Goal: Task Accomplishment & Management: Manage account settings

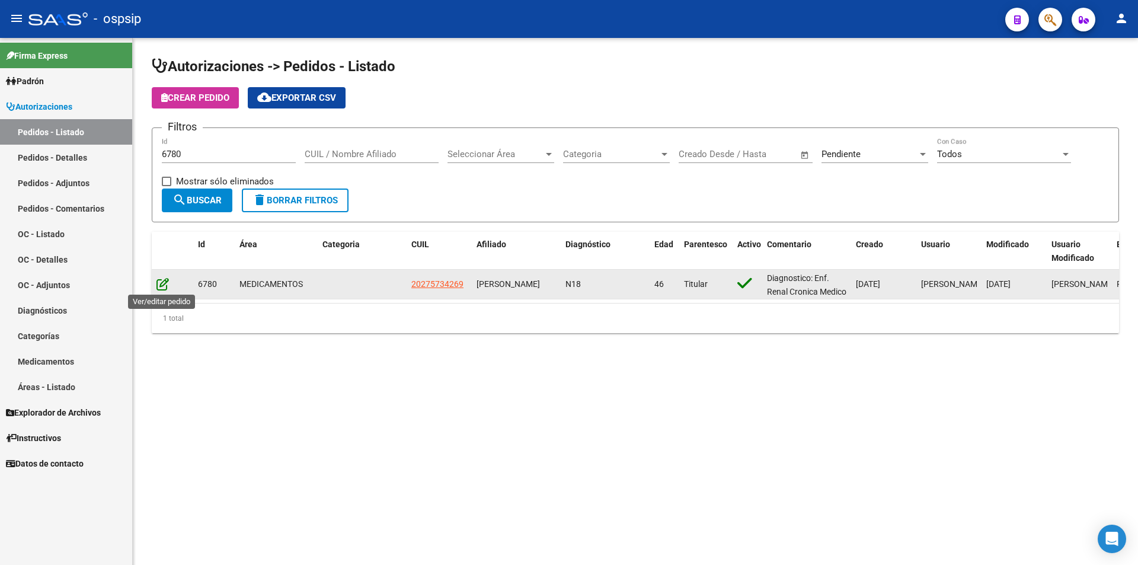
click at [165, 287] on icon at bounding box center [162, 283] width 12 height 13
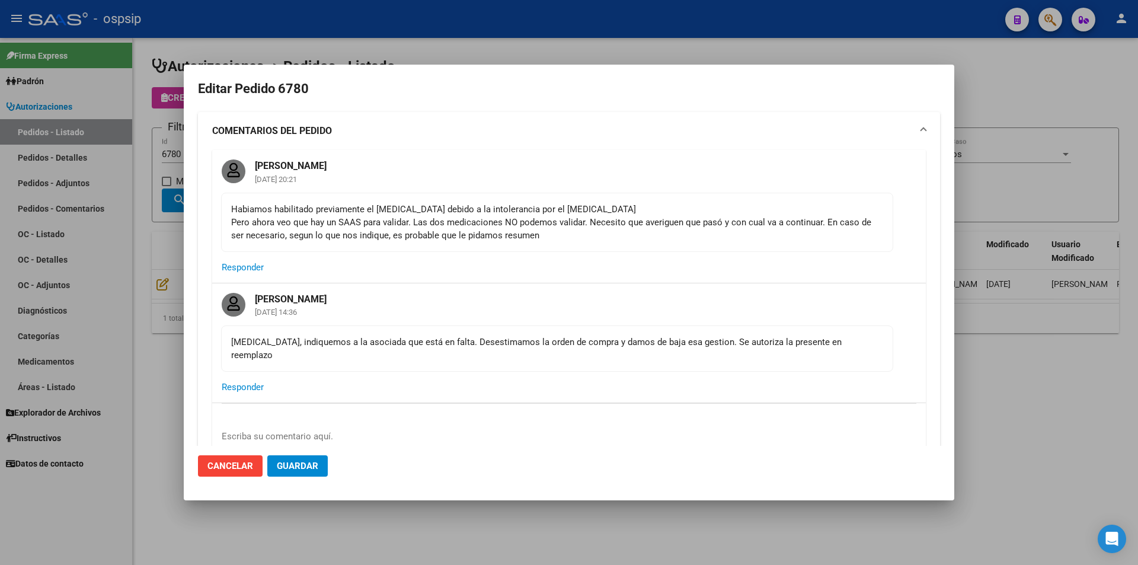
click at [125, 247] on div at bounding box center [569, 282] width 1138 height 565
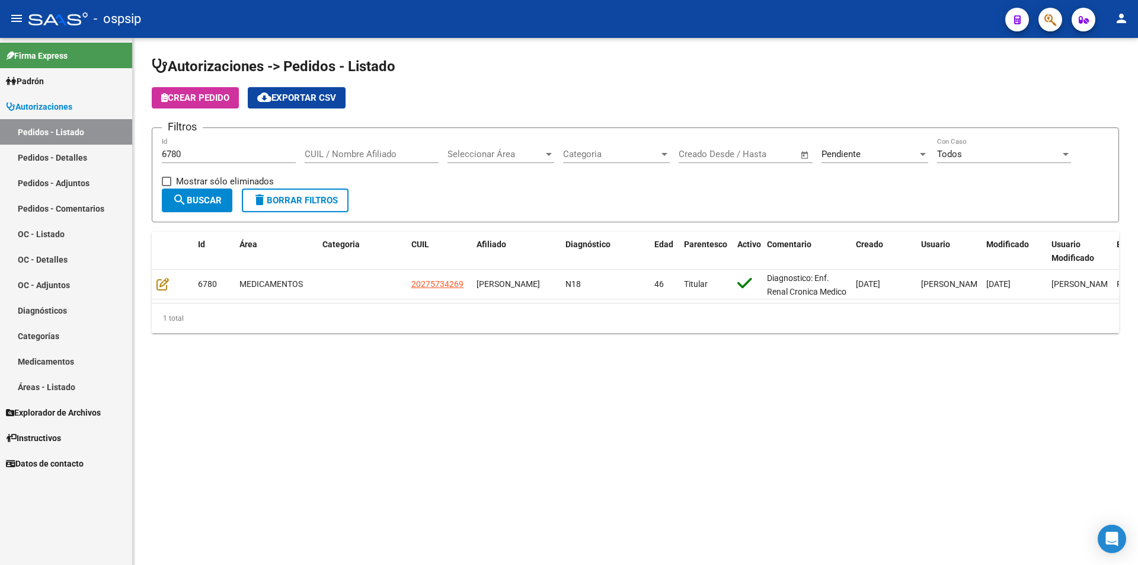
click at [288, 197] on span "delete Borrar Filtros" at bounding box center [295, 200] width 85 height 11
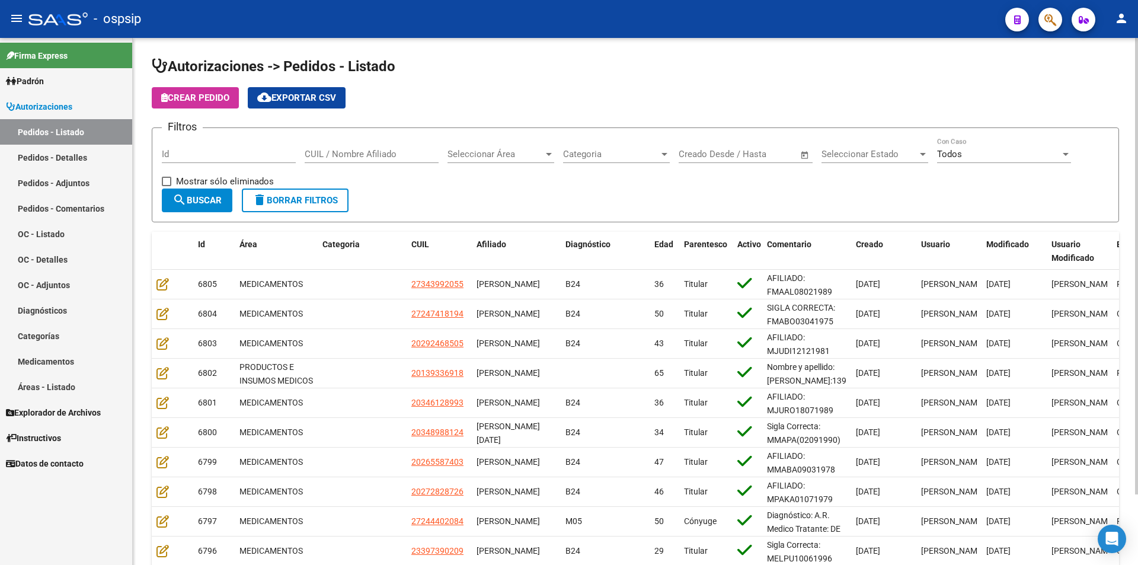
click at [742, 164] on div "Start date – End date Creado Desde / Hasta" at bounding box center [746, 156] width 134 height 37
click at [743, 157] on input "text" at bounding box center [757, 154] width 58 height 11
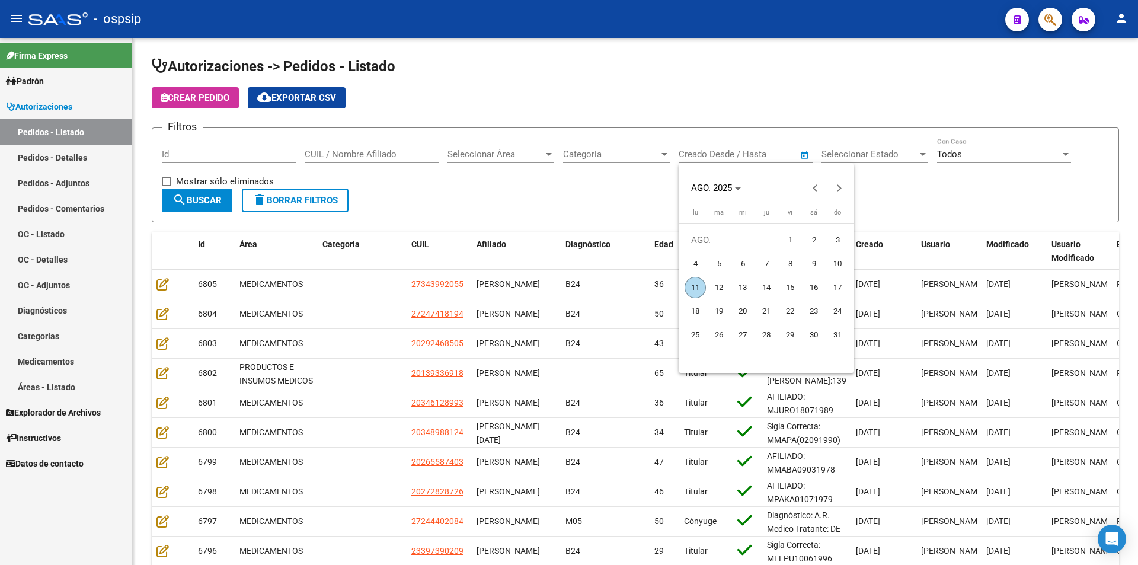
click at [866, 161] on div at bounding box center [569, 282] width 1138 height 565
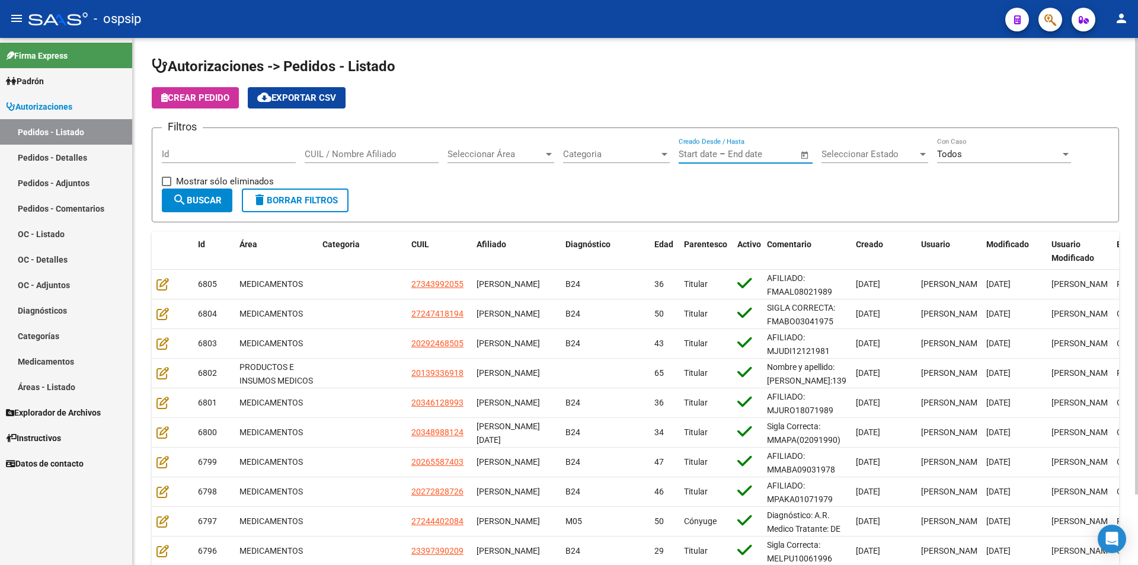
click at [870, 154] on span "Seleccionar Estado" at bounding box center [870, 154] width 96 height 11
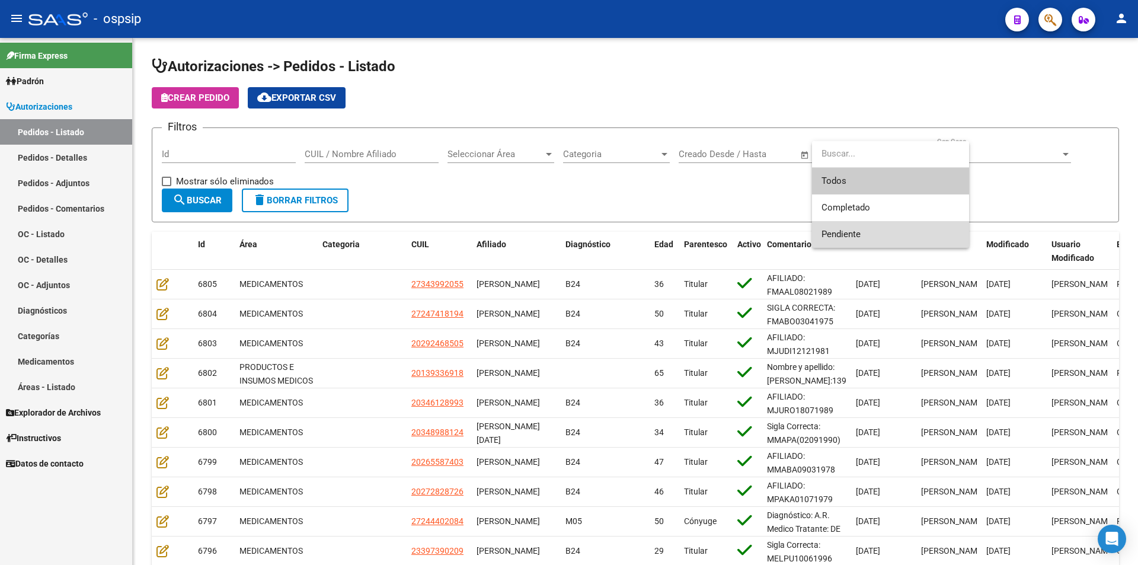
click at [851, 228] on span "Pendiente" at bounding box center [891, 234] width 138 height 27
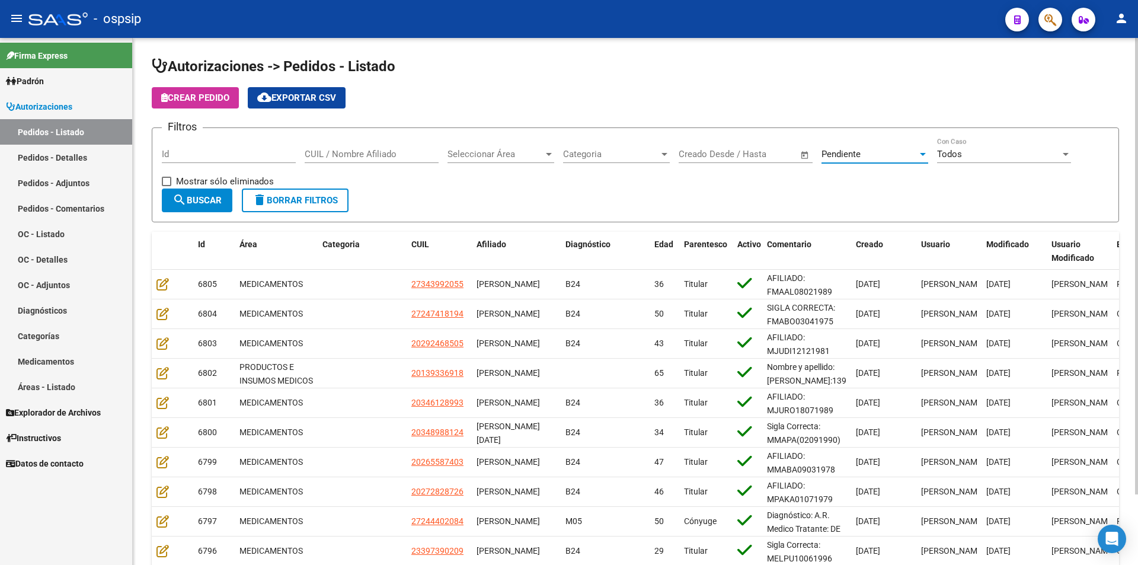
click at [858, 154] on span "Pendiente" at bounding box center [841, 154] width 39 height 11
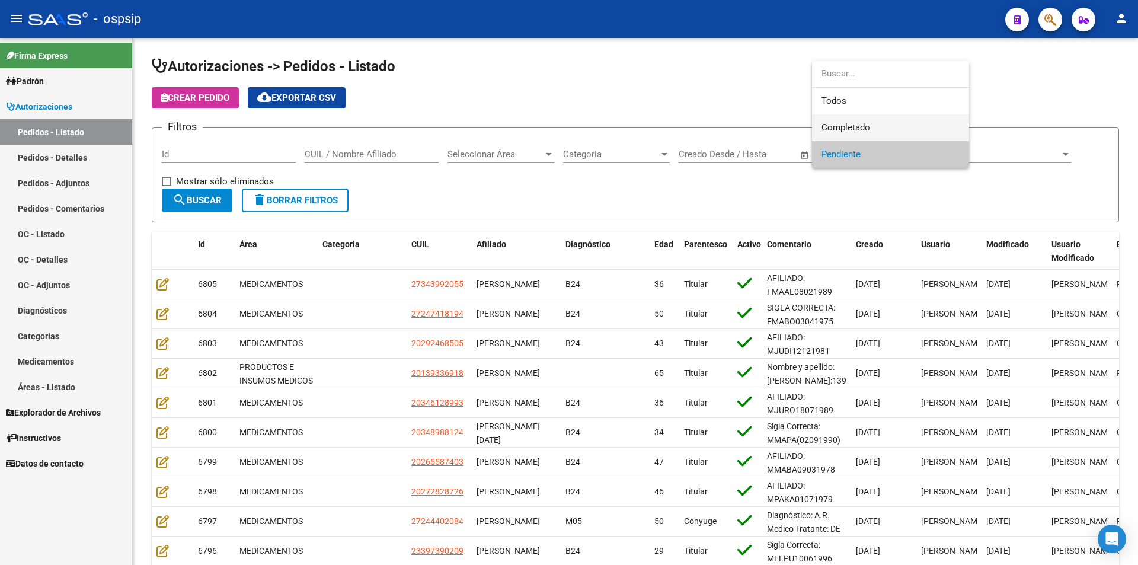
click at [860, 136] on span "Completado" at bounding box center [891, 127] width 138 height 27
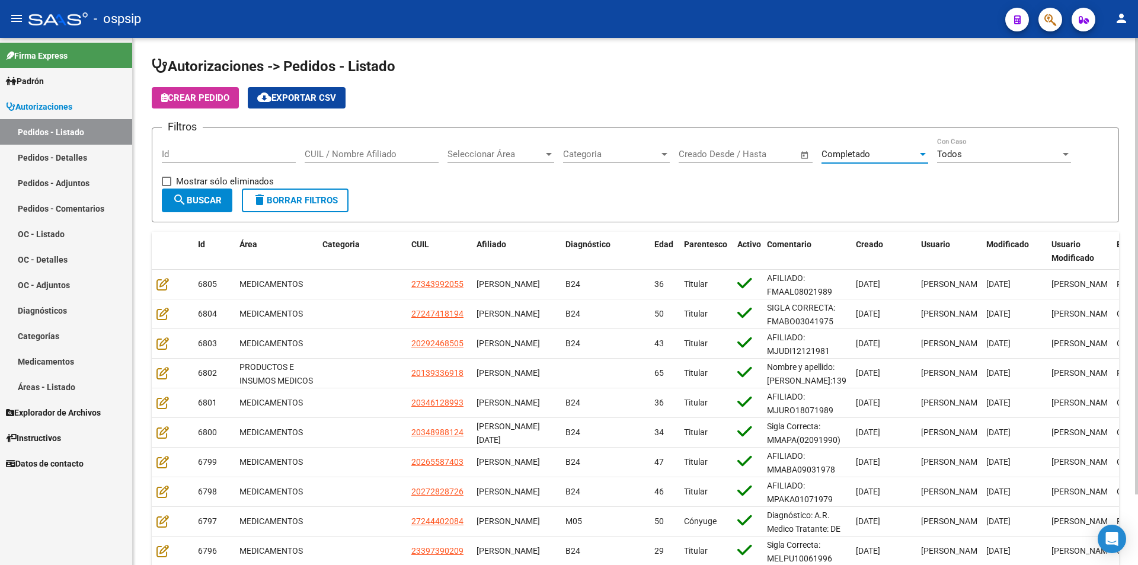
click at [180, 195] on mat-icon "search" at bounding box center [180, 200] width 14 height 14
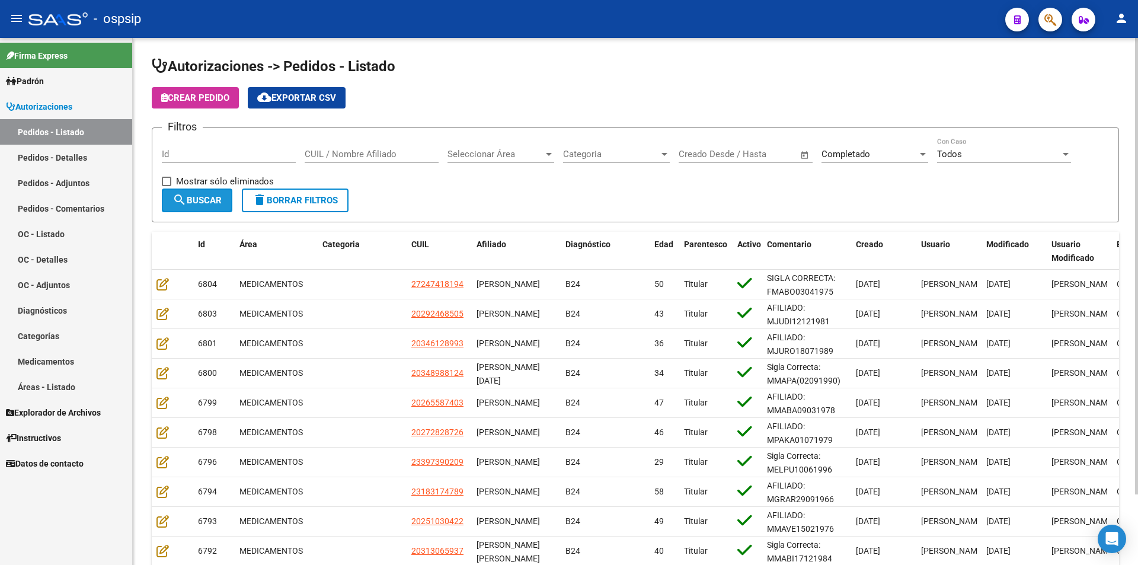
click at [180, 195] on mat-icon "search" at bounding box center [180, 200] width 14 height 14
click at [272, 107] on button "cloud_download Exportar CSV" at bounding box center [297, 97] width 98 height 21
click at [63, 158] on link "Pedidos - Detalles" at bounding box center [66, 157] width 132 height 25
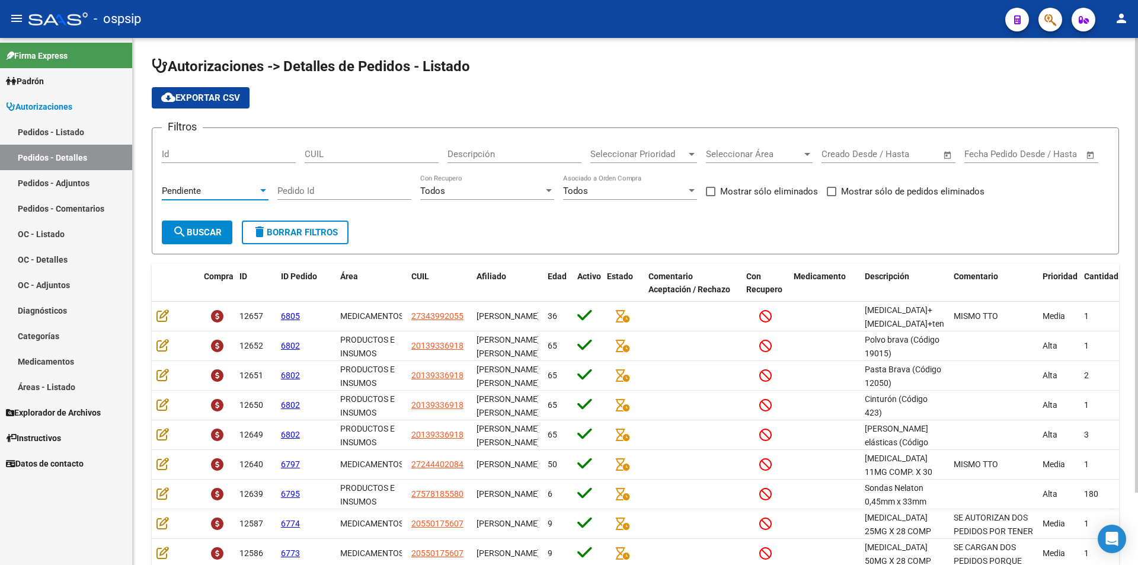
click at [206, 188] on div "Pendiente" at bounding box center [210, 191] width 96 height 11
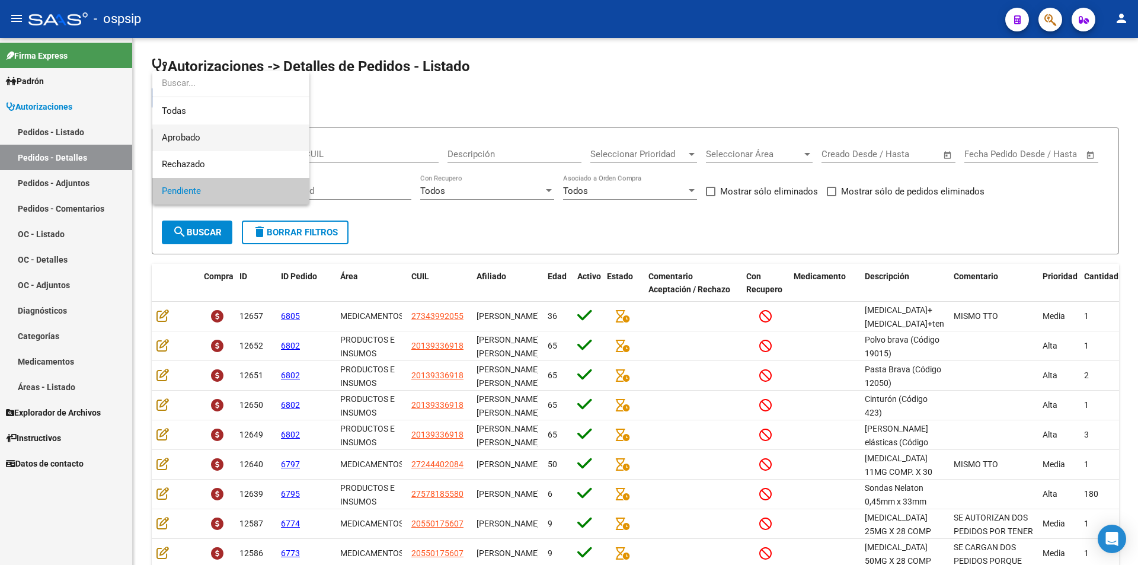
click at [207, 134] on span "Aprobado" at bounding box center [231, 137] width 138 height 27
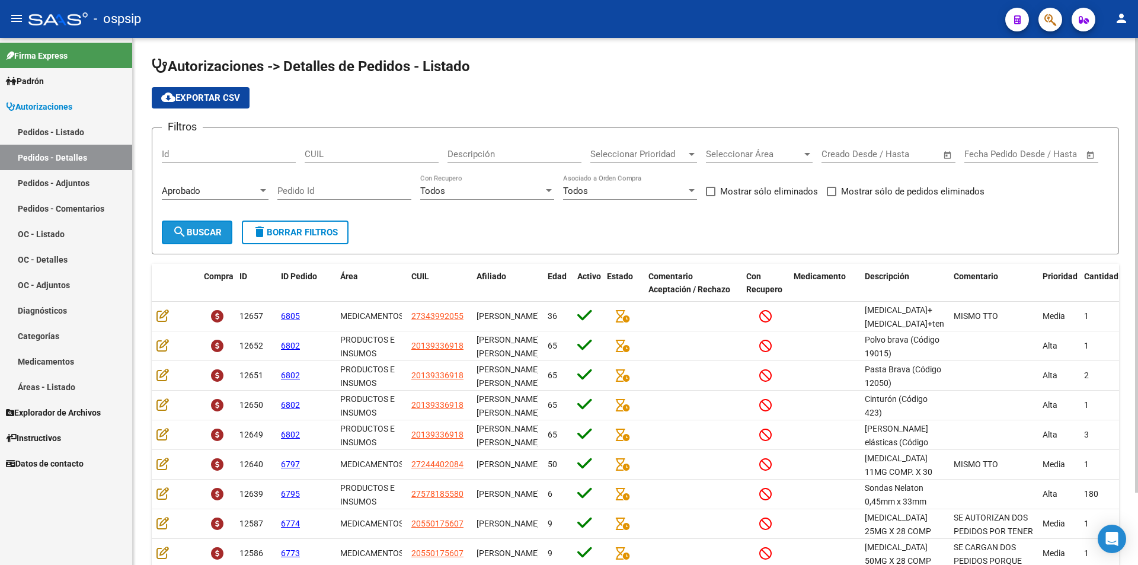
click at [197, 237] on span "search Buscar" at bounding box center [197, 232] width 49 height 11
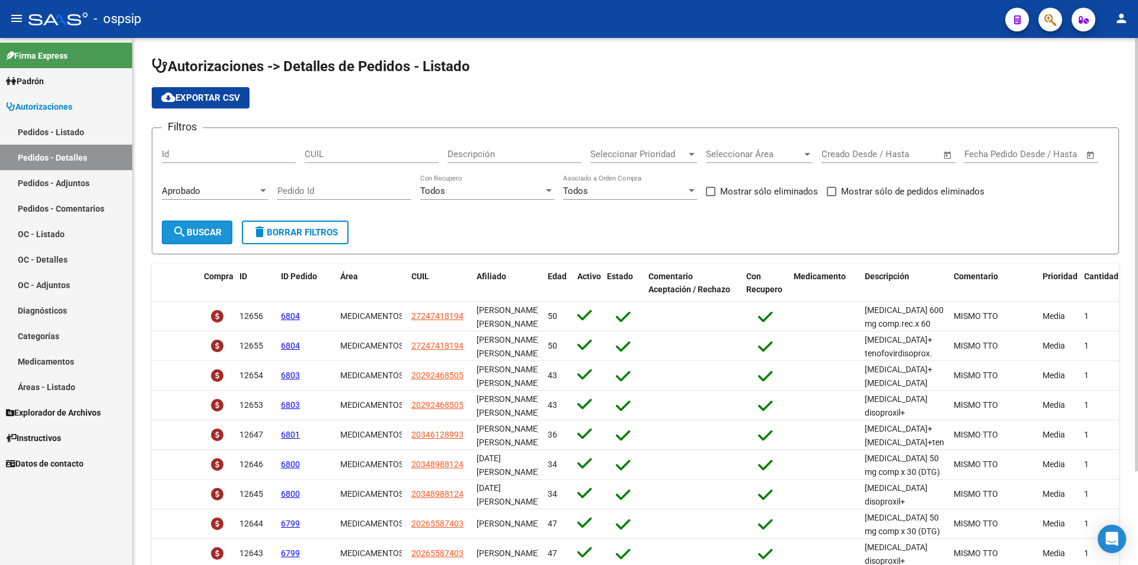
click at [194, 241] on button "search Buscar" at bounding box center [197, 233] width 71 height 24
click at [189, 93] on span "cloud_download Exportar CSV" at bounding box center [200, 97] width 79 height 11
click at [212, 227] on span "search Buscar" at bounding box center [197, 232] width 49 height 11
click at [206, 99] on span "cloud_download Exportar CSV" at bounding box center [200, 97] width 79 height 11
click at [84, 132] on link "Pedidos - Listado" at bounding box center [66, 131] width 132 height 25
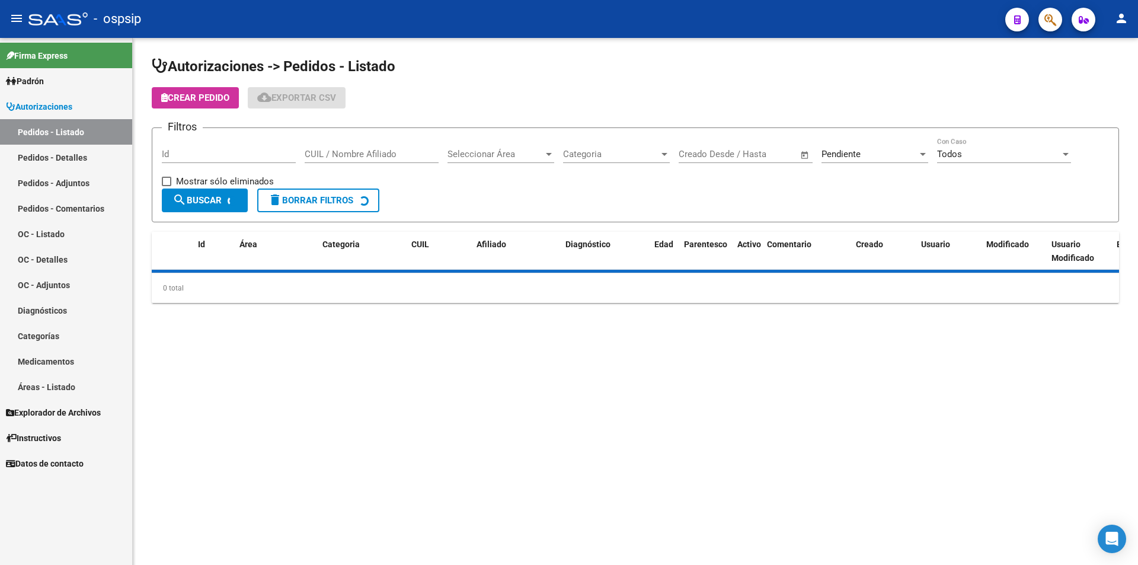
click at [219, 152] on input "Id" at bounding box center [229, 154] width 134 height 11
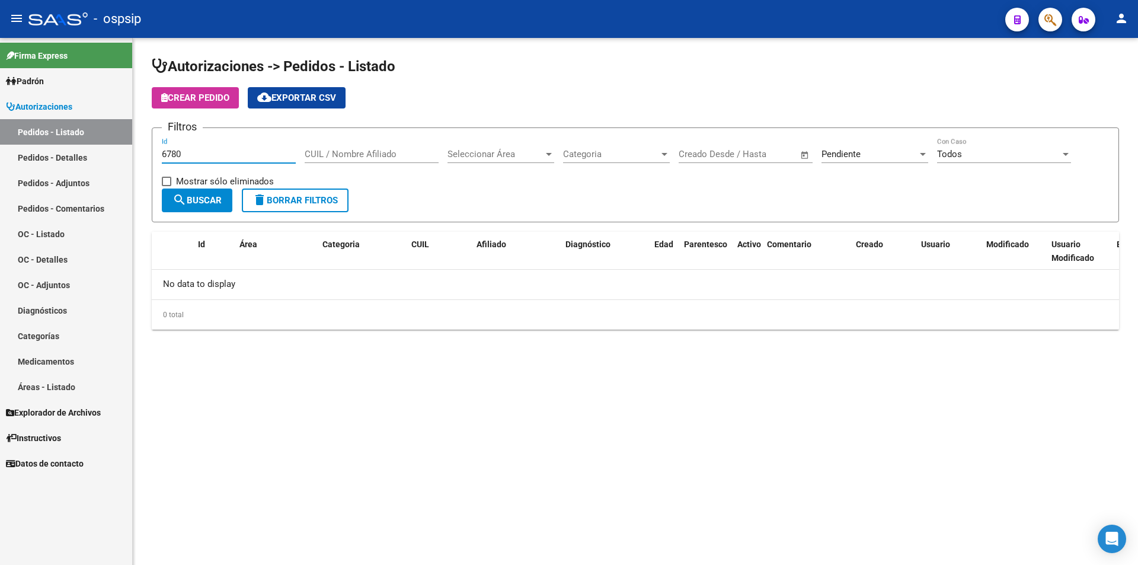
type input "6780"
click at [848, 149] on span "Pendiente" at bounding box center [841, 154] width 39 height 11
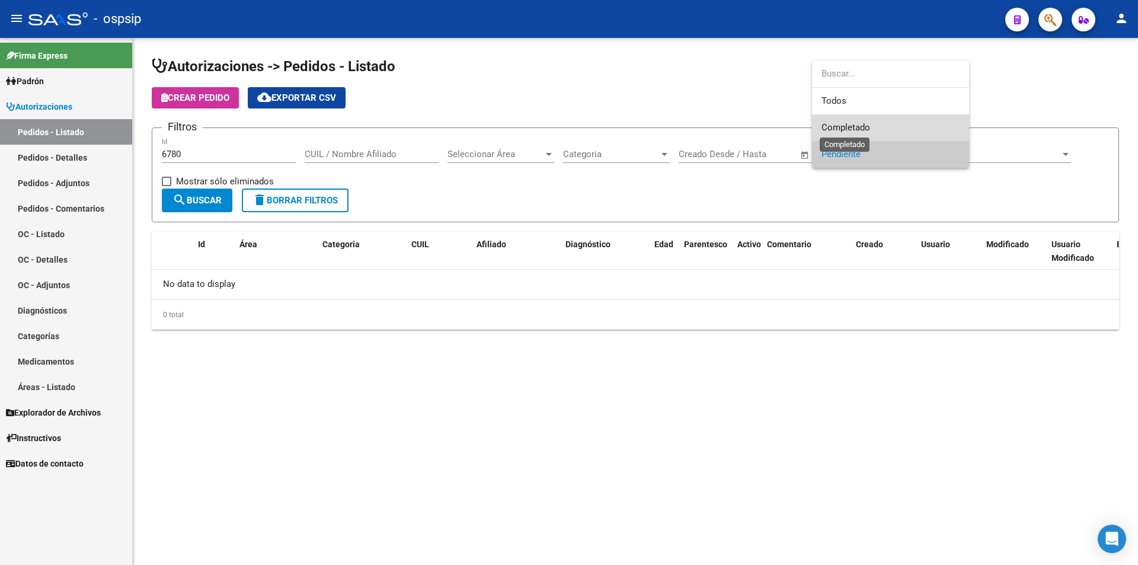
click at [858, 130] on span "Completado" at bounding box center [846, 127] width 49 height 11
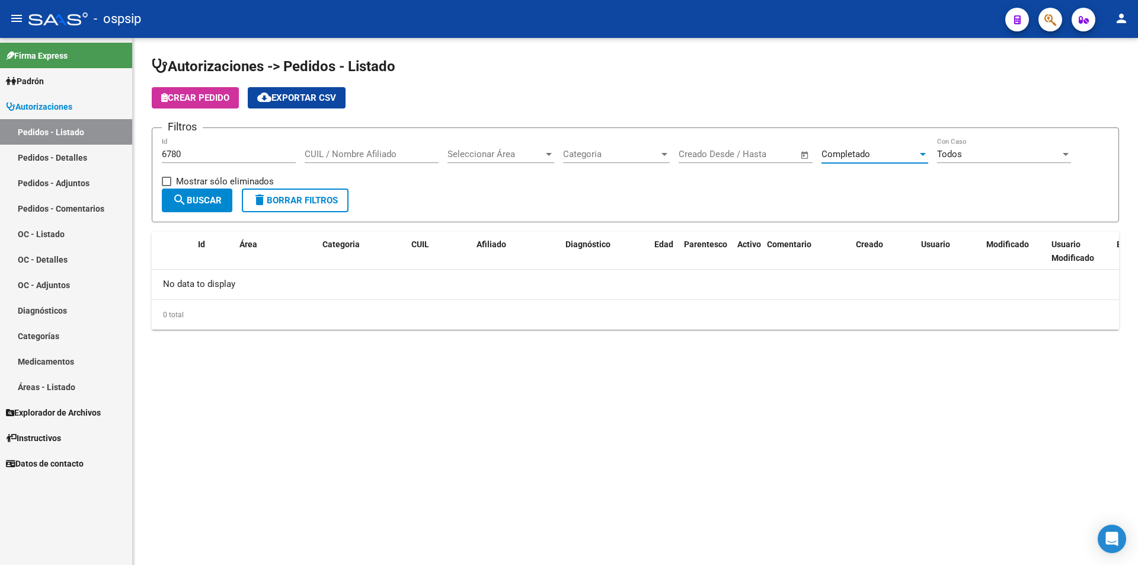
click at [202, 190] on button "search Buscar" at bounding box center [197, 201] width 71 height 24
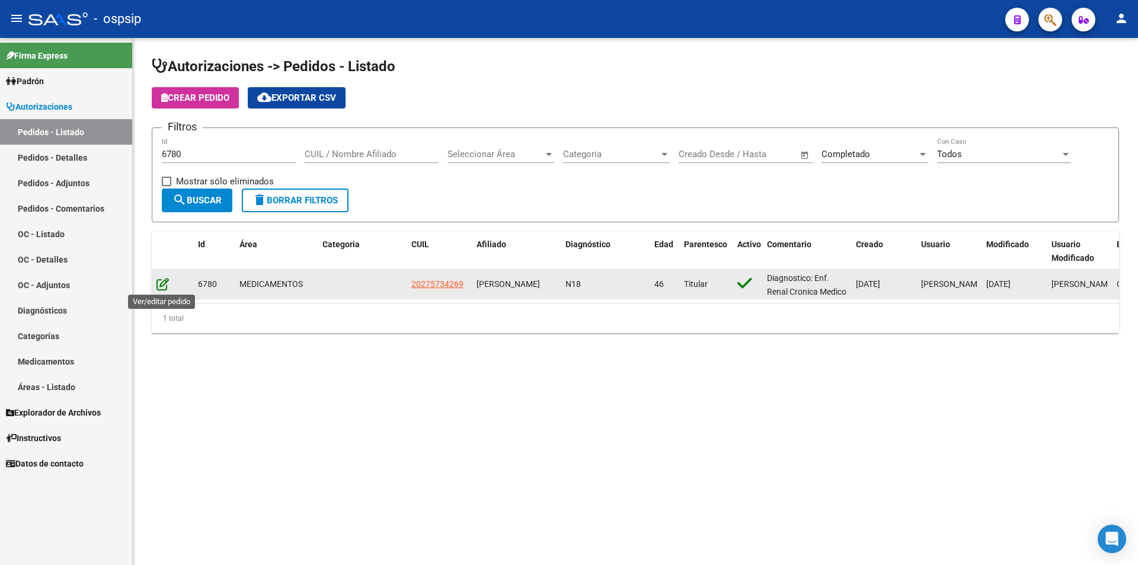
click at [156, 283] on icon at bounding box center [162, 283] width 12 height 13
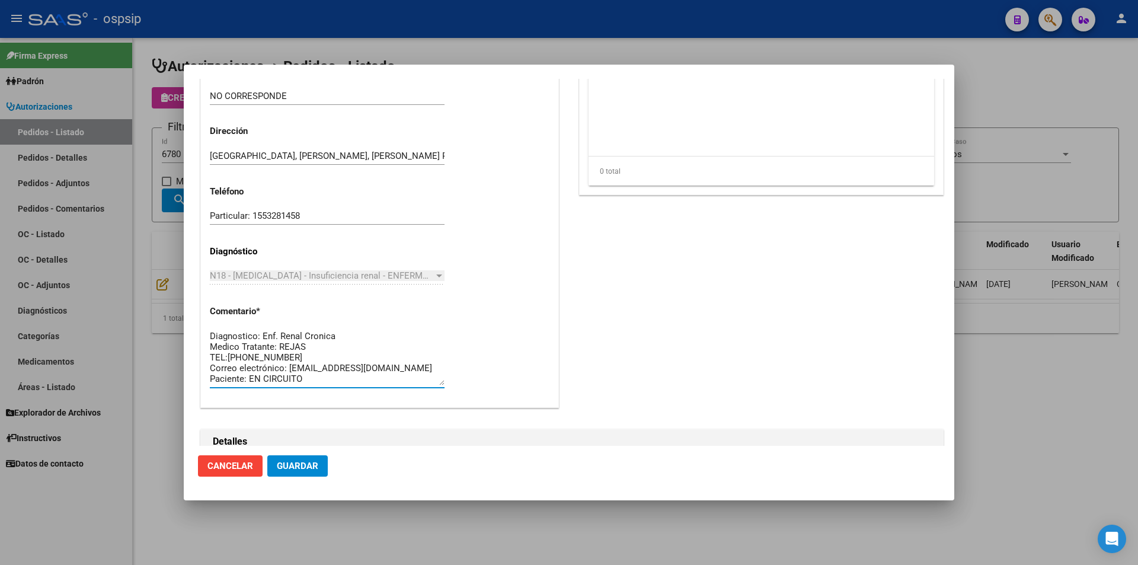
drag, startPoint x: 289, startPoint y: 367, endPoint x: 177, endPoint y: 311, distance: 125.4
click at [177, 311] on div "Editar Pedido 6780 COMENTARIOS DEL PEDIDO [PERSON_NAME] Cagliari [DATE] 20:21 H…" at bounding box center [569, 282] width 1138 height 565
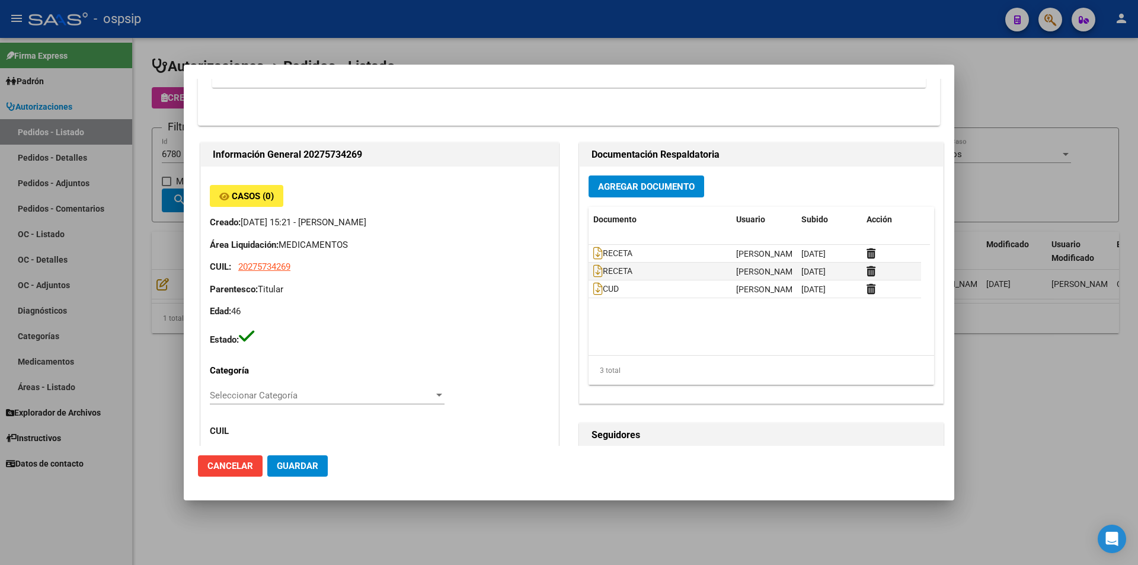
scroll to position [237, 0]
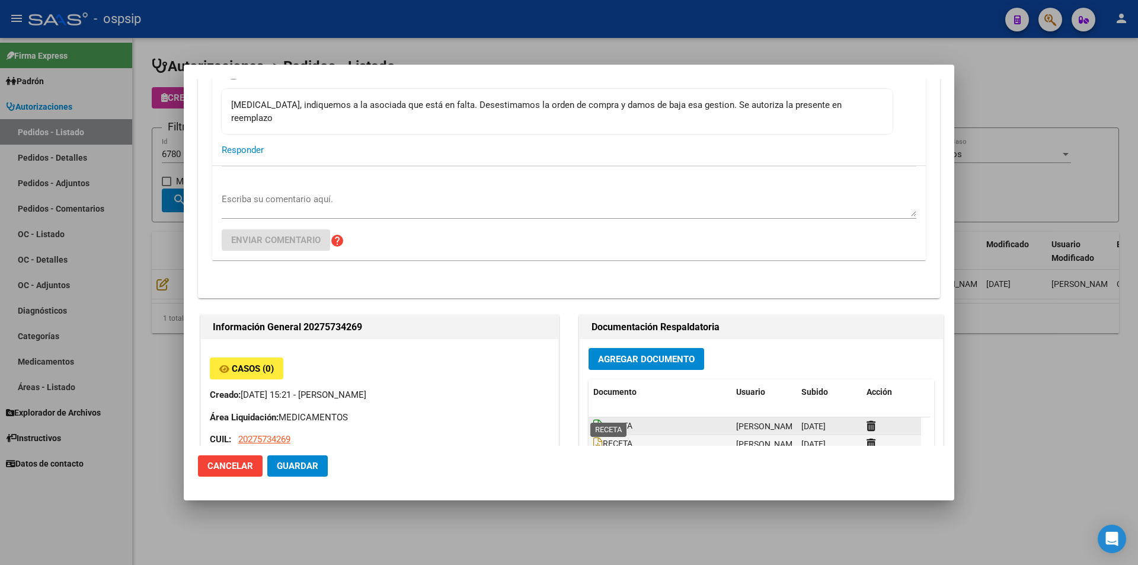
click at [593, 419] on icon at bounding box center [597, 425] width 9 height 13
click at [593, 437] on icon at bounding box center [597, 443] width 9 height 13
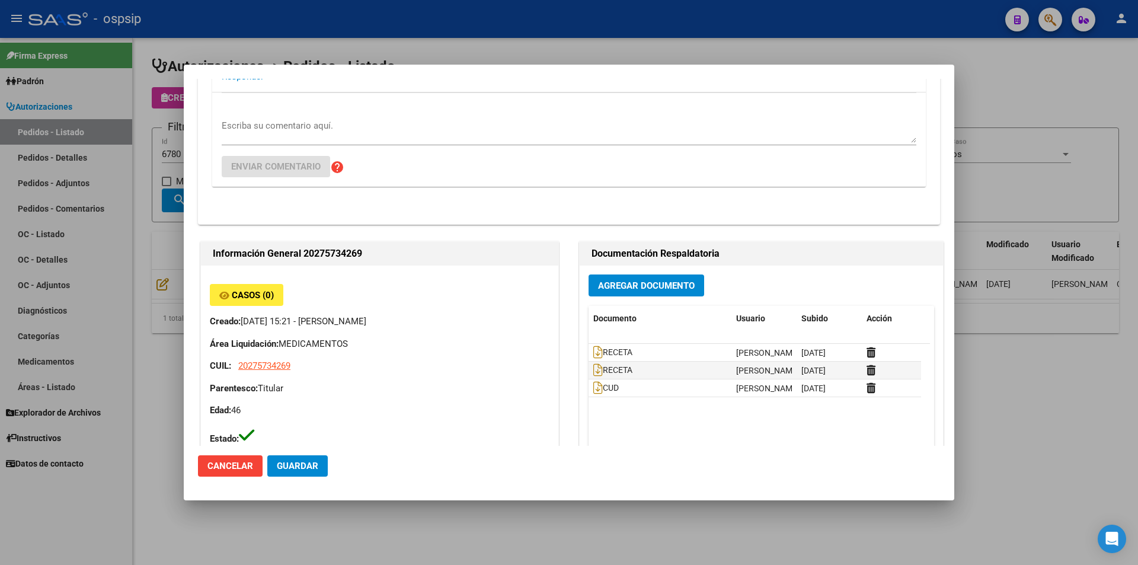
scroll to position [309, 0]
click at [631, 282] on span "Agregar Documento" at bounding box center [646, 287] width 97 height 11
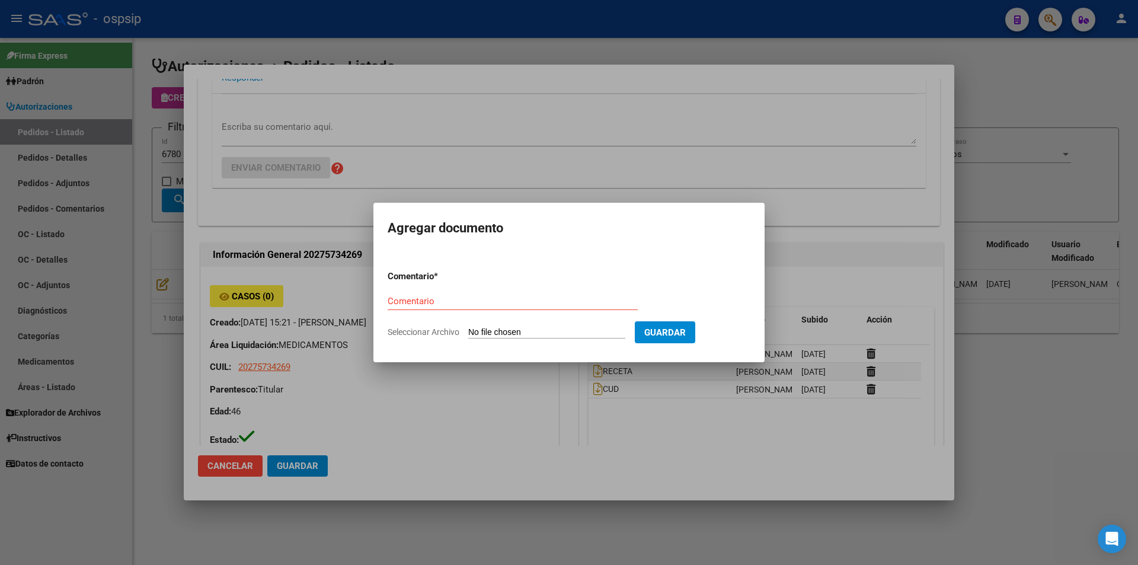
type input "C:\fakepath\Seguimiento_de_Compras - 2025 (5).pdf"
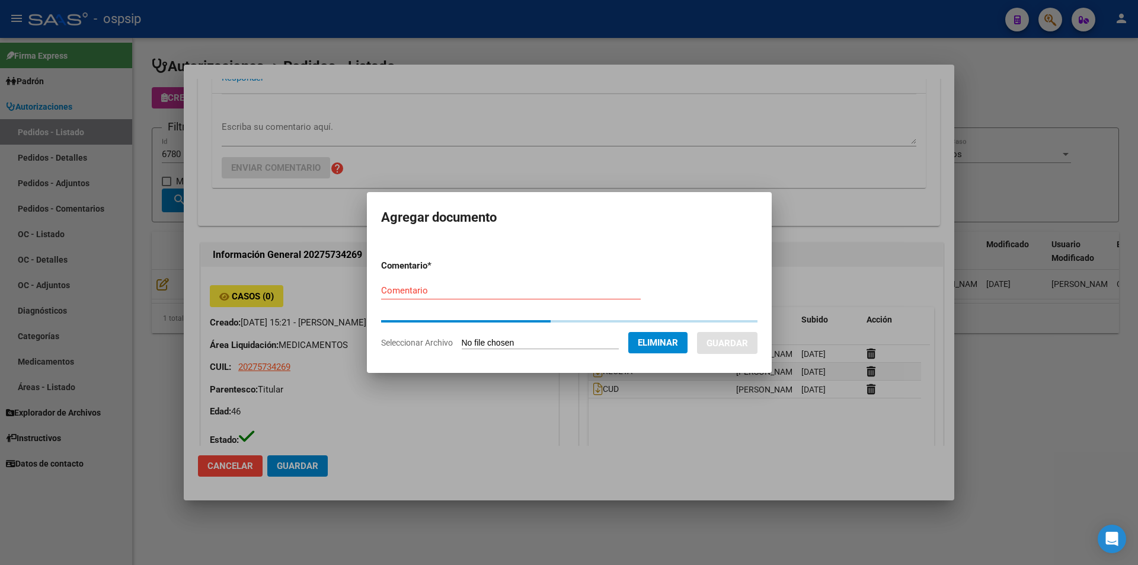
click at [433, 295] on input "Comentario" at bounding box center [511, 290] width 260 height 11
paste input "SOLICITUD DE COTIZACIÓN N° 6780 - [GEOGRAPHIC_DATA]"
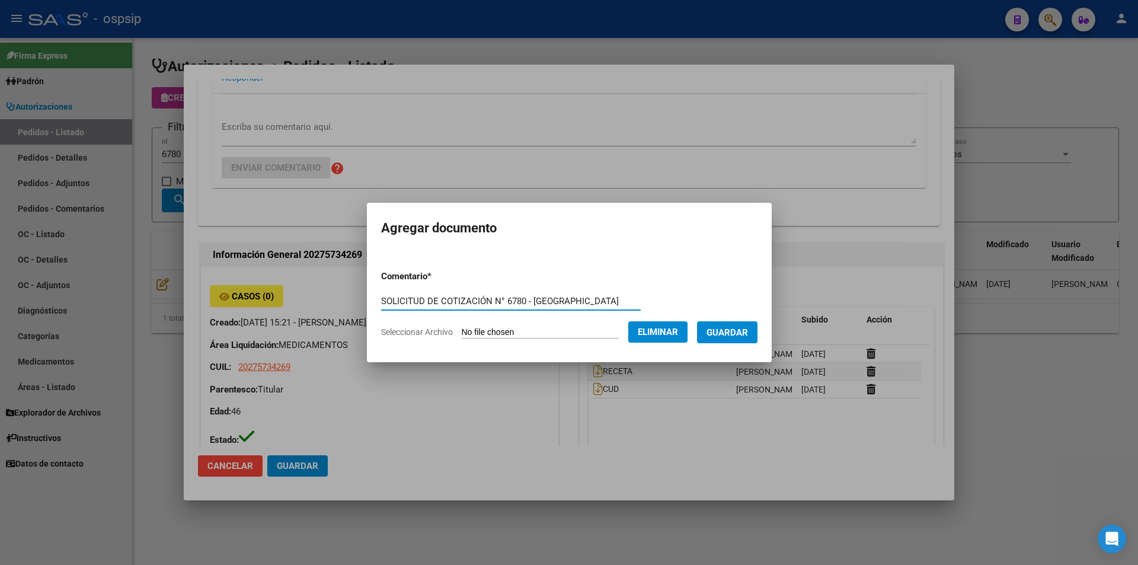
drag, startPoint x: 481, startPoint y: 301, endPoint x: 767, endPoint y: 333, distance: 287.4
click at [758, 333] on form "Comentario * SOLICITUD DE COTIZACIÓN N° 6780 - [PERSON_NAME] Comentario Selecci…" at bounding box center [569, 304] width 376 height 87
type input "SOLICITUD DE COTIZACIÓN"
click at [758, 333] on button "Guardar" at bounding box center [727, 332] width 60 height 22
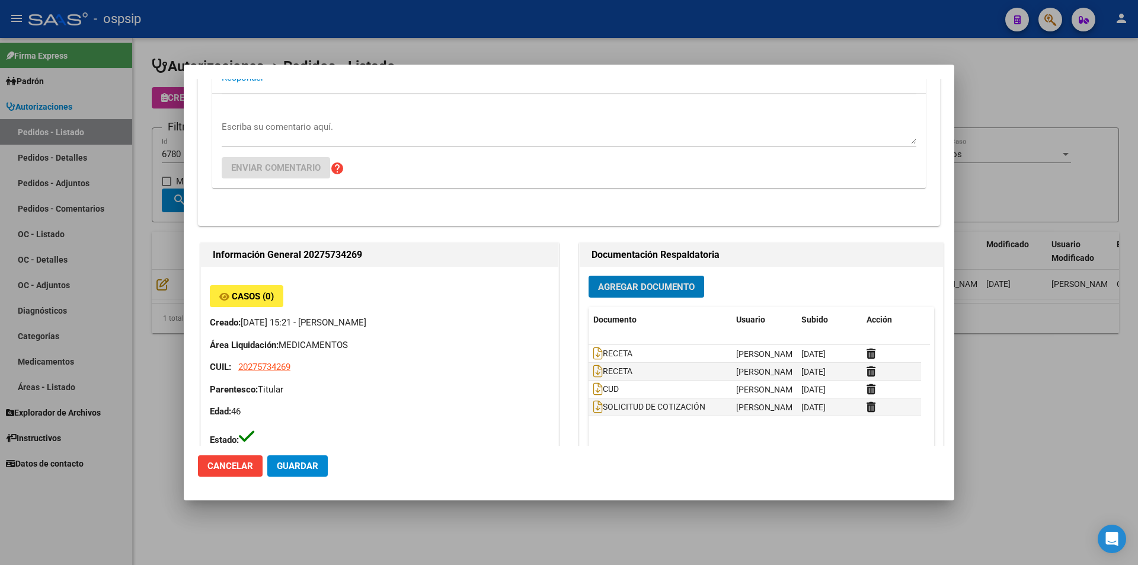
click at [154, 158] on div at bounding box center [569, 282] width 1138 height 565
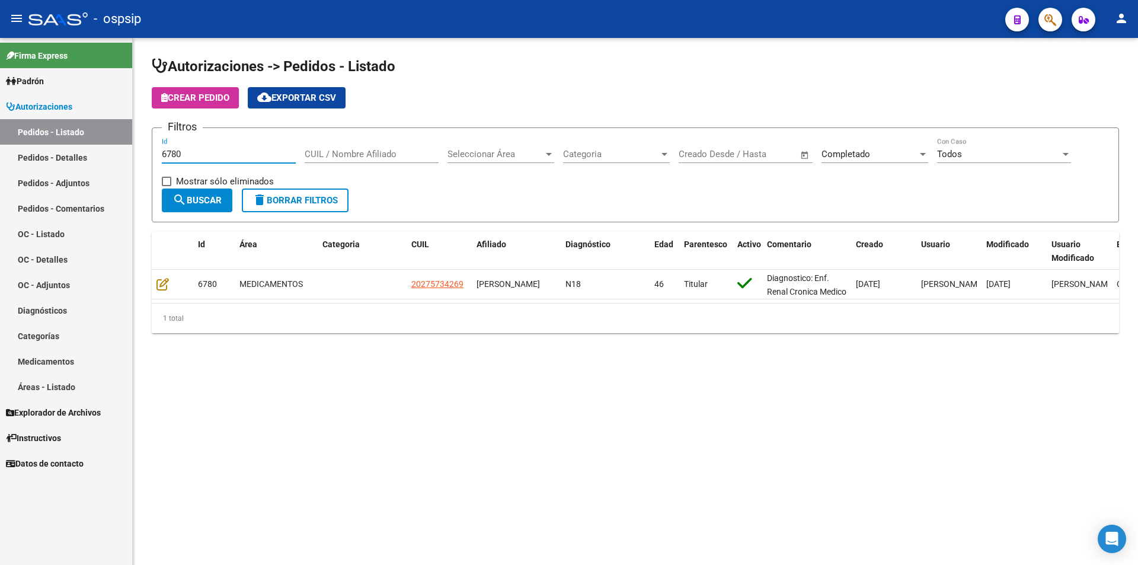
drag, startPoint x: 187, startPoint y: 152, endPoint x: 113, endPoint y: 149, distance: 74.2
click at [113, 149] on mat-sidenav-container "Firma Express Padrón Afiliados Empadronados Movimientos de Afiliados Padrón Ági…" at bounding box center [569, 301] width 1138 height 527
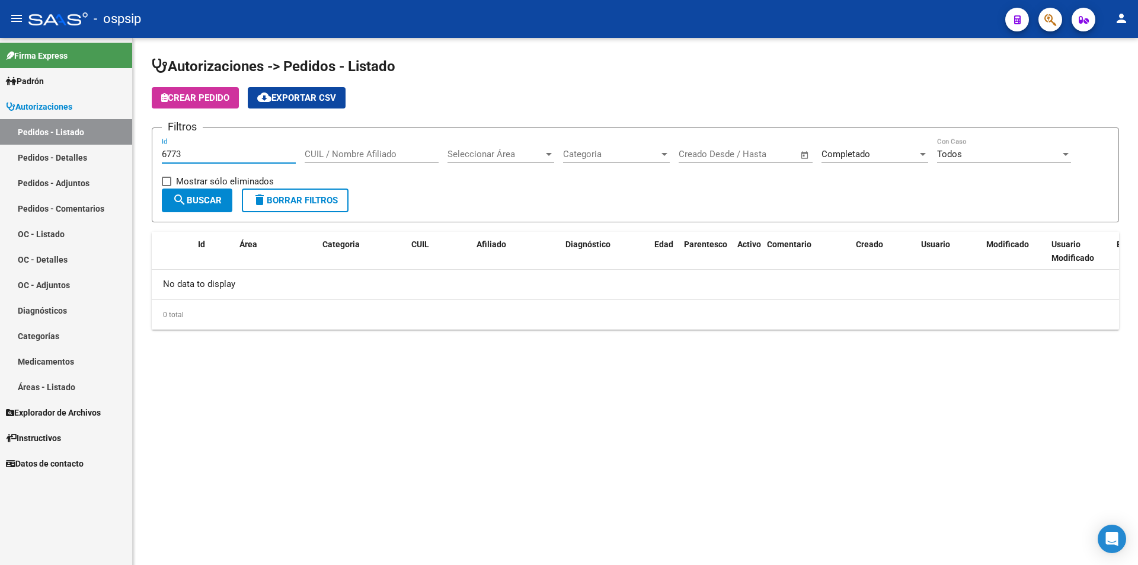
type input "6773"
click at [901, 152] on div "Completado" at bounding box center [870, 154] width 96 height 11
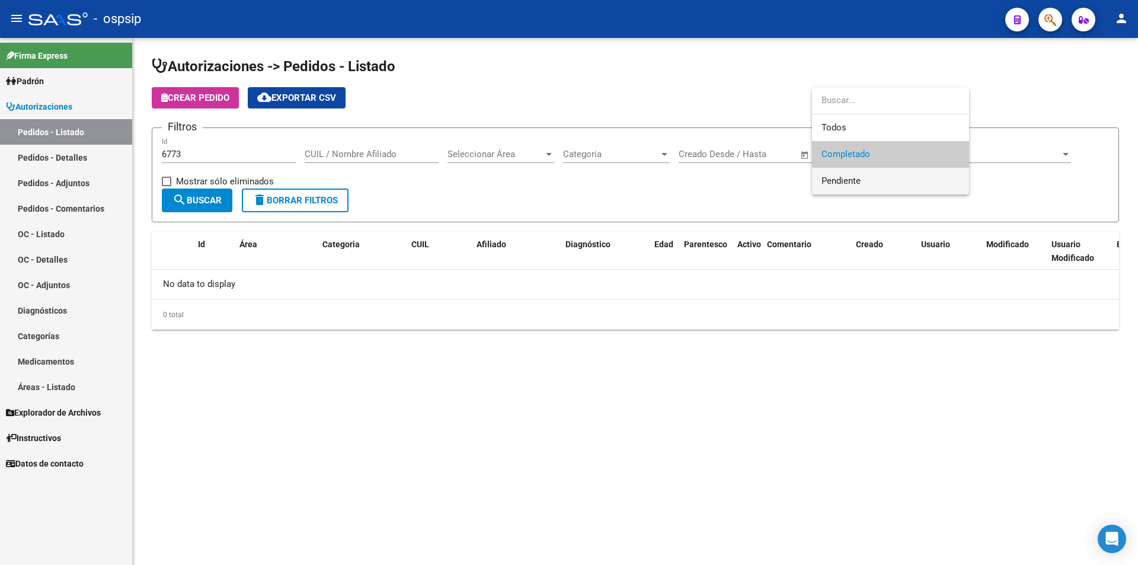
click at [858, 187] on span "Pendiente" at bounding box center [891, 181] width 138 height 27
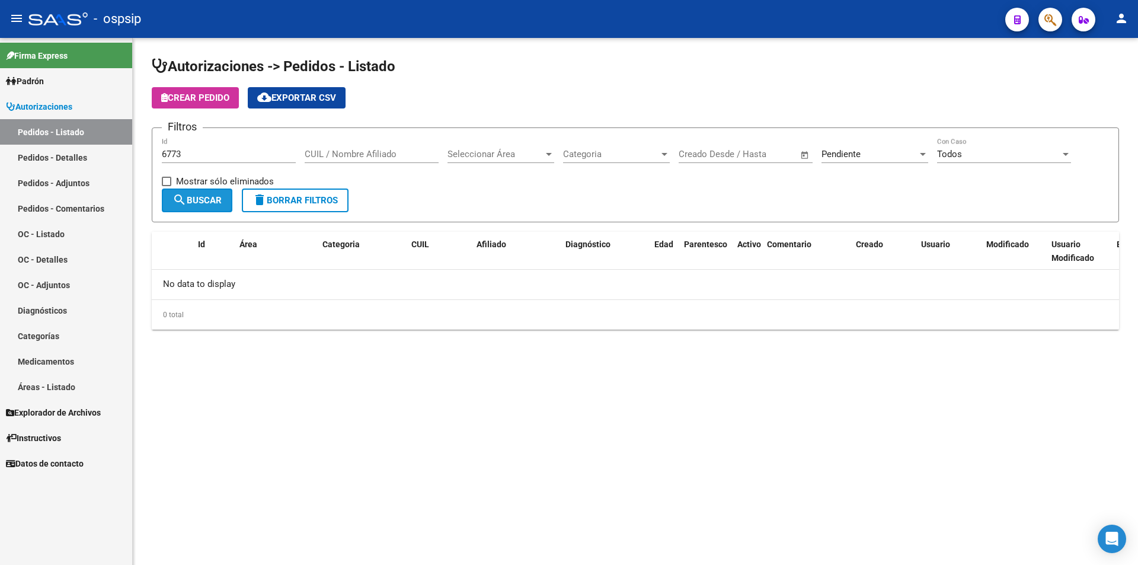
click at [192, 195] on span "search Buscar" at bounding box center [197, 200] width 49 height 11
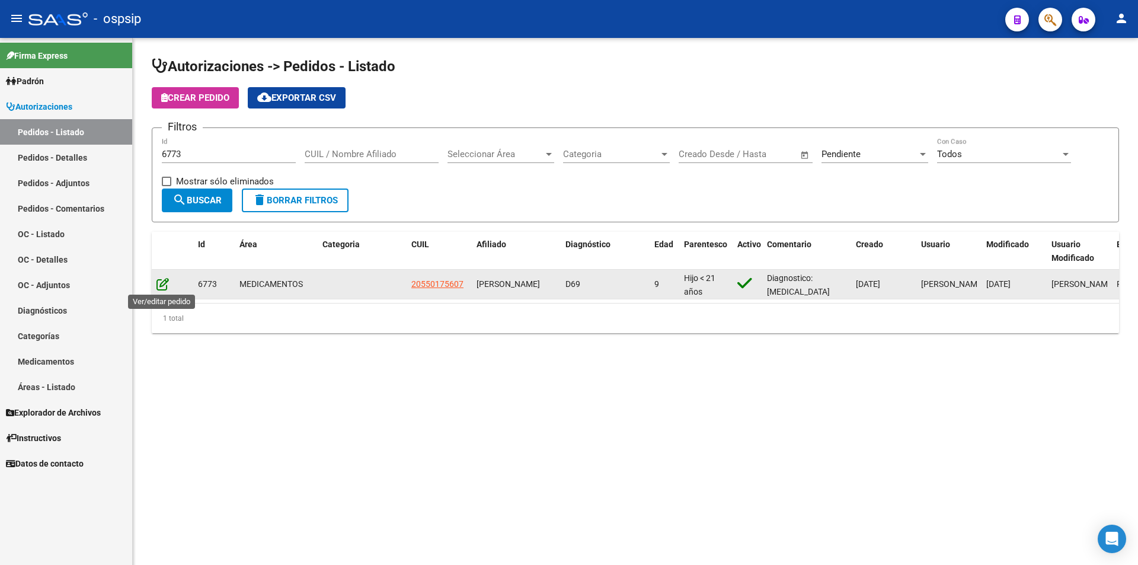
click at [160, 288] on icon at bounding box center [162, 283] width 12 height 13
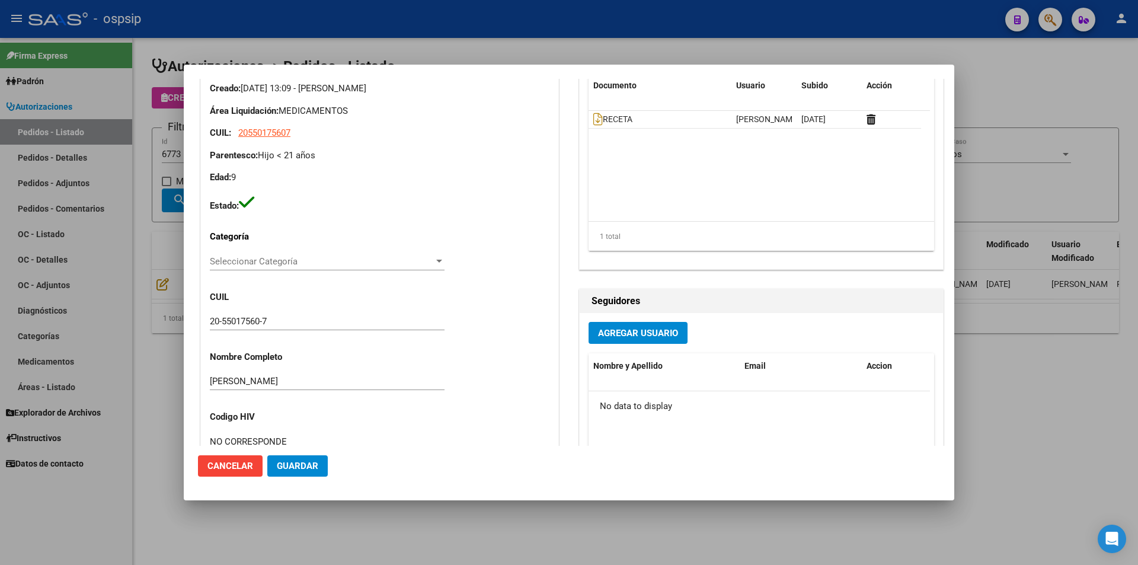
scroll to position [119, 0]
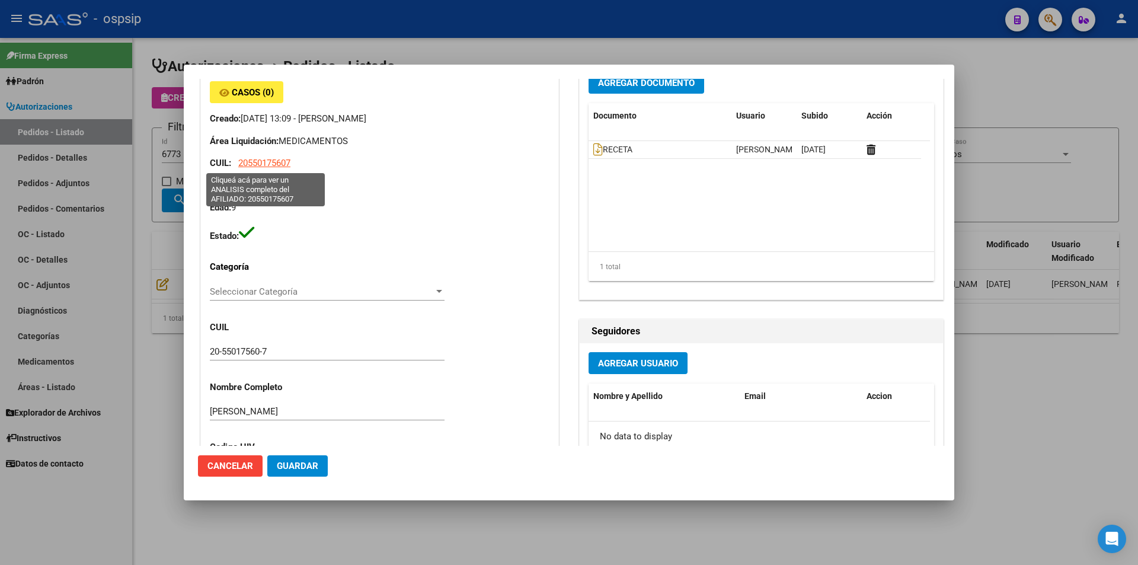
click at [254, 162] on span "20550175607" at bounding box center [264, 163] width 52 height 11
type textarea "20550175607"
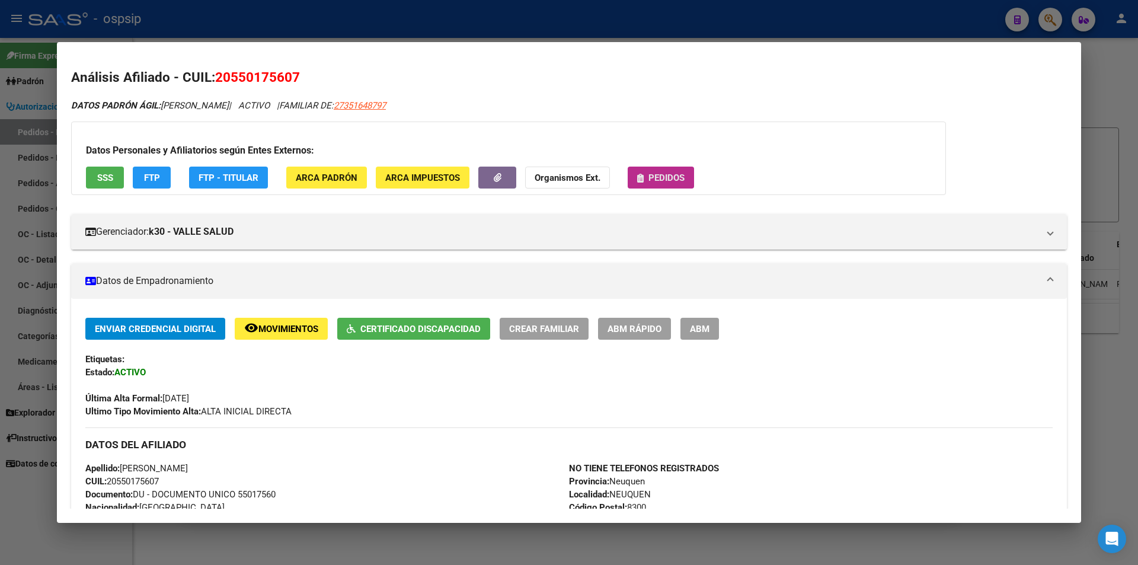
click at [687, 183] on button "Pedidos" at bounding box center [661, 178] width 66 height 22
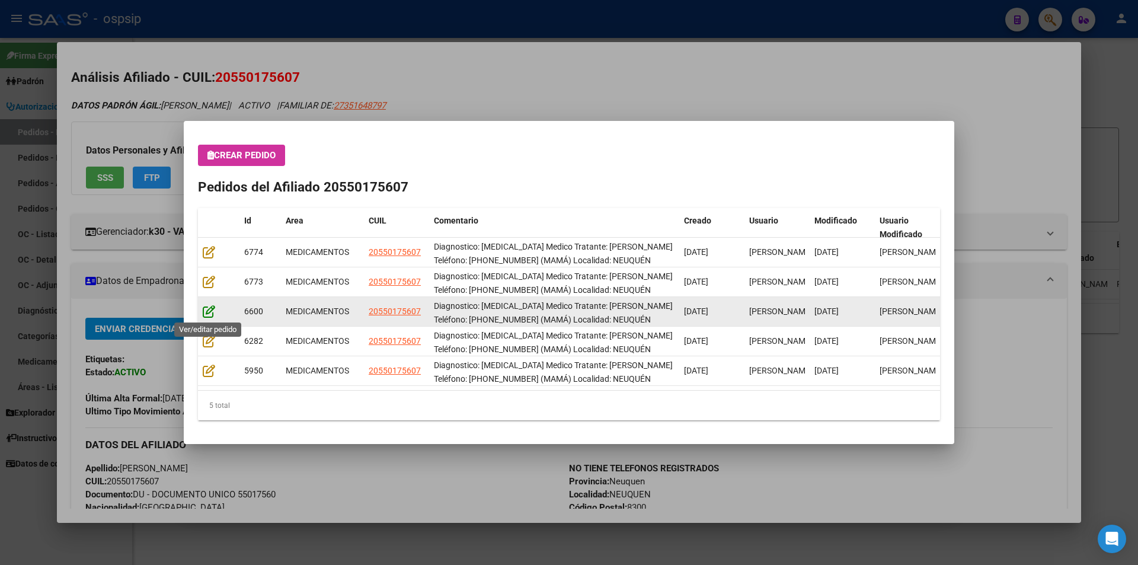
click at [204, 313] on icon at bounding box center [209, 311] width 12 height 13
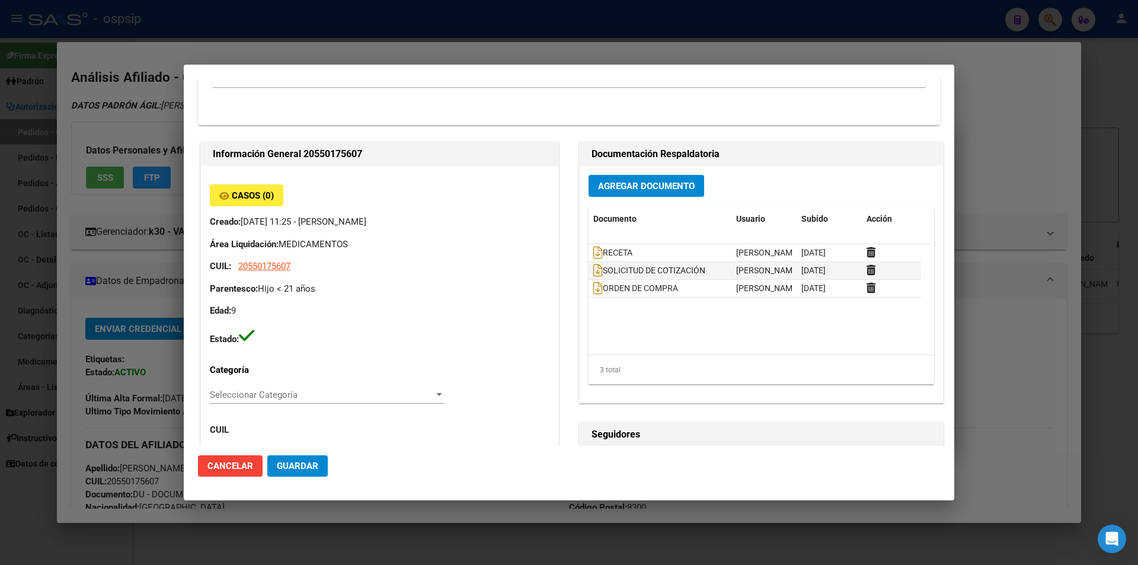
scroll to position [295, 0]
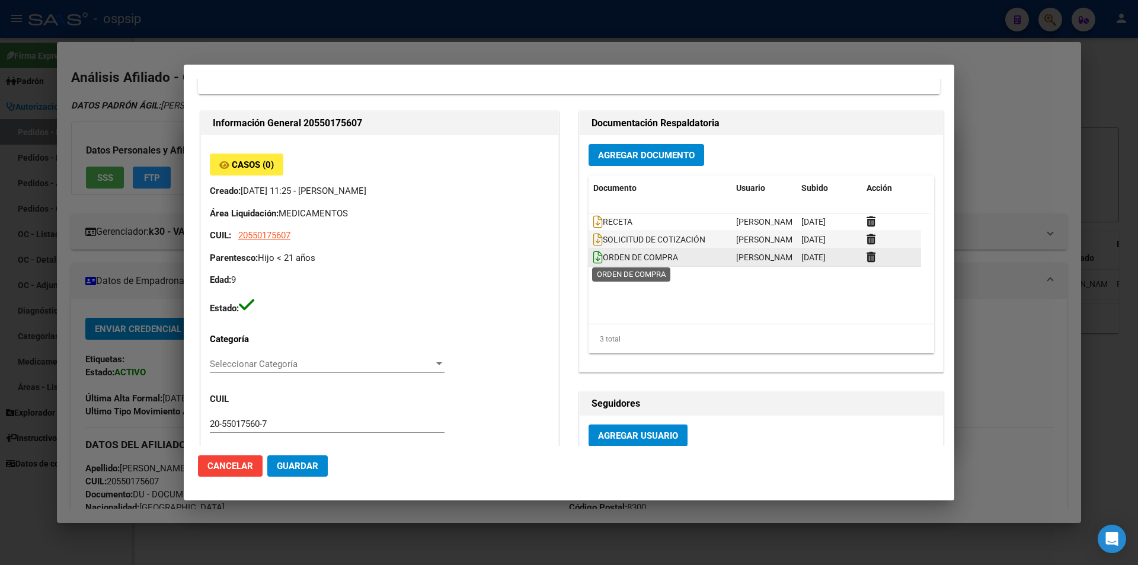
click at [593, 259] on icon at bounding box center [597, 257] width 9 height 13
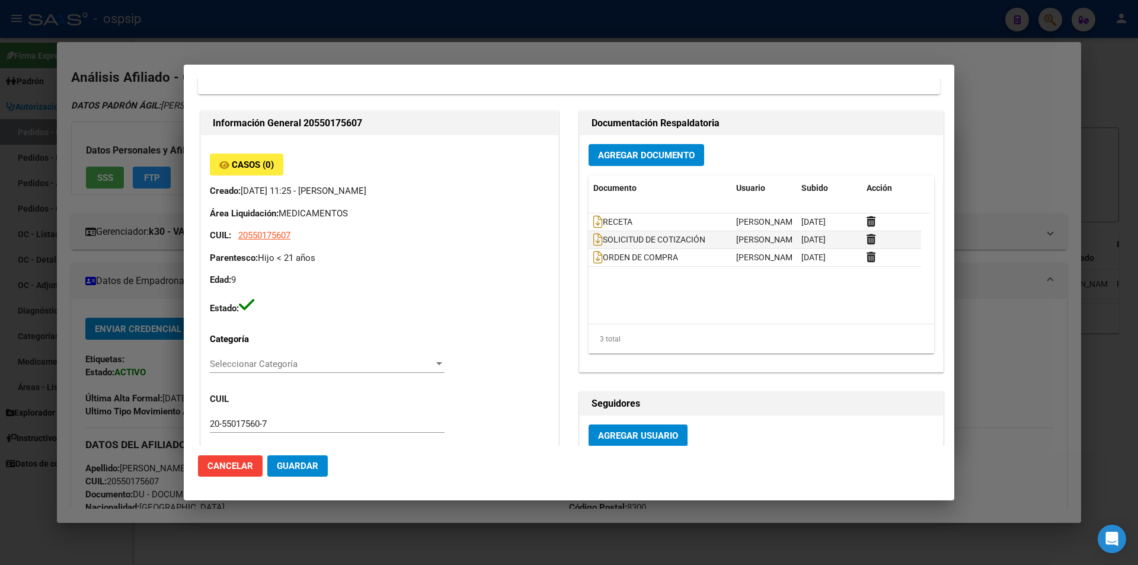
click at [2, 216] on div at bounding box center [569, 282] width 1138 height 565
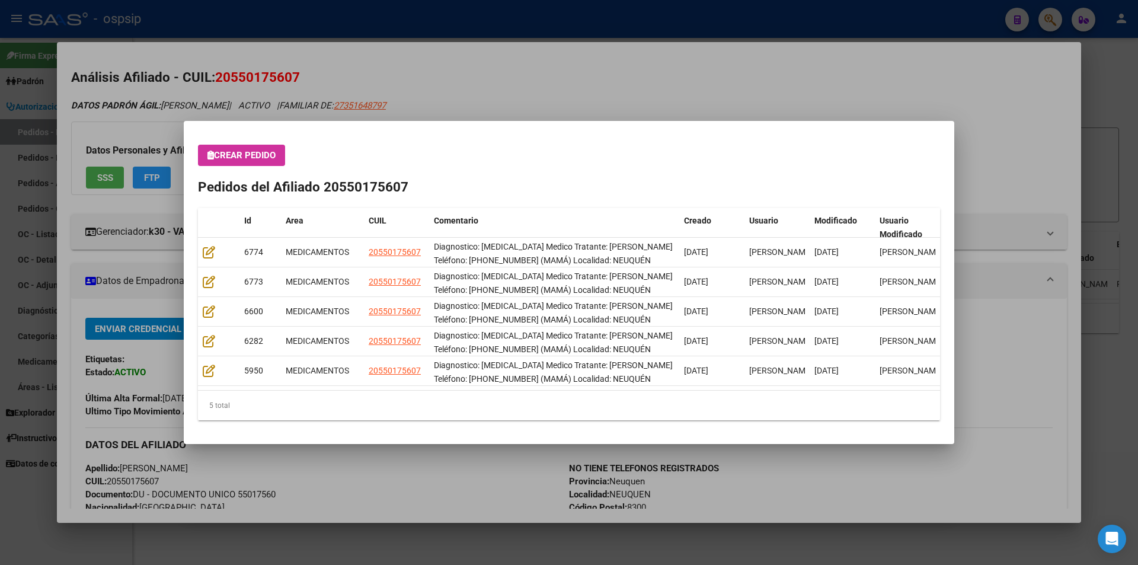
click at [2, 216] on div at bounding box center [569, 282] width 1138 height 565
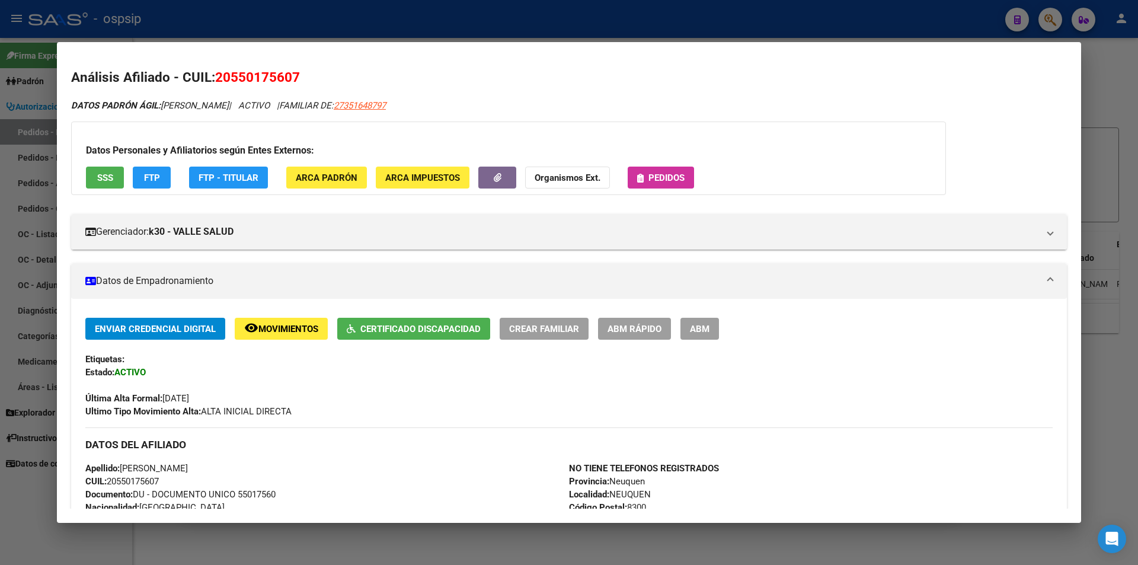
click at [2, 216] on div at bounding box center [569, 282] width 1138 height 565
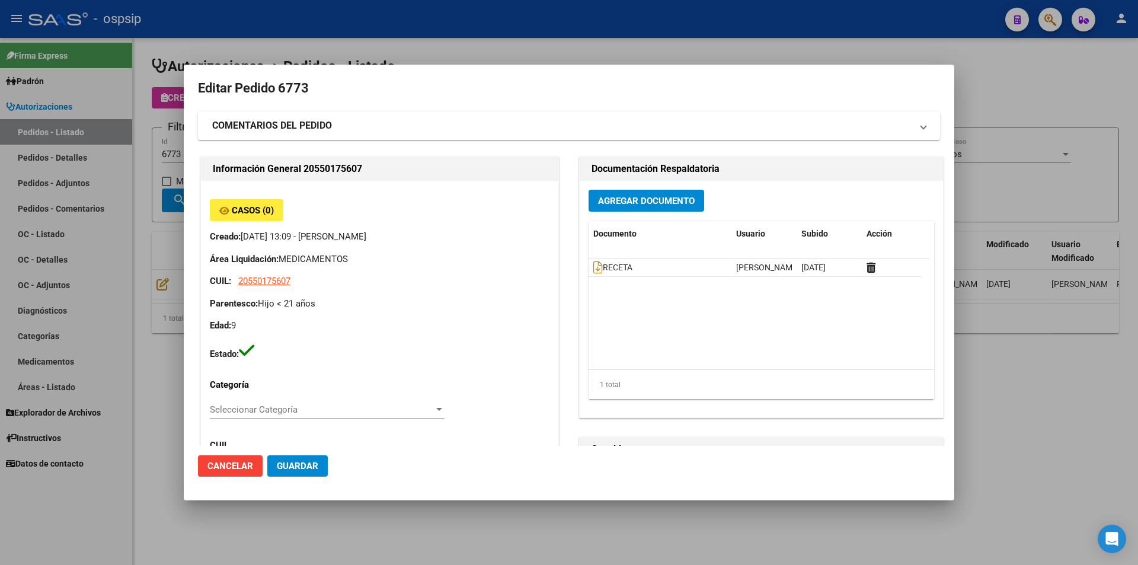
scroll to position [0, 0]
click at [595, 269] on icon at bounding box center [597, 267] width 9 height 13
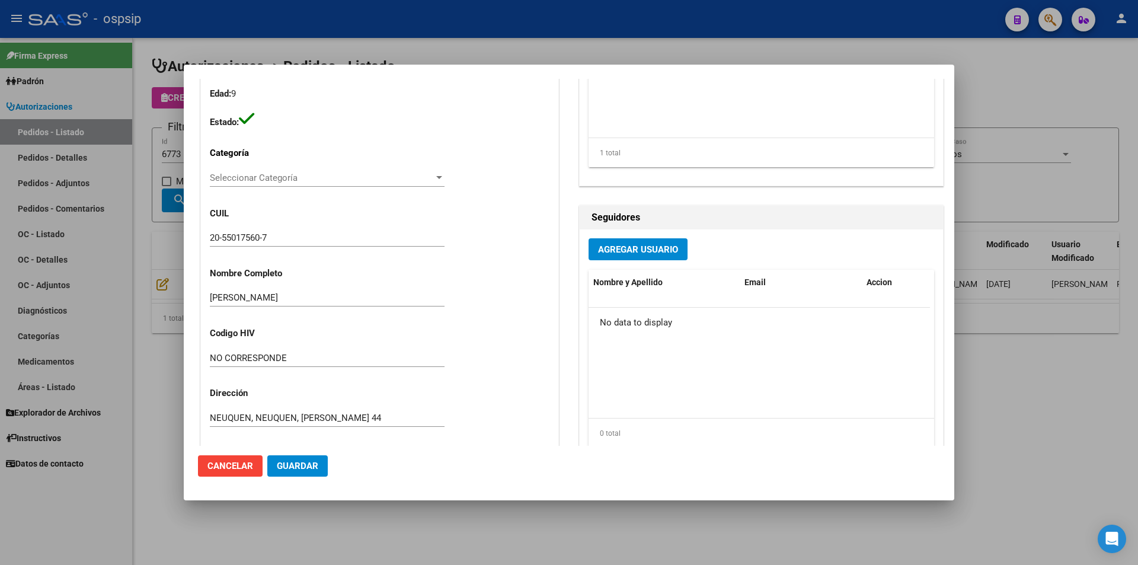
scroll to position [46, 0]
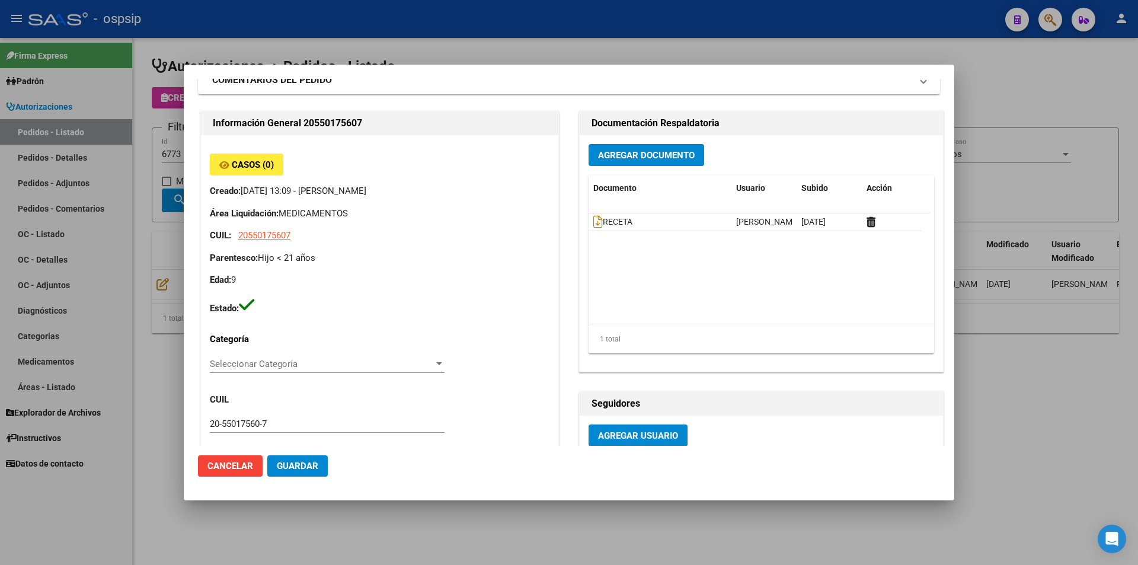
click at [194, 208] on mat-dialog-content "Editar Pedido 6773 COMENTARIOS DEL PEDIDO Escriba su comentario aquí. Enviar co…" at bounding box center [569, 262] width 771 height 367
click at [156, 180] on div at bounding box center [569, 282] width 1138 height 565
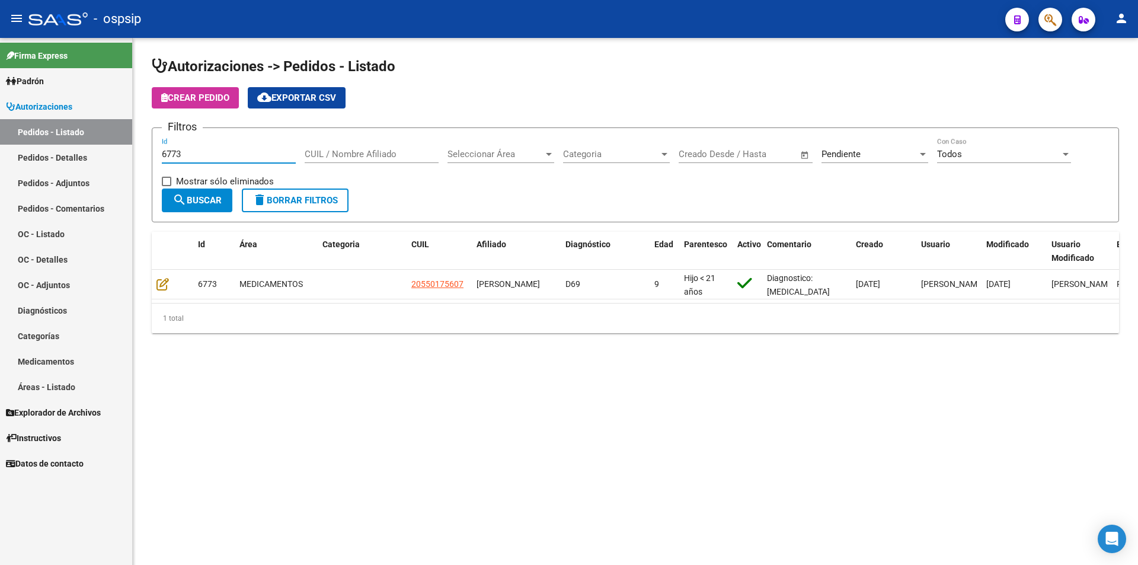
drag, startPoint x: 196, startPoint y: 156, endPoint x: 35, endPoint y: 169, distance: 161.2
click at [35, 169] on mat-sidenav-container "Firma Express Padrón Afiliados Empadronados Movimientos de Afiliados Padrón Ági…" at bounding box center [569, 301] width 1138 height 527
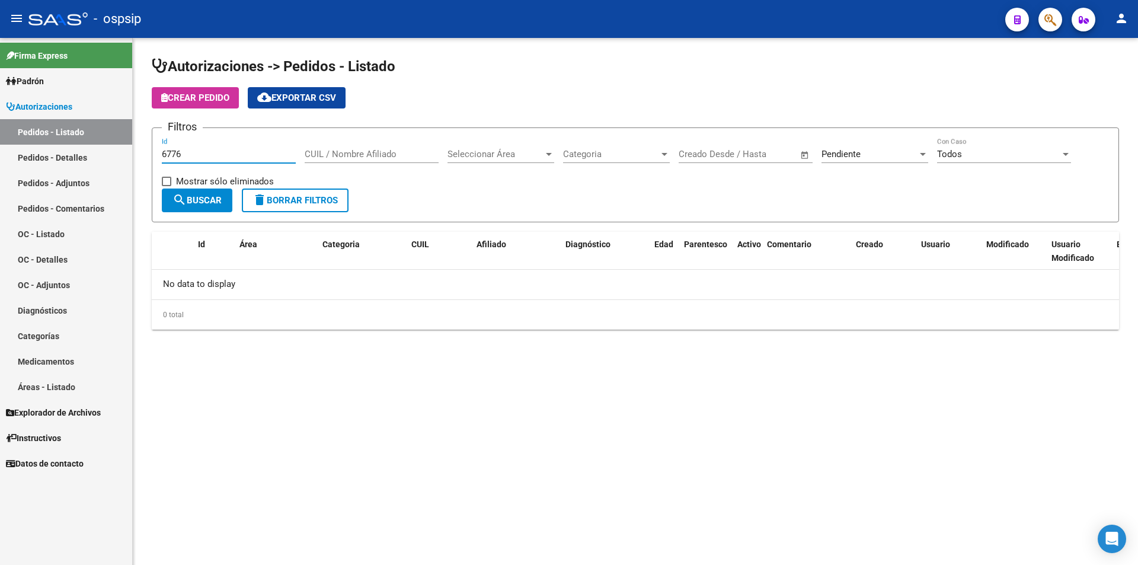
type input "6776"
click at [834, 146] on div "Pendiente Seleccionar Estado" at bounding box center [875, 150] width 107 height 25
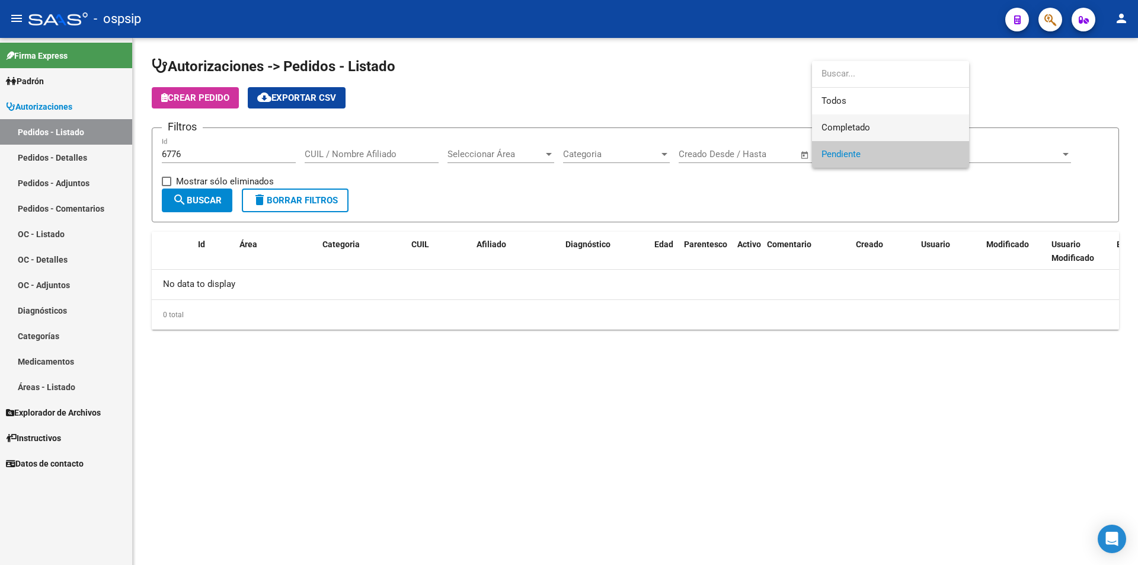
click at [844, 137] on span "Completado" at bounding box center [891, 127] width 138 height 27
click at [205, 202] on span "search Buscar" at bounding box center [197, 200] width 49 height 11
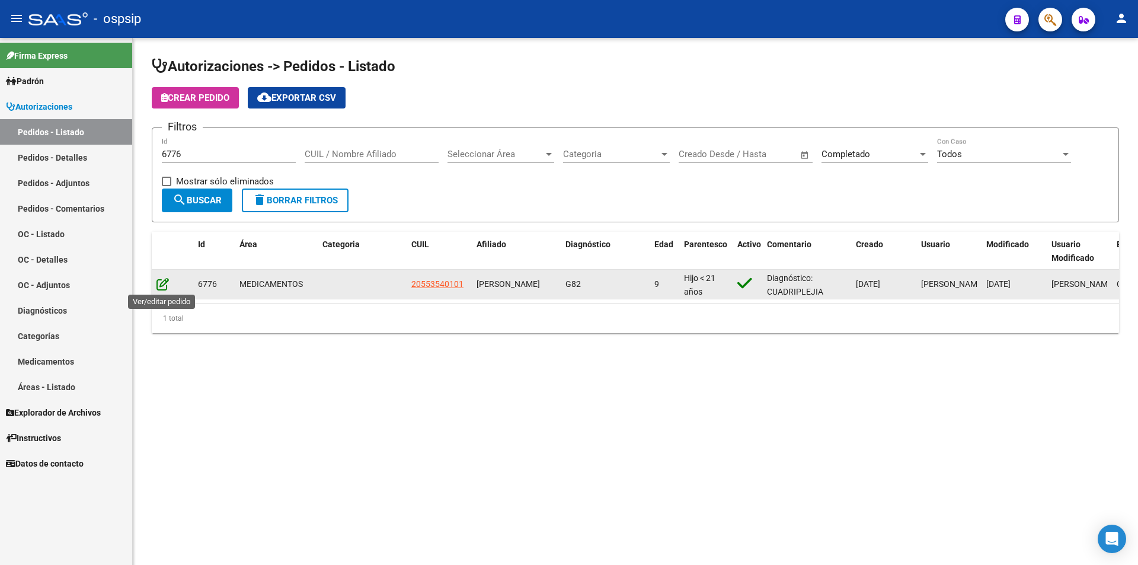
click at [165, 279] on icon at bounding box center [162, 283] width 12 height 13
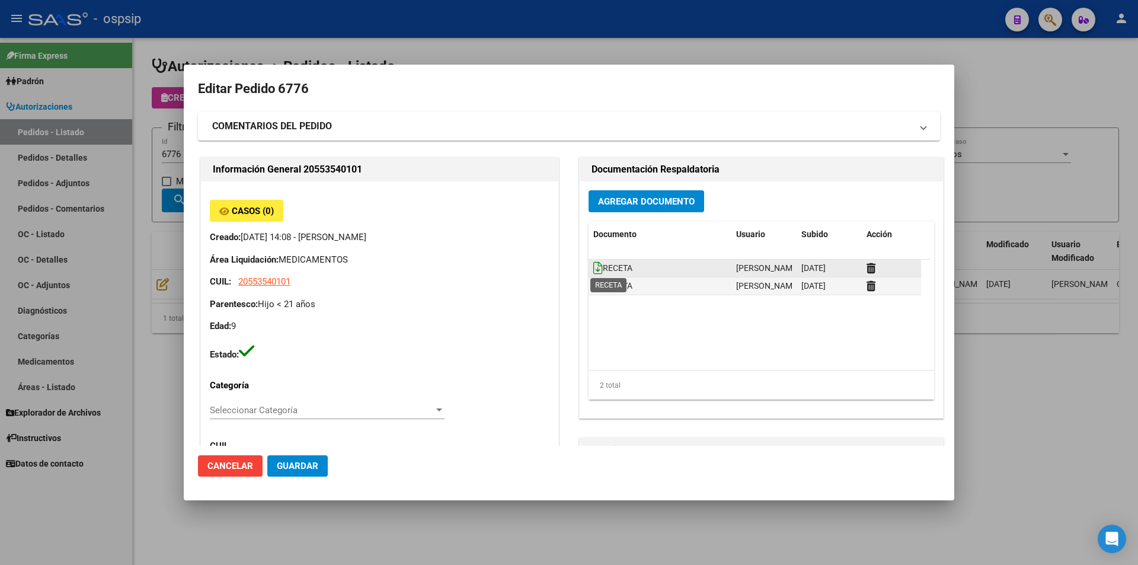
click at [593, 272] on icon at bounding box center [597, 267] width 9 height 13
click at [599, 286] on span "RECETA" at bounding box center [612, 286] width 39 height 9
click at [595, 286] on icon at bounding box center [597, 285] width 9 height 13
click at [654, 191] on button "Agregar Documento" at bounding box center [647, 201] width 116 height 22
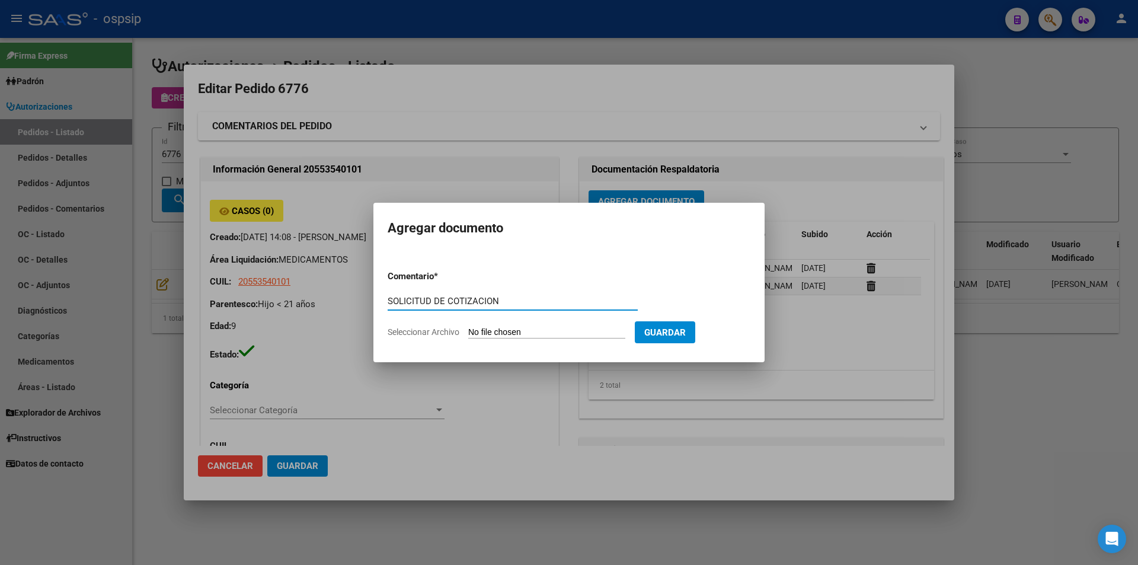
type input "SOLICITUD DE COTIZACION"
type input "C:\fakepath\sol cot 6776 bc.pdf"
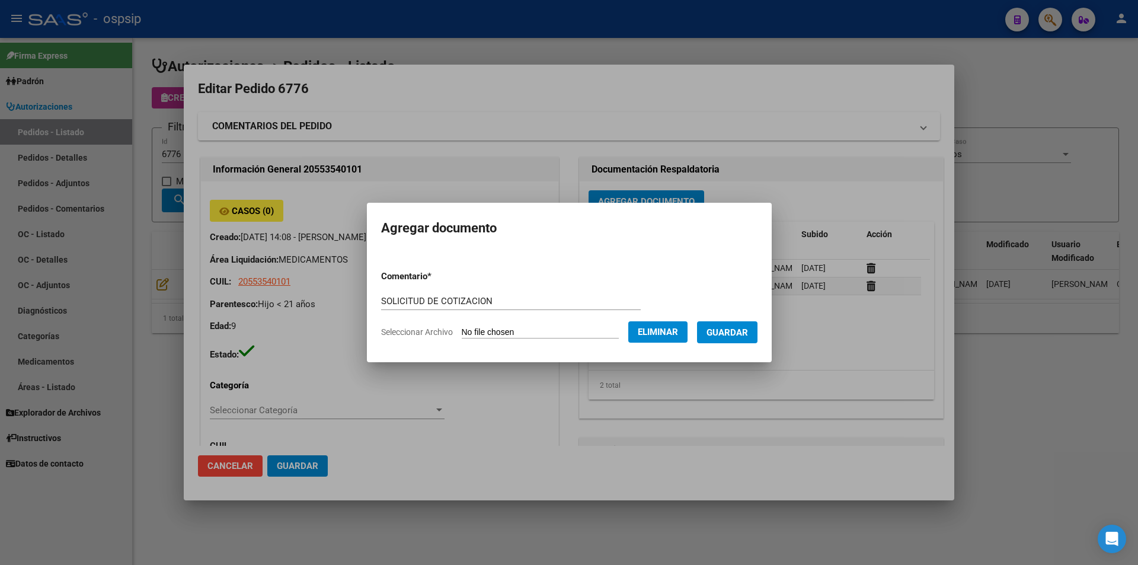
click at [746, 340] on button "Guardar" at bounding box center [727, 332] width 60 height 22
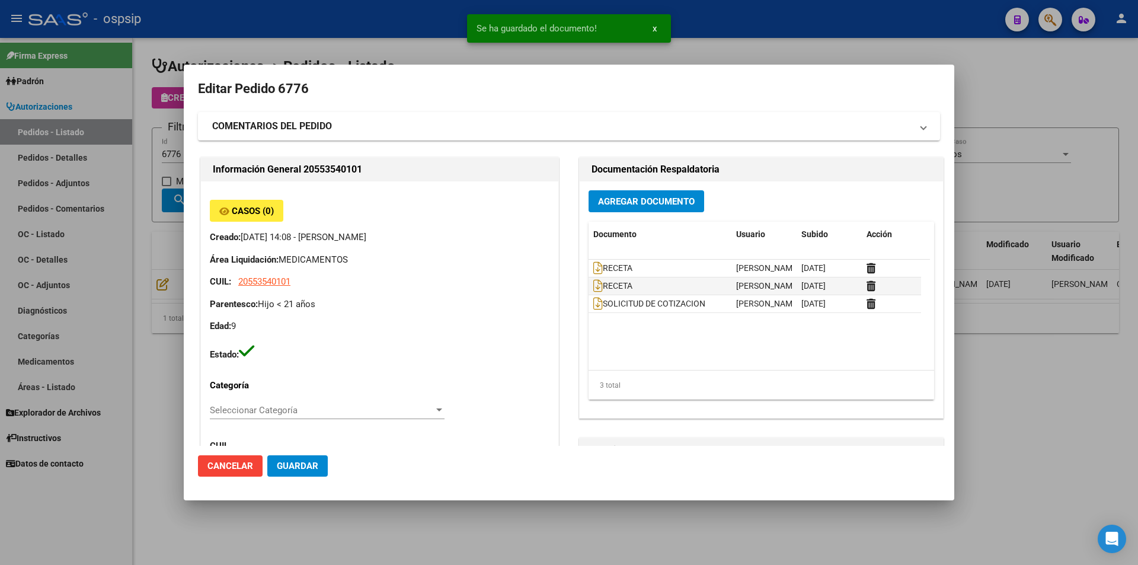
drag, startPoint x: 169, startPoint y: 207, endPoint x: 178, endPoint y: 136, distance: 71.1
click at [168, 205] on div at bounding box center [569, 282] width 1138 height 565
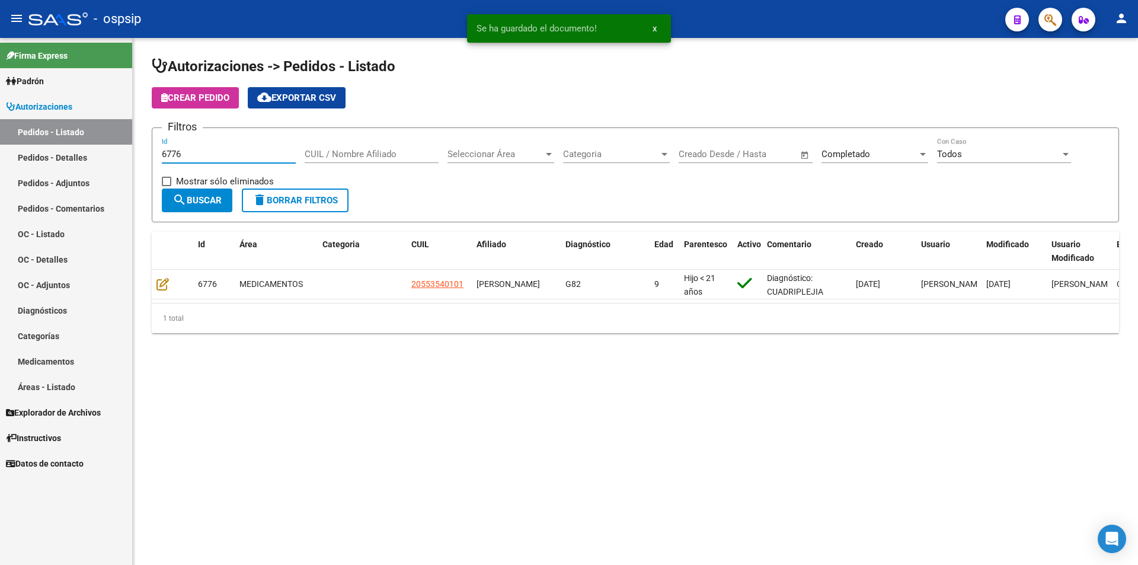
click at [194, 155] on input "6776" at bounding box center [229, 154] width 134 height 11
type input "6777"
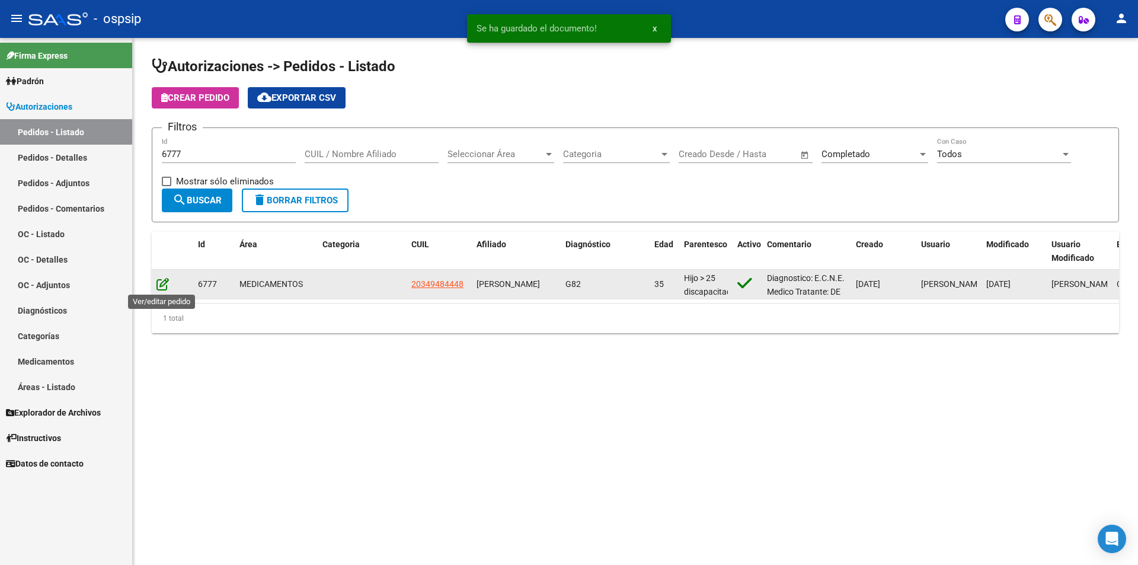
click at [165, 283] on icon at bounding box center [162, 283] width 12 height 13
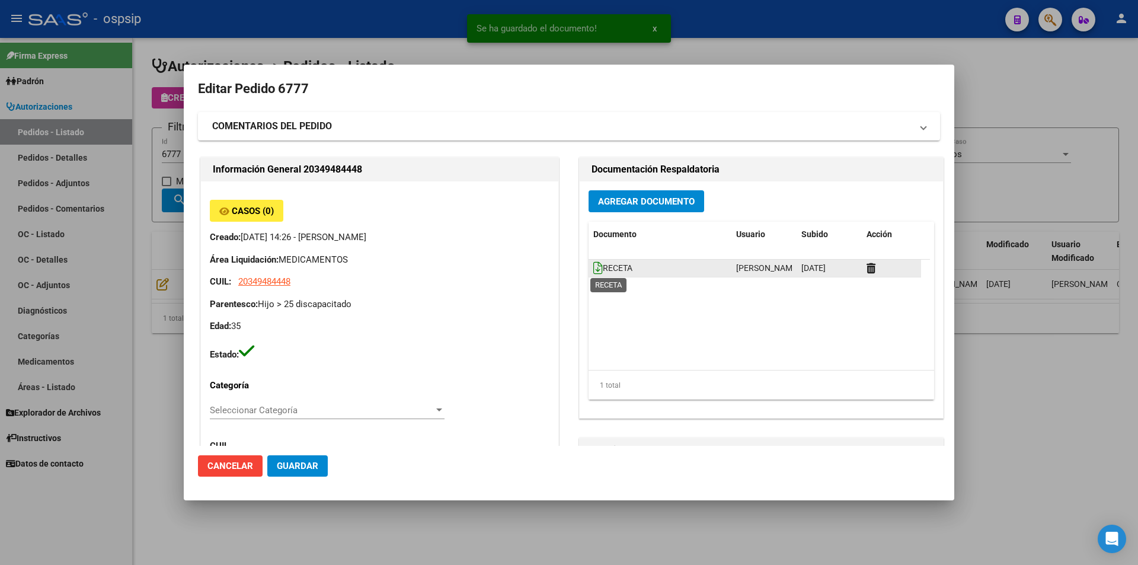
click at [593, 269] on icon at bounding box center [597, 267] width 9 height 13
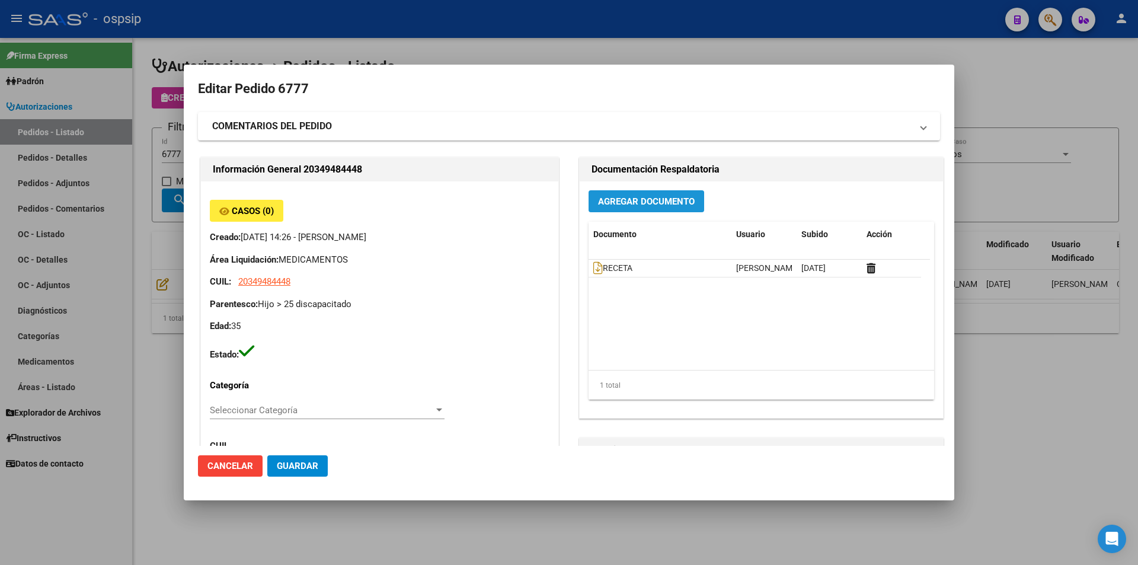
click at [616, 203] on span "Agregar Documento" at bounding box center [646, 201] width 97 height 11
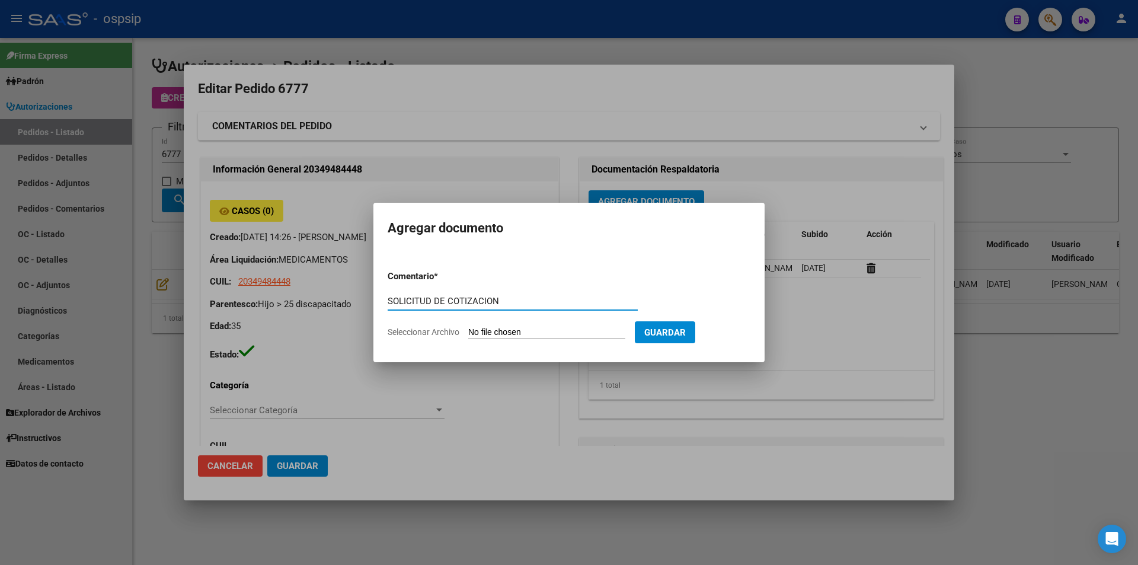
type input "SOLICITUD DE COTIZACION"
type input "C:\fakepath\SOL COT 6777 BC.pdf"
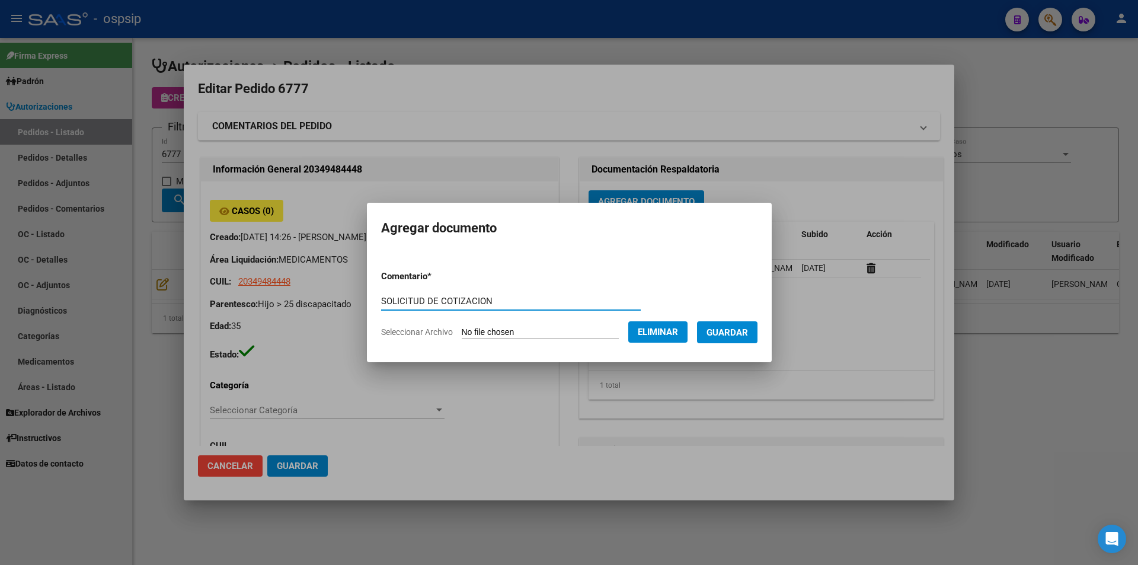
click at [748, 334] on span "Guardar" at bounding box center [727, 332] width 41 height 11
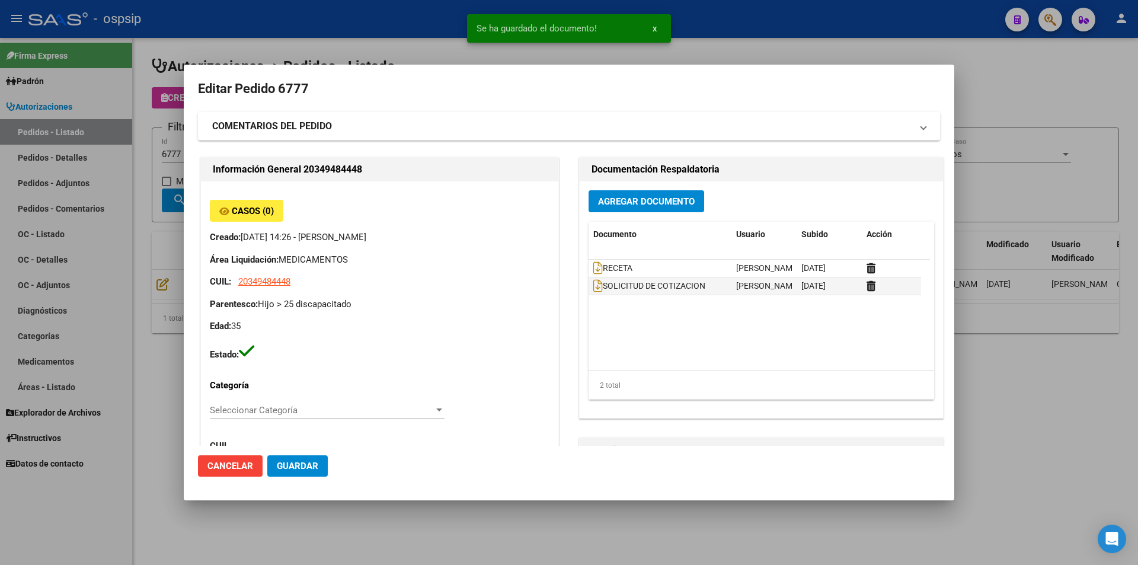
click at [136, 178] on div at bounding box center [569, 282] width 1138 height 565
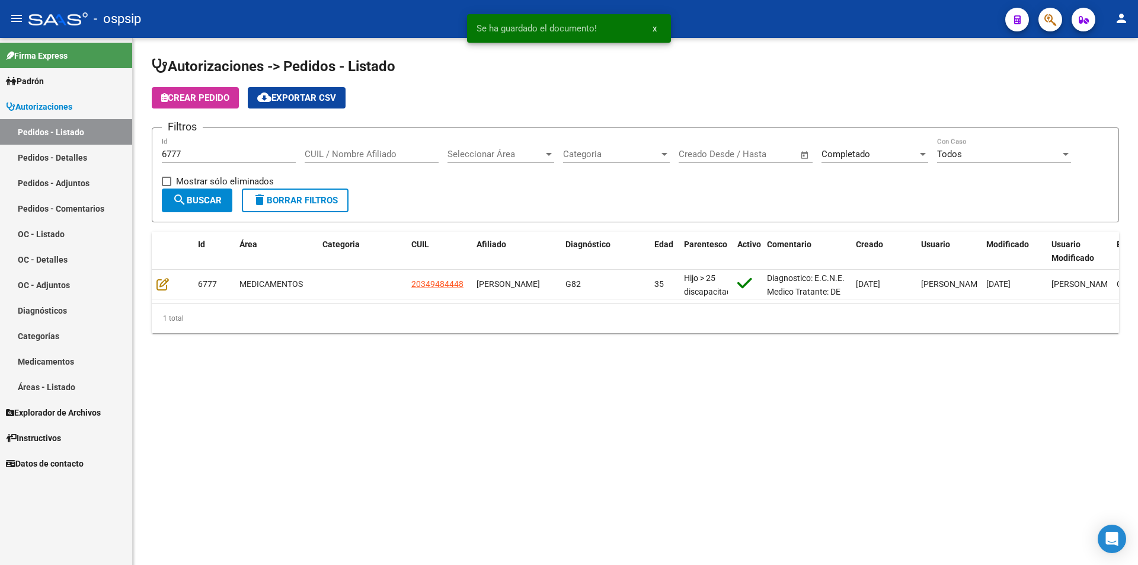
click at [196, 150] on input "6777" at bounding box center [229, 154] width 134 height 11
type input "6778"
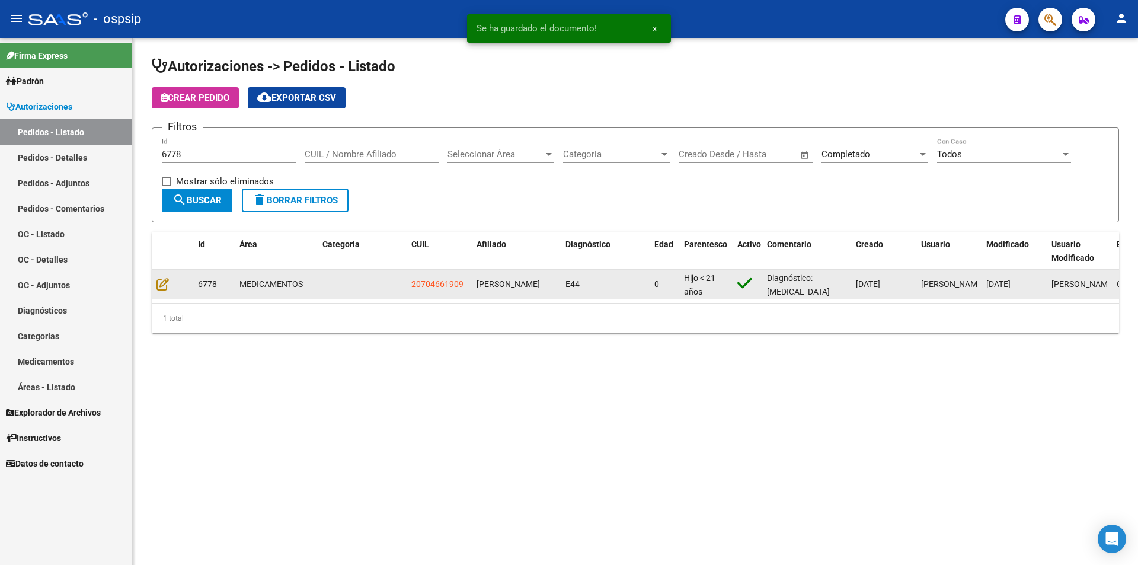
click at [169, 282] on div at bounding box center [172, 284] width 32 height 14
click at [162, 282] on icon at bounding box center [162, 283] width 12 height 13
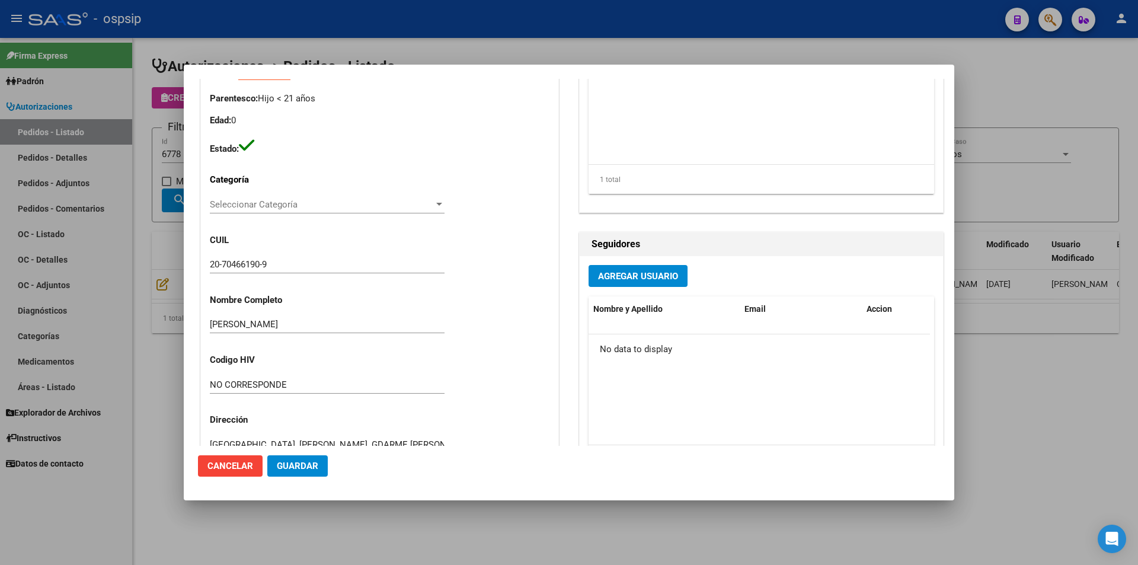
scroll to position [59, 0]
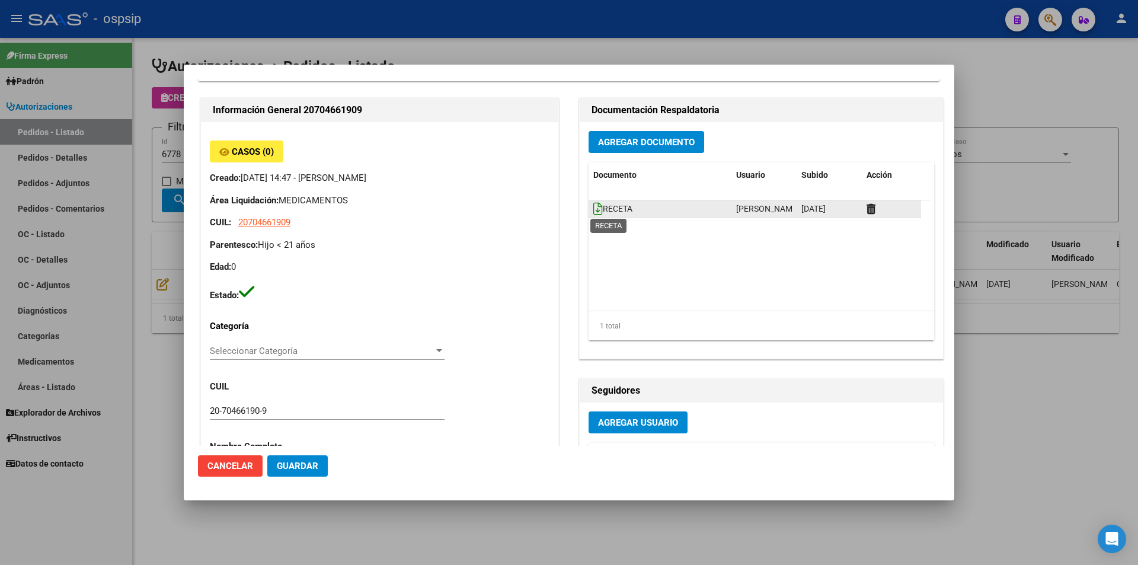
click at [597, 204] on icon at bounding box center [597, 208] width 9 height 13
click at [656, 145] on span "Agregar Documento" at bounding box center [646, 142] width 97 height 11
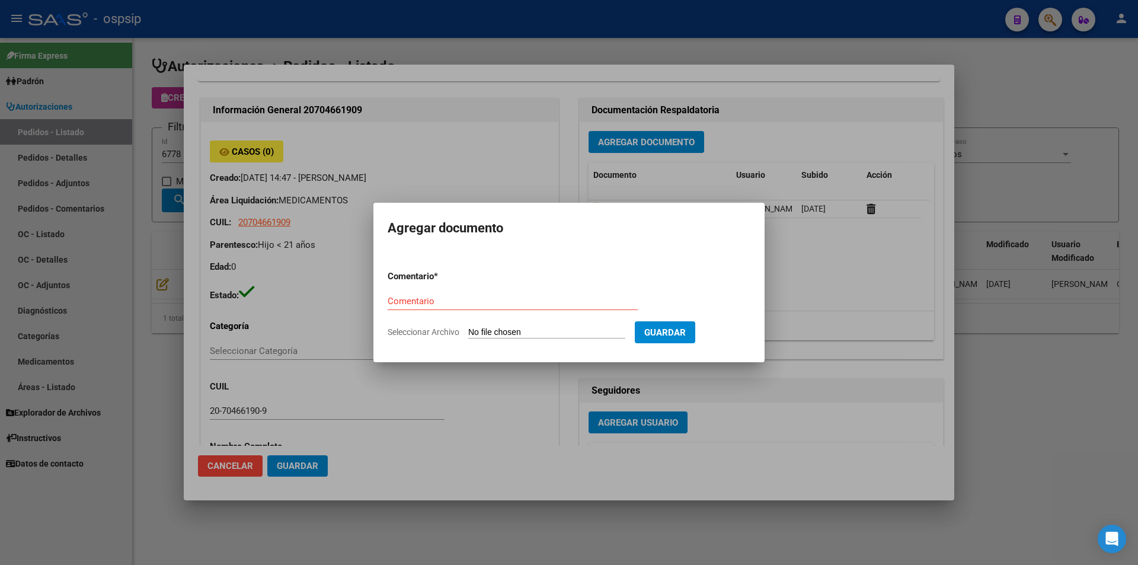
type input "C:\fakepath\SOL COT 6778.pdf"
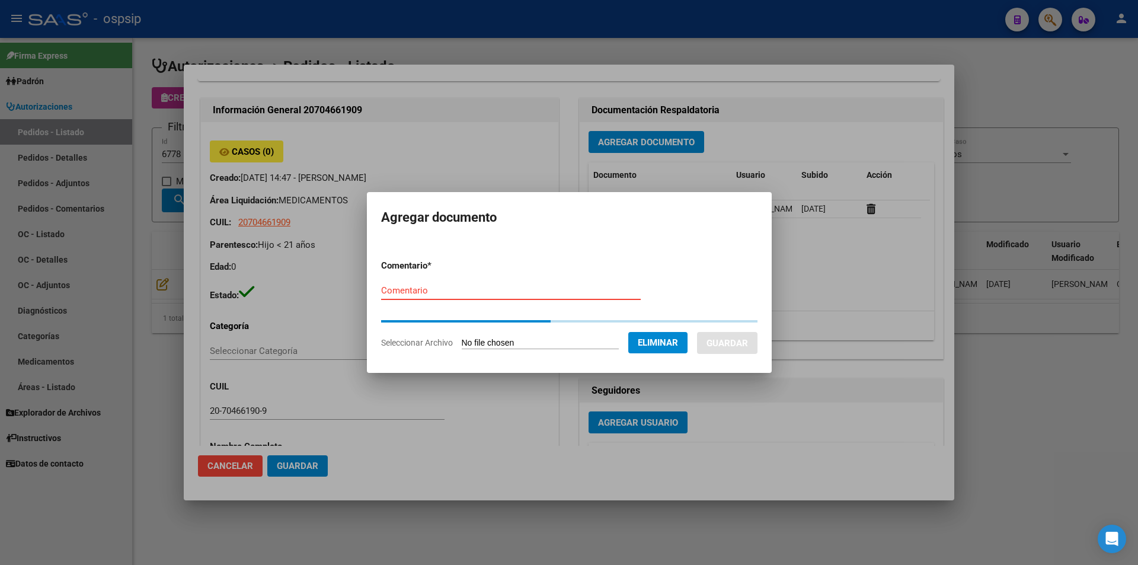
click at [484, 301] on div "Comentario" at bounding box center [511, 296] width 260 height 29
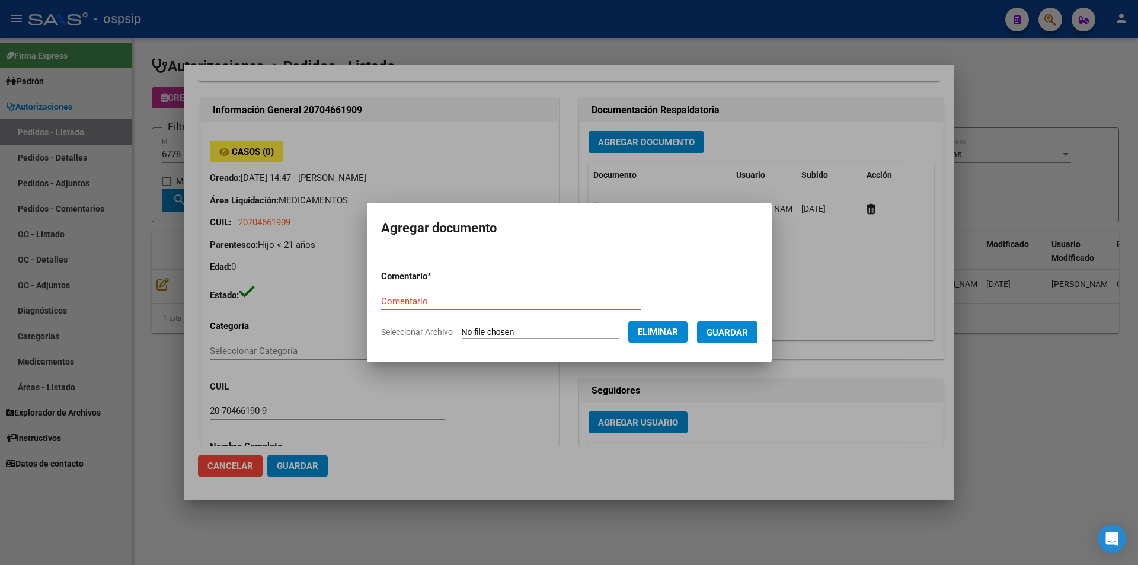
drag, startPoint x: 484, startPoint y: 301, endPoint x: 499, endPoint y: 288, distance: 20.2
click at [499, 288] on form "Comentario * Comentario Seleccionar Archivo Eliminar Guardar" at bounding box center [569, 304] width 376 height 87
type input "SOLICITUD DE COTIZACION"
click at [740, 333] on span "Guardar" at bounding box center [727, 332] width 41 height 11
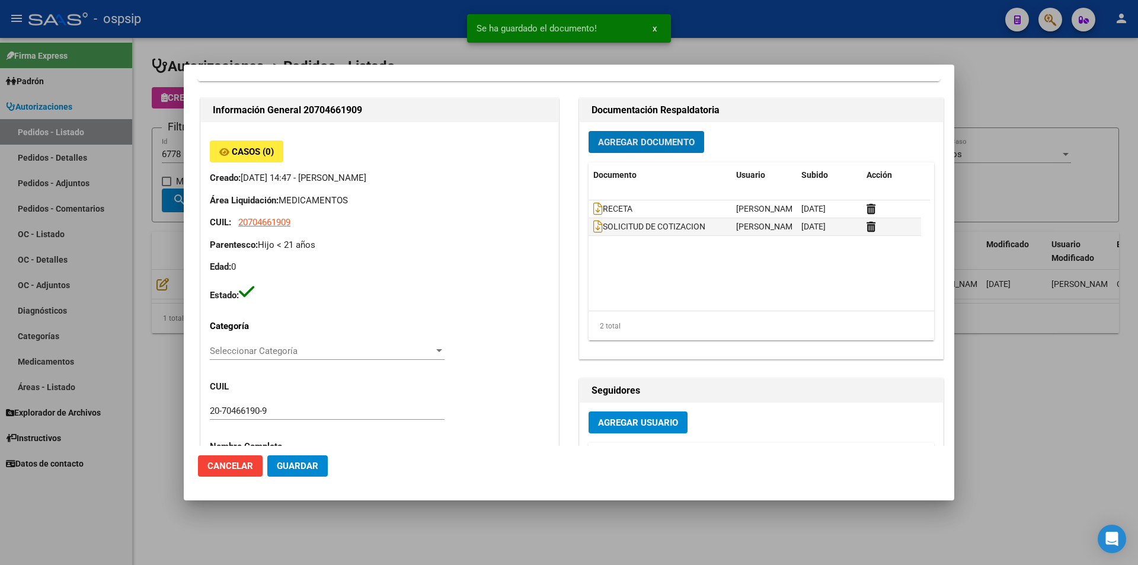
click at [161, 204] on div at bounding box center [569, 282] width 1138 height 565
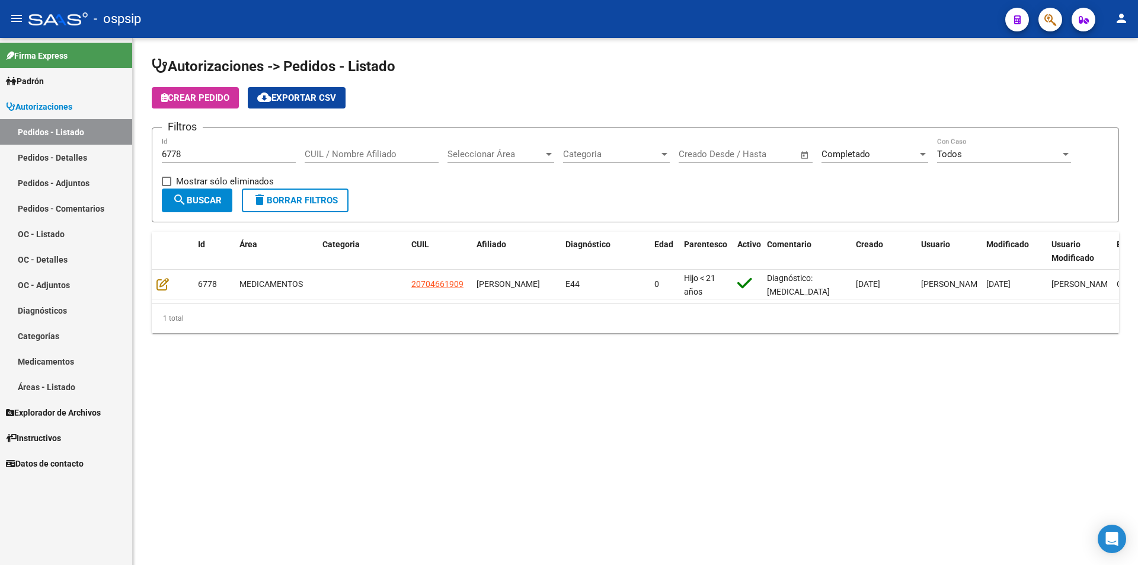
click at [206, 152] on input "6778" at bounding box center [229, 154] width 134 height 11
type input "6779"
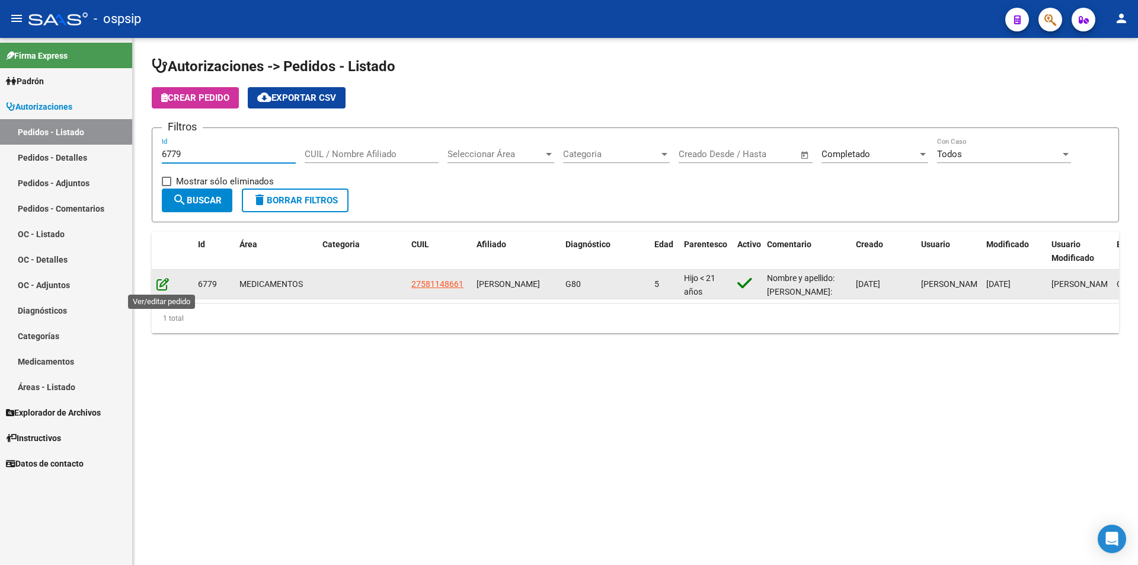
click at [161, 285] on icon at bounding box center [162, 283] width 12 height 13
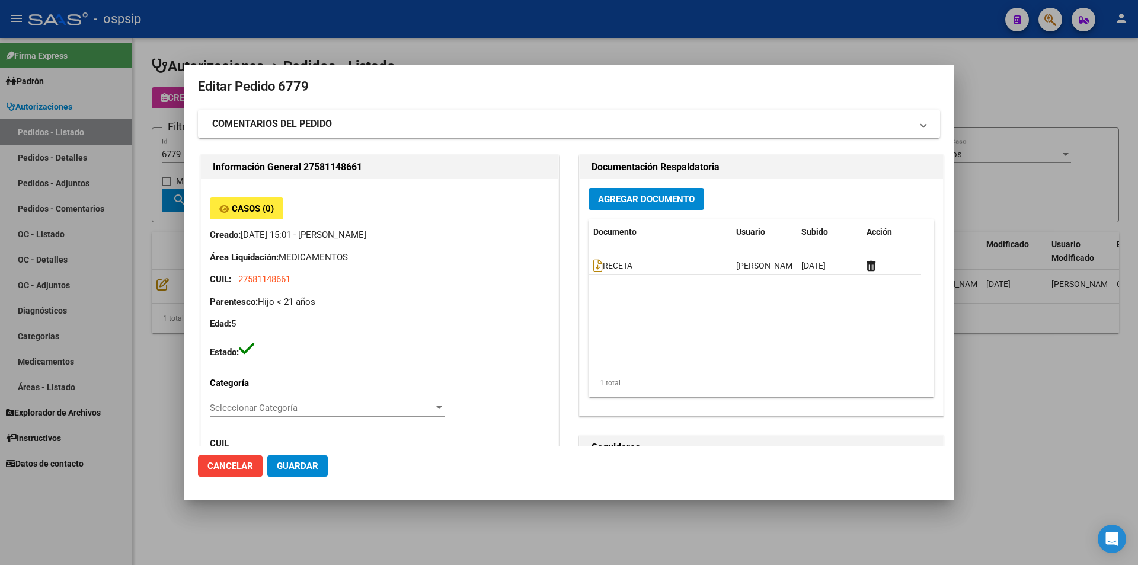
scroll to position [0, 0]
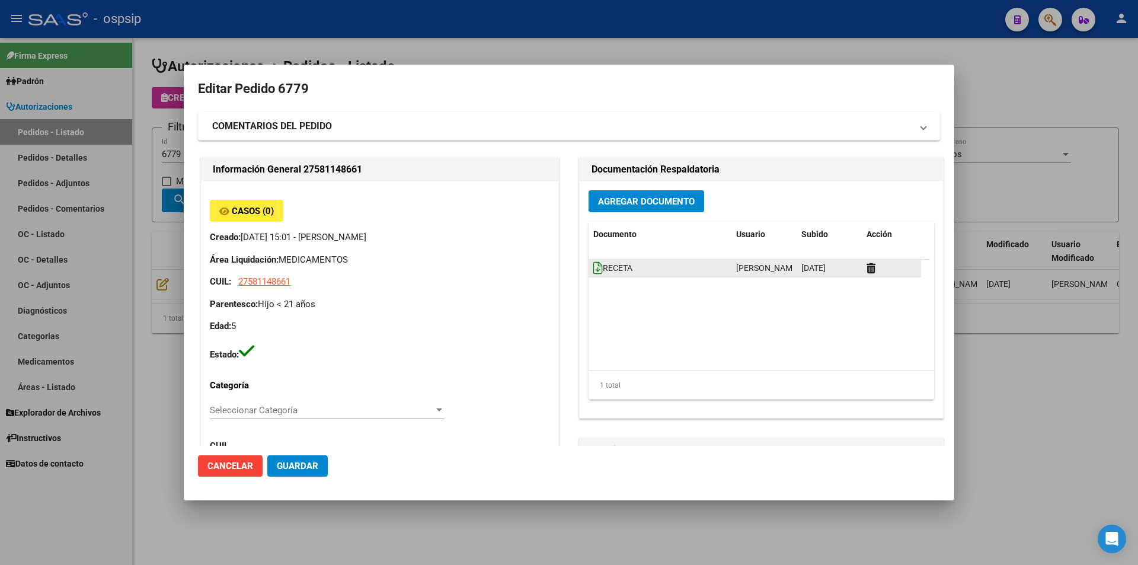
click at [594, 273] on icon at bounding box center [597, 267] width 9 height 13
click at [662, 198] on span "Agregar Documento" at bounding box center [646, 201] width 97 height 11
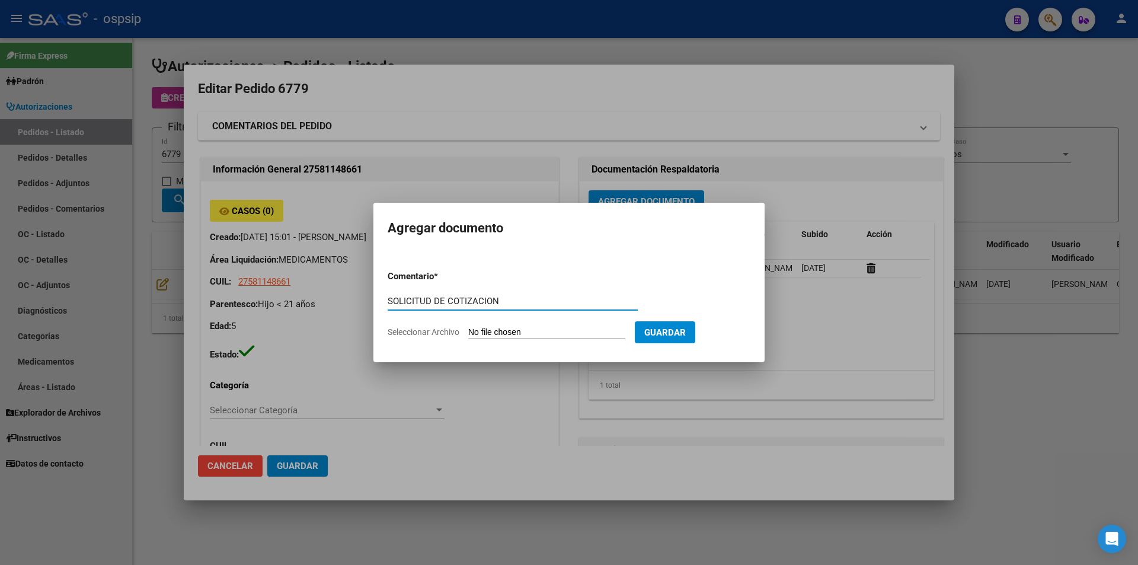
type input "SOLICITUD DE COTIZACION"
click at [485, 330] on input "Seleccionar Archivo" at bounding box center [546, 332] width 157 height 11
type input "C:\fakepath\SOL COT 6779.pdf"
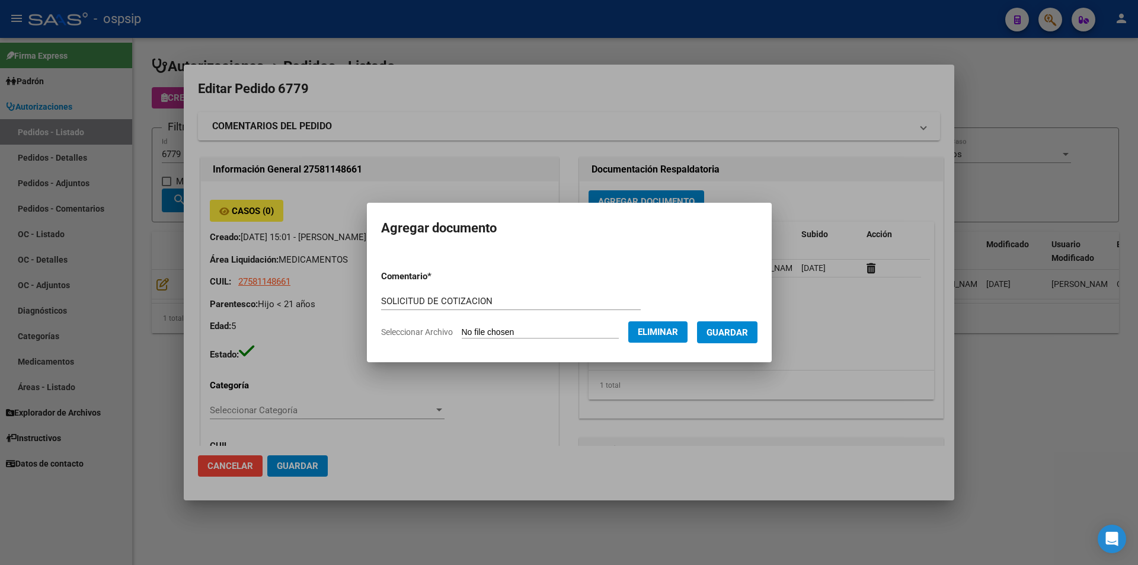
click at [730, 333] on span "Guardar" at bounding box center [727, 332] width 41 height 11
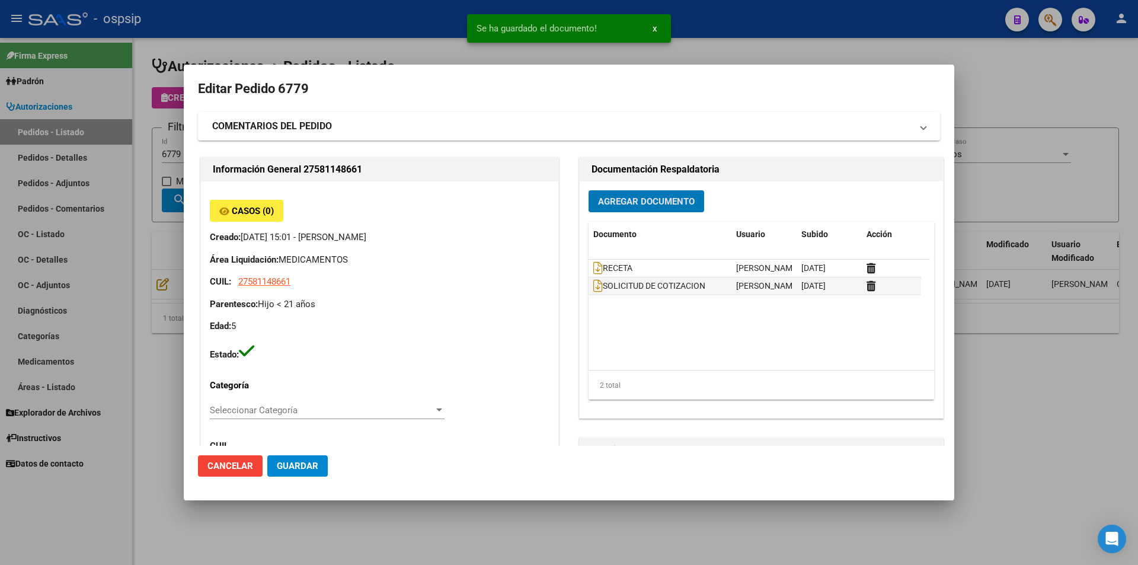
click at [177, 225] on div at bounding box center [569, 282] width 1138 height 565
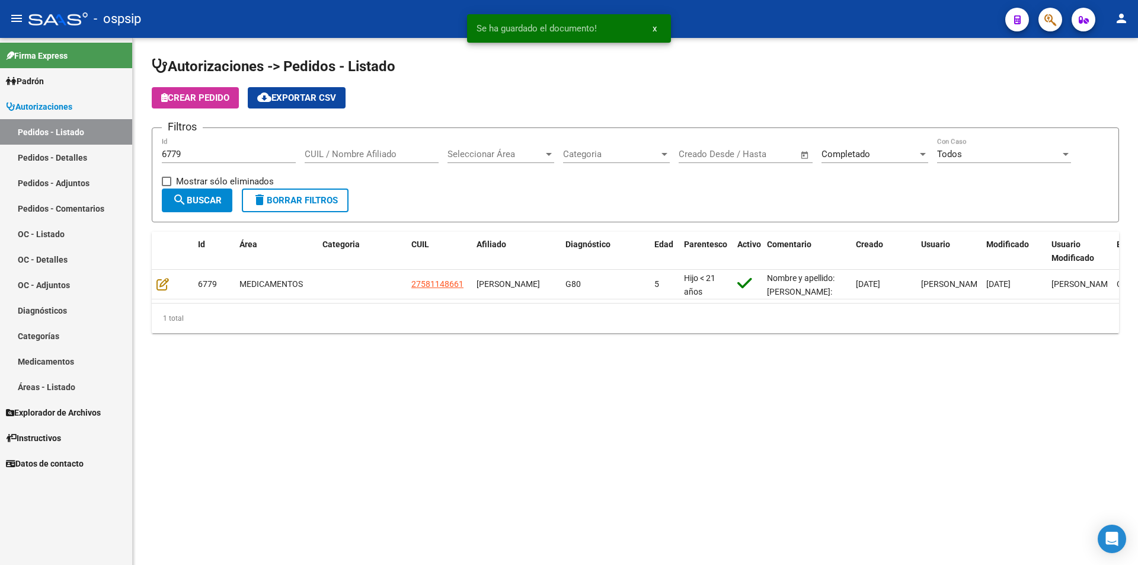
click at [214, 135] on form "Filtros 6779 Id CUIL / Nombre Afiliado Seleccionar Área Seleccionar Área Catego…" at bounding box center [635, 174] width 967 height 95
click at [209, 150] on input "6779" at bounding box center [229, 154] width 134 height 11
type input "6781"
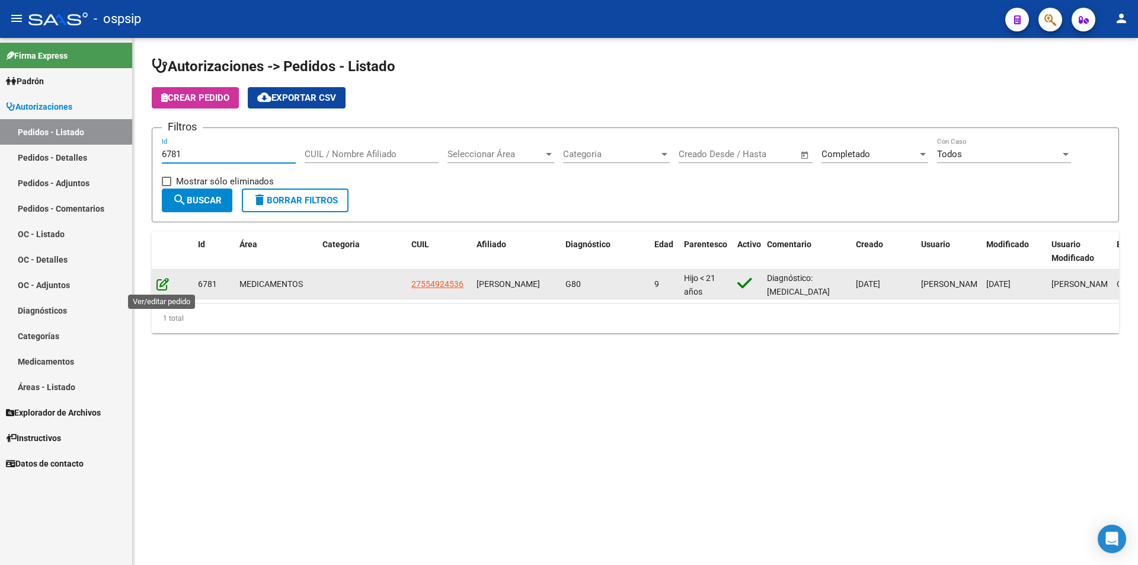
click at [165, 280] on icon at bounding box center [162, 283] width 12 height 13
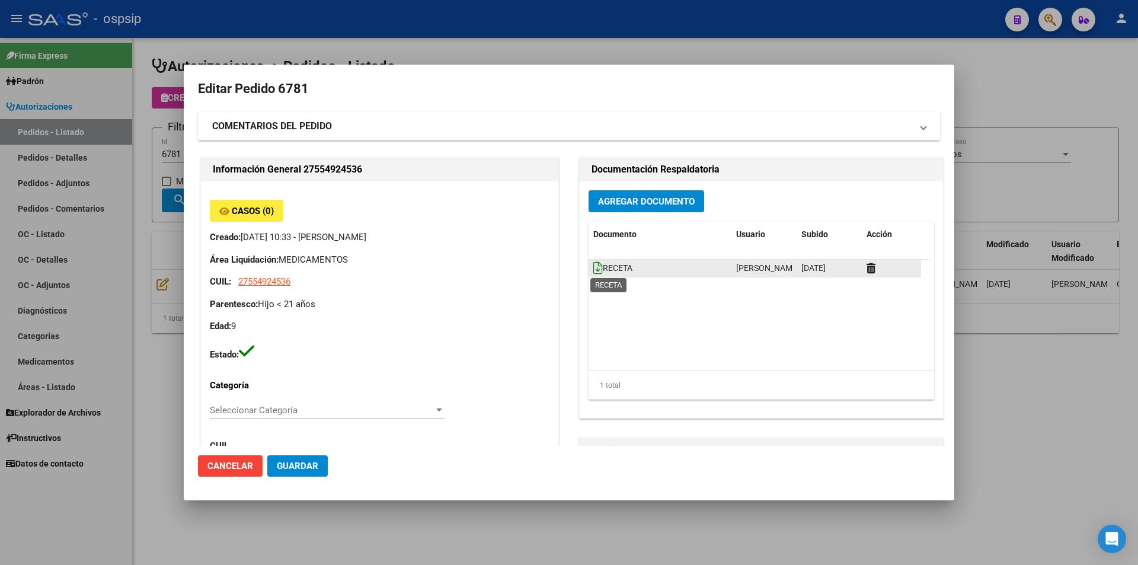
click at [593, 268] on icon at bounding box center [597, 267] width 9 height 13
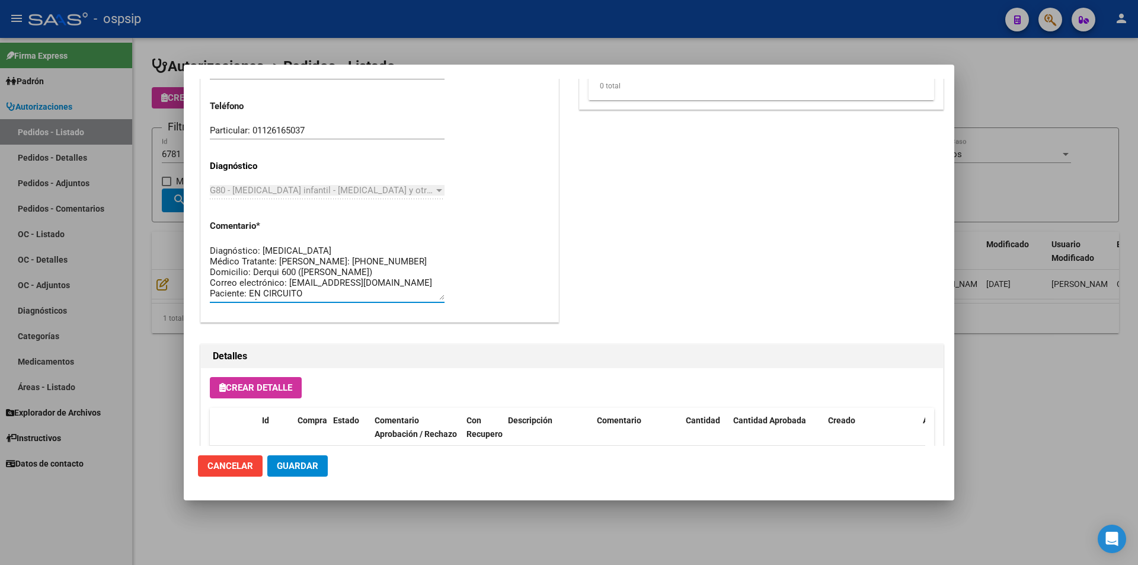
drag, startPoint x: 408, startPoint y: 291, endPoint x: 161, endPoint y: 223, distance: 255.9
click at [161, 223] on div "Editar Pedido 6781 COMENTARIOS DEL PEDIDO Escriba su comentario aquí. Enviar co…" at bounding box center [569, 282] width 1138 height 565
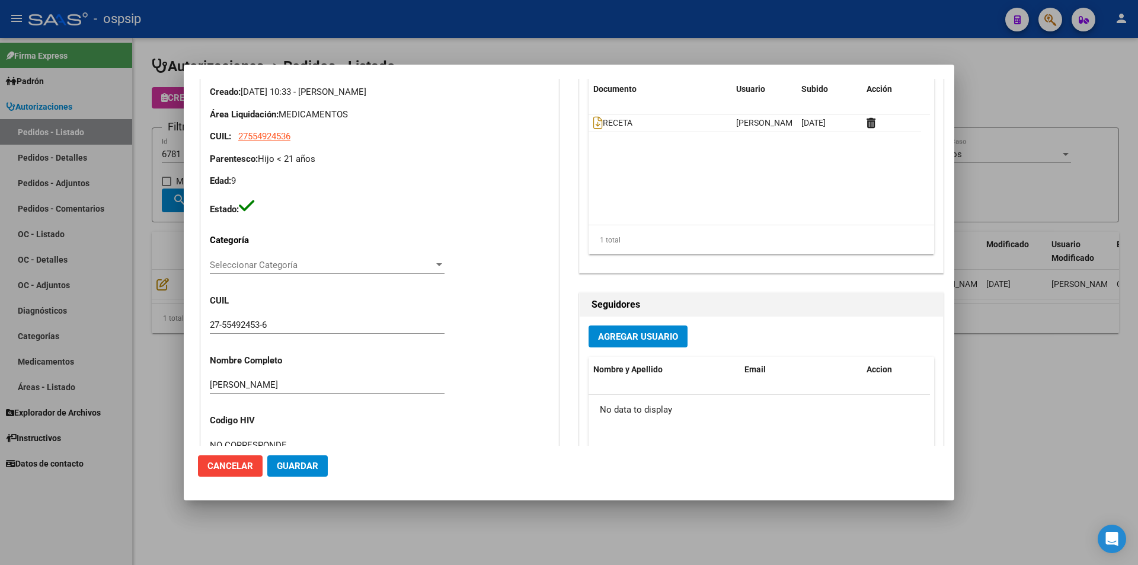
scroll to position [46, 0]
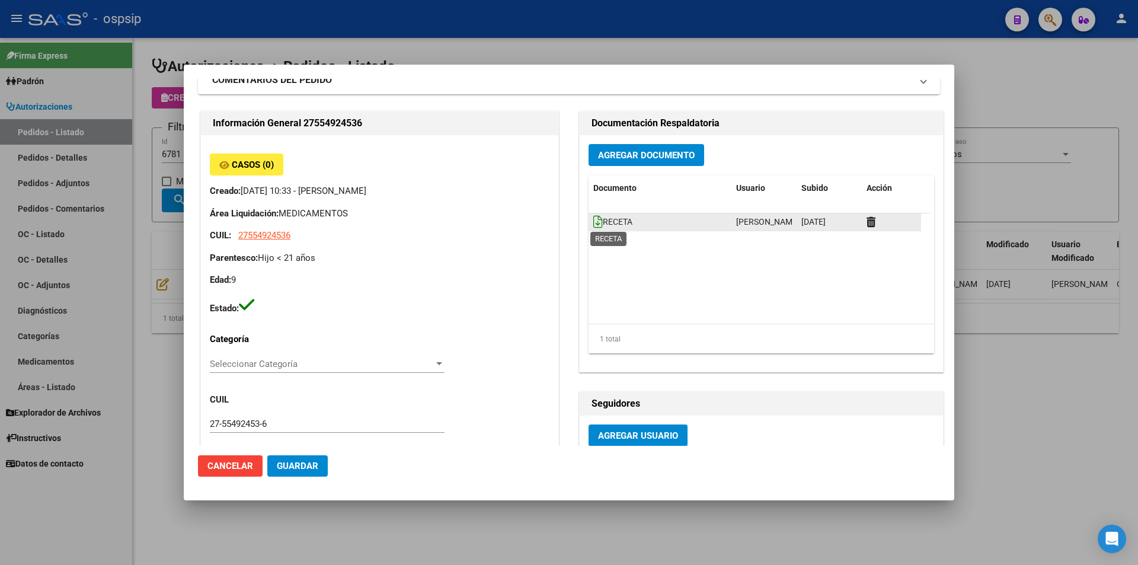
click at [595, 221] on icon at bounding box center [597, 221] width 9 height 13
click at [603, 168] on div "Agregar Documento Documento Usuario Subido Acción RECETA [PERSON_NAME] [DATE] 1…" at bounding box center [761, 253] width 363 height 237
click at [603, 161] on button "Agregar Documento" at bounding box center [647, 155] width 116 height 22
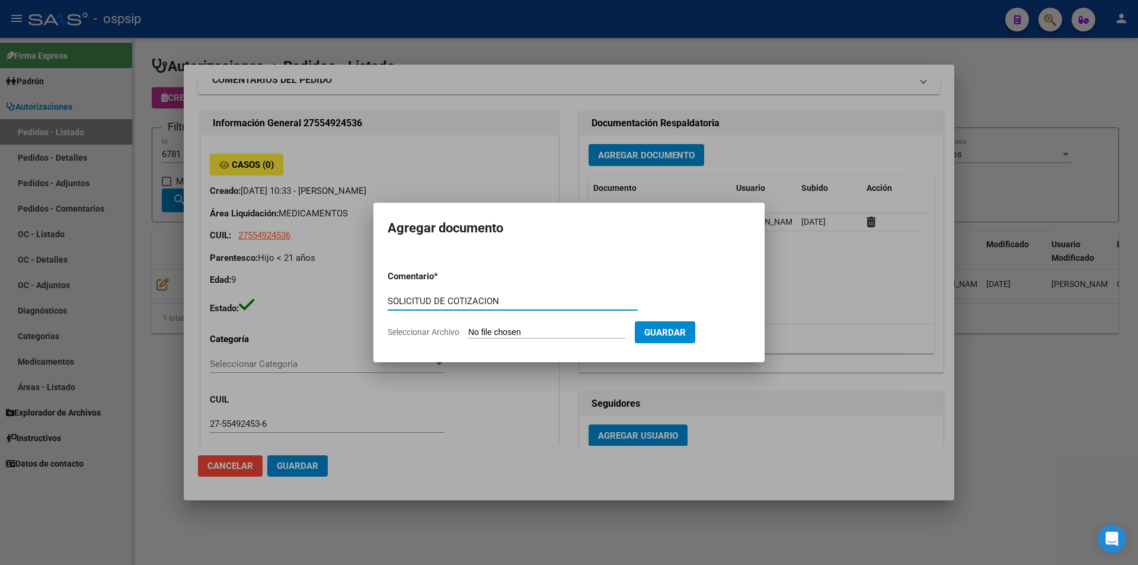
type input "SOLICITUD DE COTIZACION"
click at [722, 357] on mat-dialog-container "Agregar documento Comentario * SOLICITUD DE COTIZACION Comentario Seleccionar A…" at bounding box center [568, 282] width 391 height 159
click at [764, 376] on div at bounding box center [569, 282] width 1138 height 565
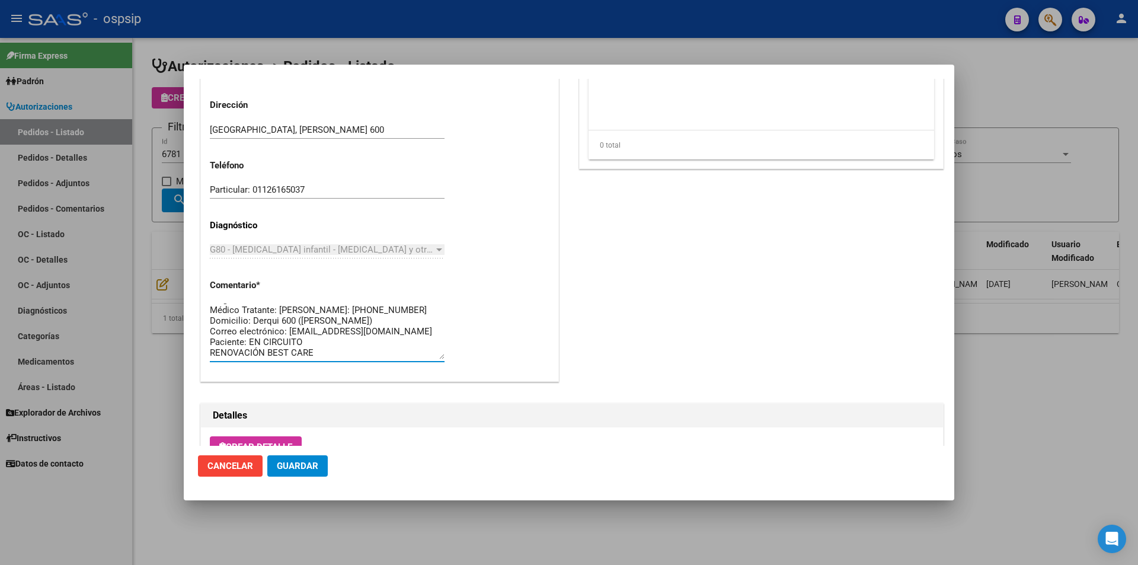
scroll to position [0, 0]
drag, startPoint x: 410, startPoint y: 330, endPoint x: 104, endPoint y: 263, distance: 313.1
click at [104, 263] on div "Editar Pedido 6781 COMENTARIOS DEL PEDIDO Escriba su comentario aquí. Enviar co…" at bounding box center [569, 282] width 1138 height 565
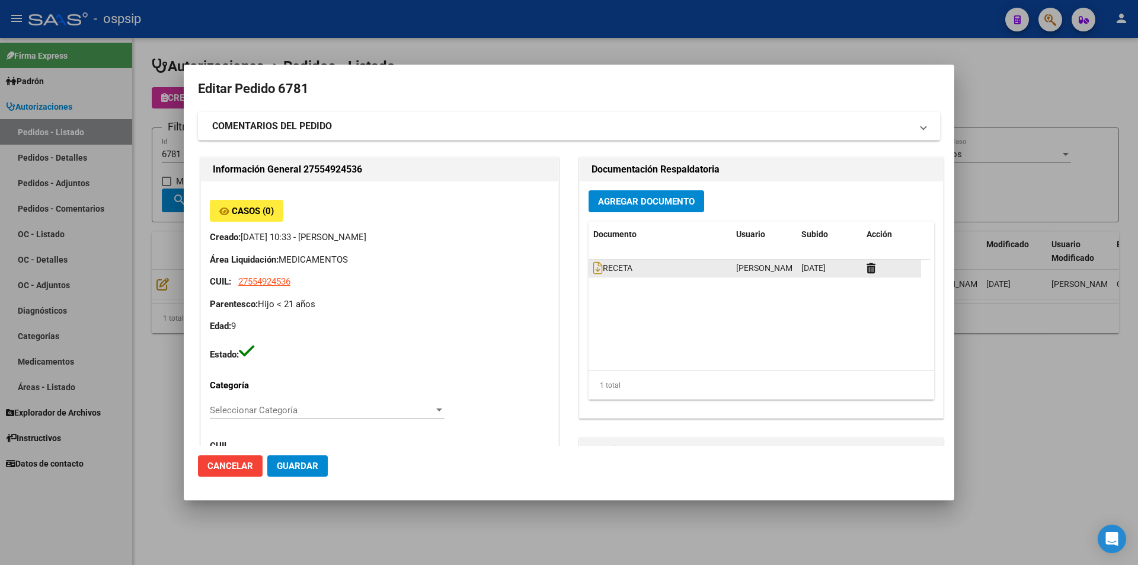
click at [593, 275] on div "RECETA" at bounding box center [659, 268] width 133 height 14
click at [592, 276] on datatable-body-cell "RECETA" at bounding box center [660, 268] width 143 height 17
click at [593, 272] on icon at bounding box center [597, 267] width 9 height 13
click at [633, 196] on span "Agregar Documento" at bounding box center [646, 201] width 97 height 11
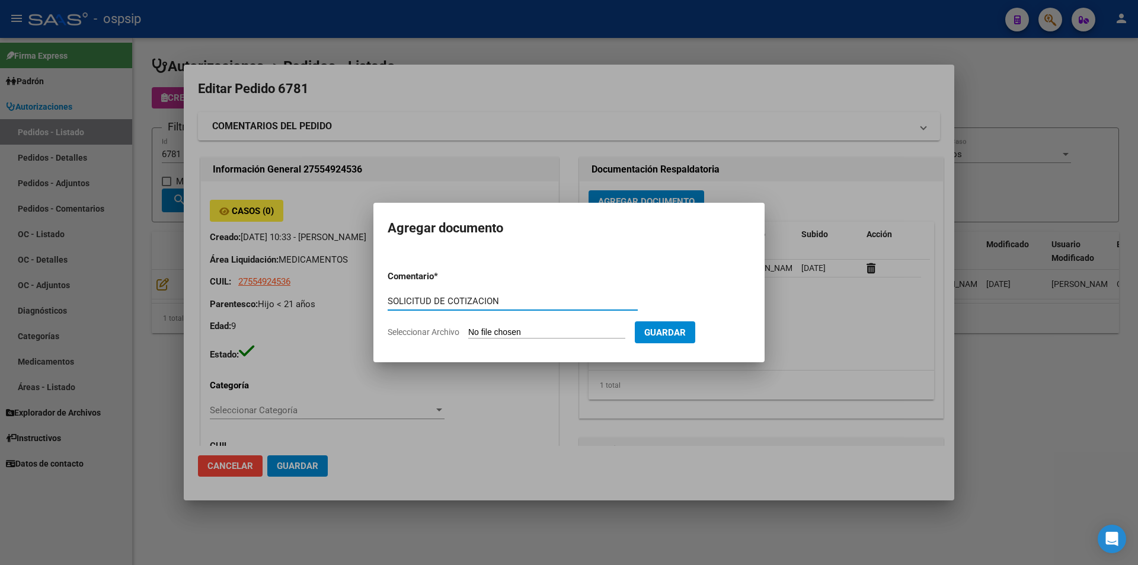
type input "SOLICITUD DE COTIZACION"
click at [497, 328] on input "Seleccionar Archivo" at bounding box center [546, 332] width 157 height 11
type input "C:\fakepath\SOL COT 67801 BC.pdf"
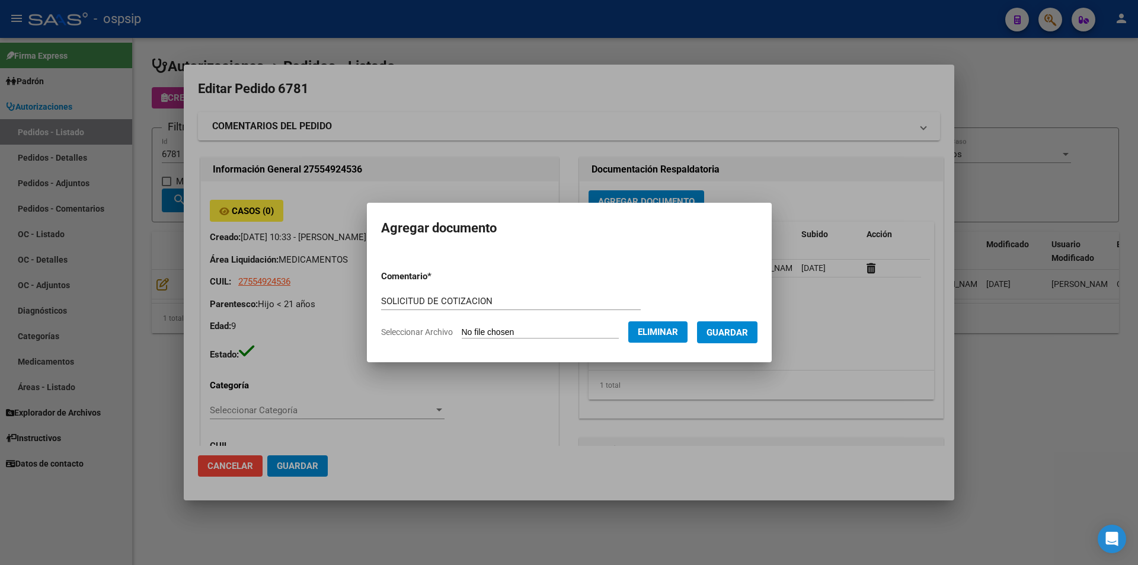
click at [739, 340] on button "Guardar" at bounding box center [727, 332] width 60 height 22
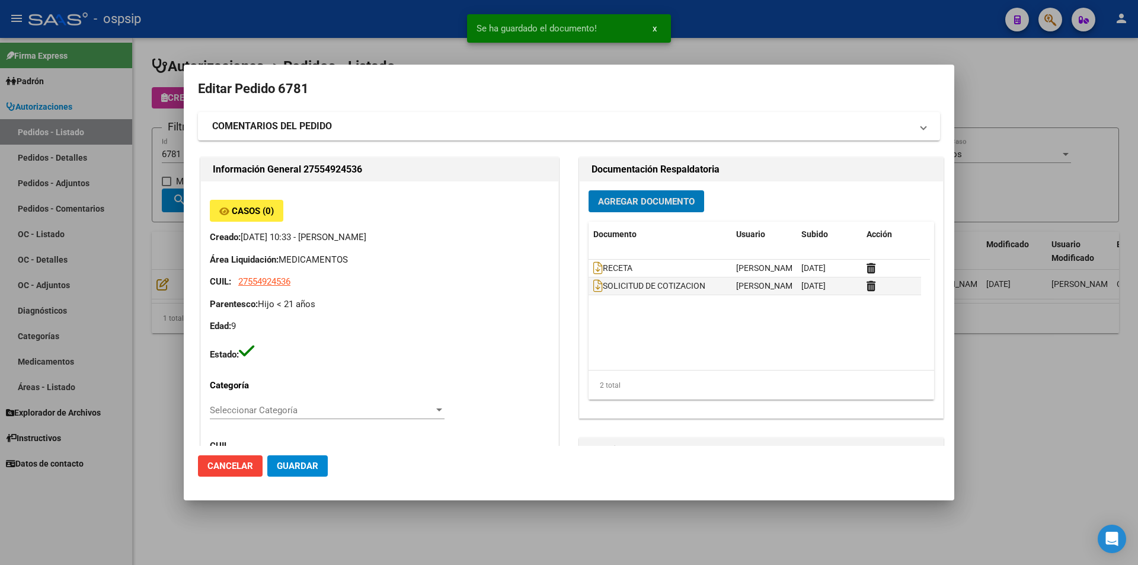
drag, startPoint x: 18, startPoint y: 226, endPoint x: 56, endPoint y: 207, distance: 42.9
click at [18, 226] on div at bounding box center [569, 282] width 1138 height 565
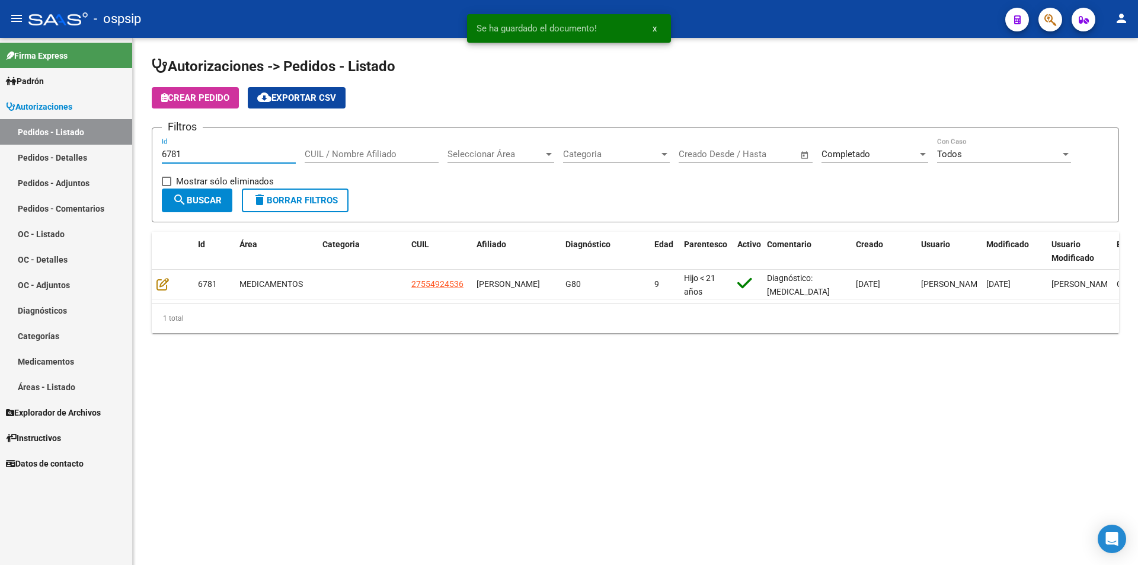
click at [216, 156] on input "6781" at bounding box center [229, 154] width 134 height 11
click at [200, 155] on input "6783" at bounding box center [229, 154] width 134 height 11
type input "6782"
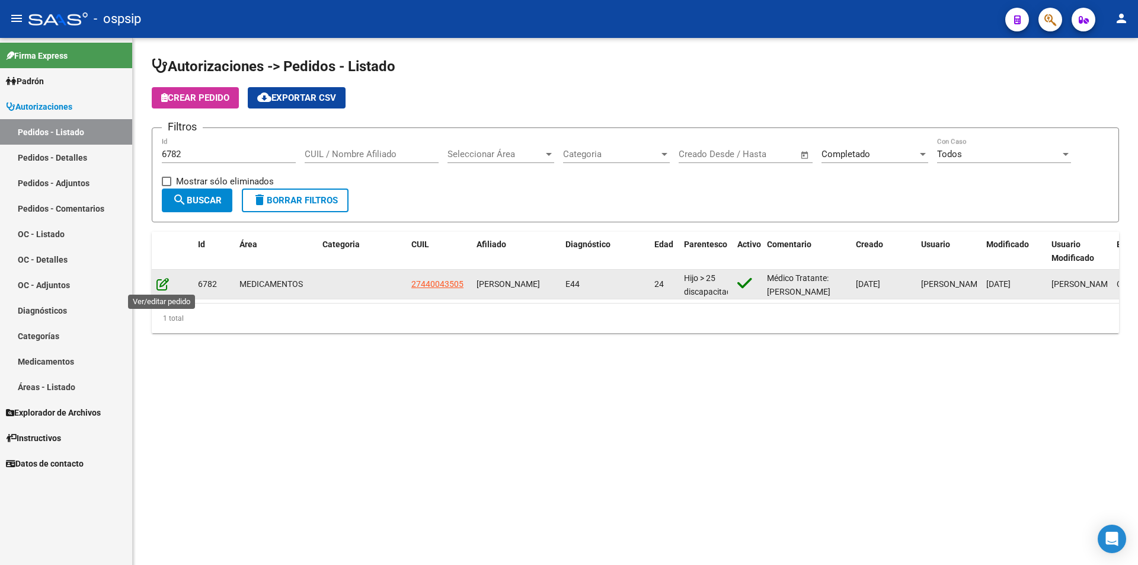
click at [160, 280] on icon at bounding box center [162, 283] width 12 height 13
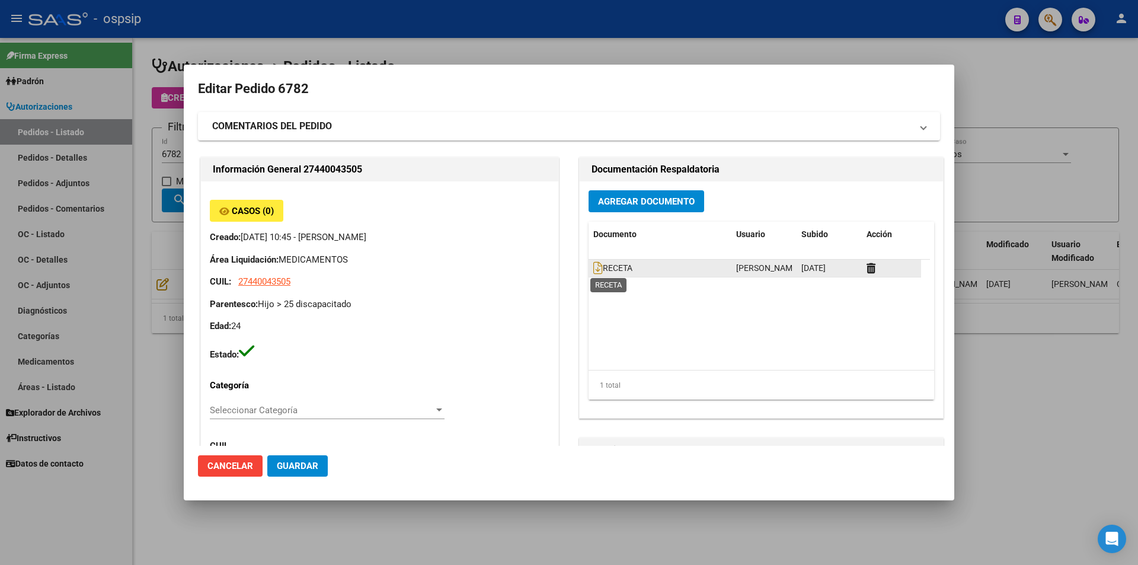
click at [603, 269] on span "RECETA" at bounding box center [612, 268] width 39 height 9
click at [599, 269] on span "RECETA" at bounding box center [612, 268] width 39 height 9
click at [593, 266] on icon at bounding box center [597, 267] width 9 height 13
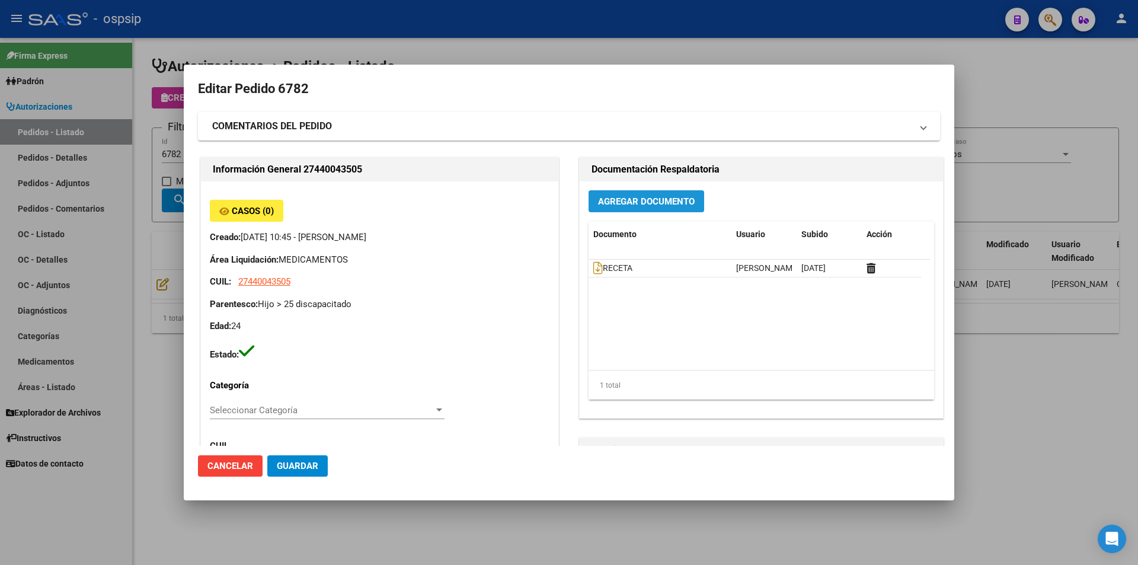
click at [617, 200] on span "Agregar Documento" at bounding box center [646, 201] width 97 height 11
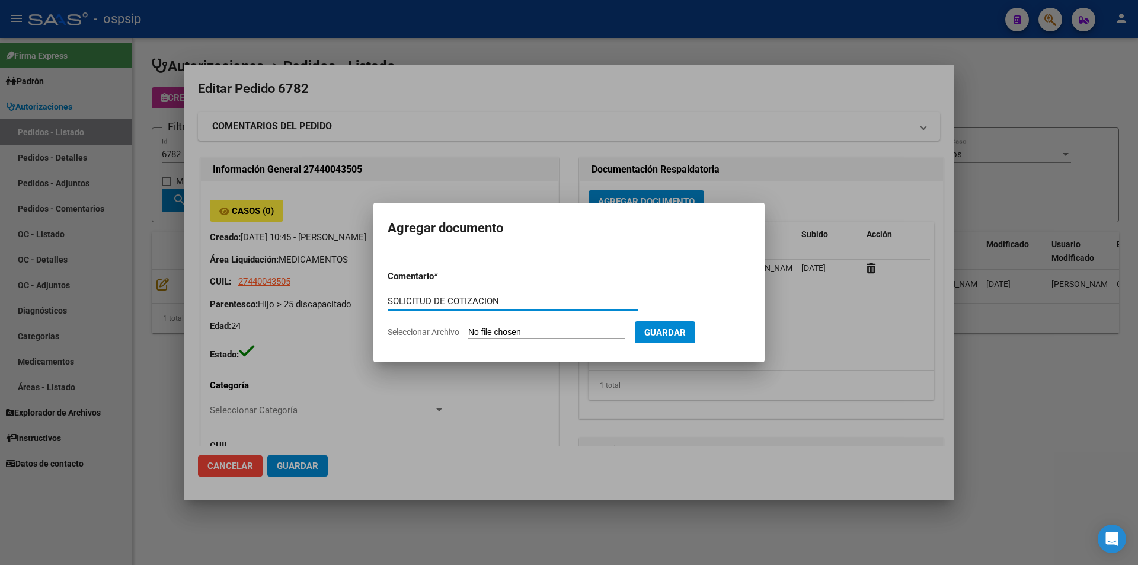
type input "SOLICITUD DE COTIZACION"
type input "C:\fakepath\SOL COT 6782.pdf"
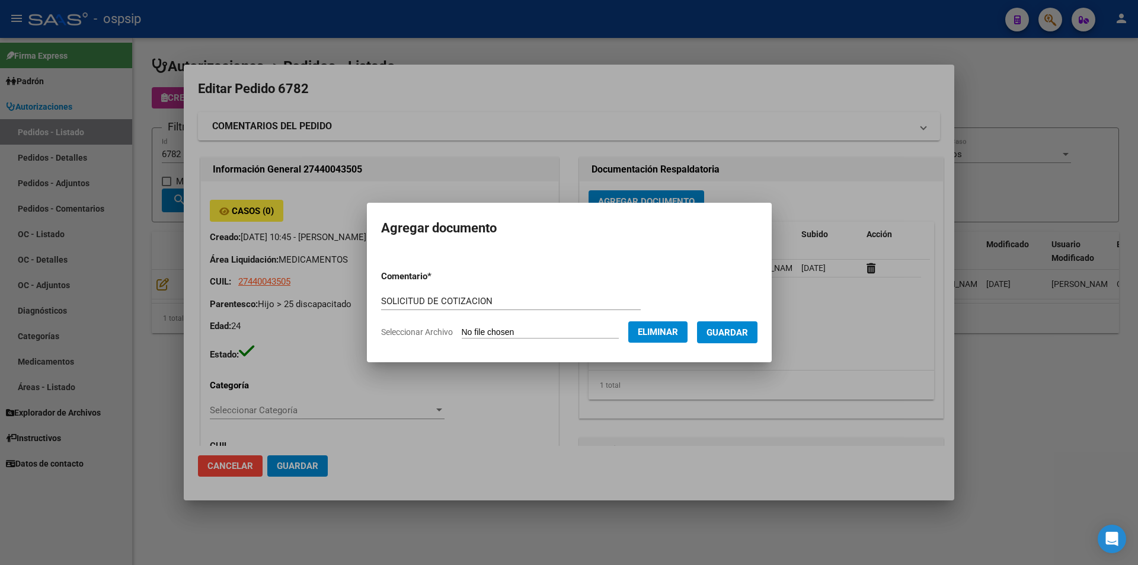
click at [734, 338] on button "Guardar" at bounding box center [727, 332] width 60 height 22
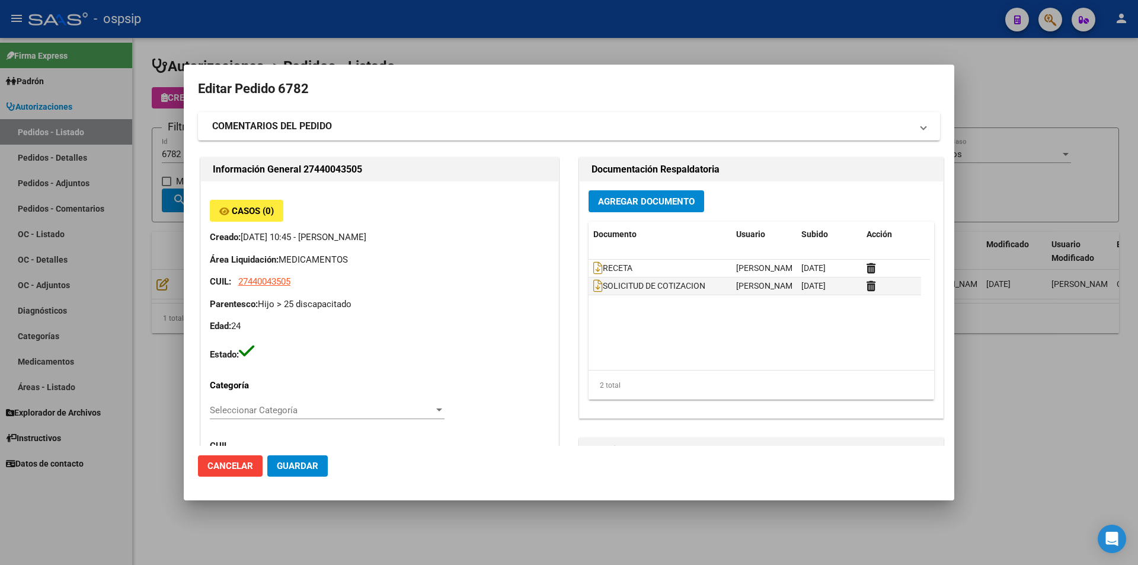
drag, startPoint x: 25, startPoint y: 177, endPoint x: 183, endPoint y: 140, distance: 162.4
click at [33, 175] on div at bounding box center [569, 282] width 1138 height 565
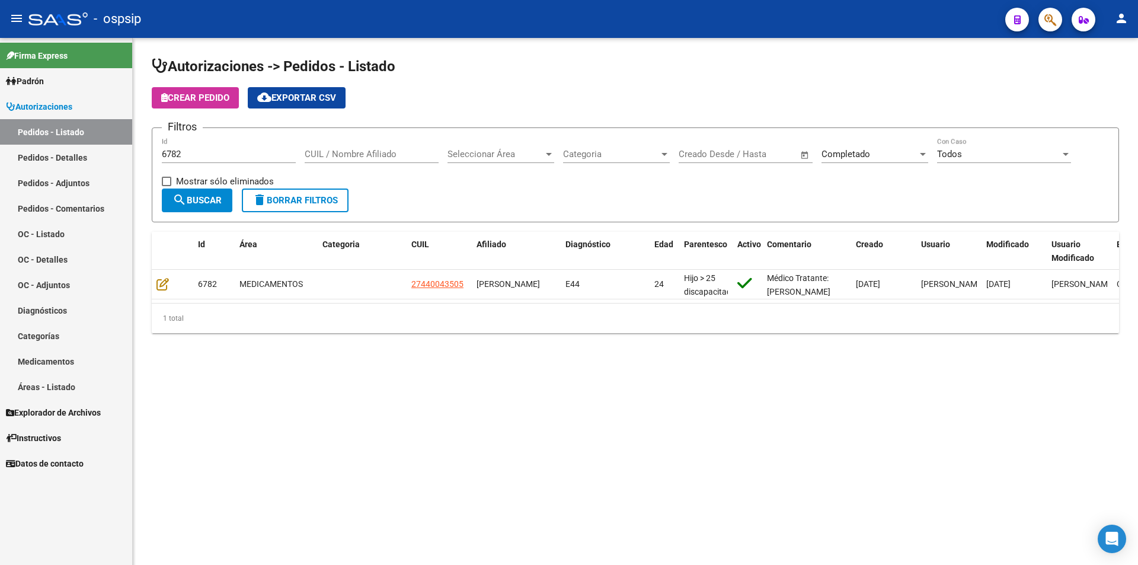
click at [194, 148] on div "6782 Id" at bounding box center [229, 150] width 134 height 25
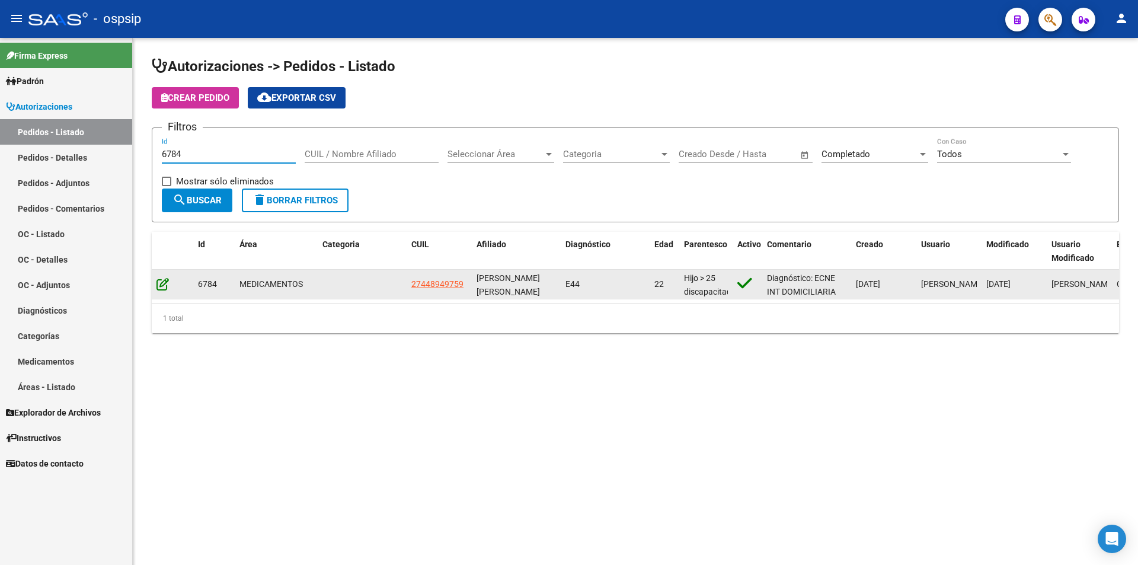
type input "6784"
click at [167, 285] on icon at bounding box center [162, 283] width 12 height 13
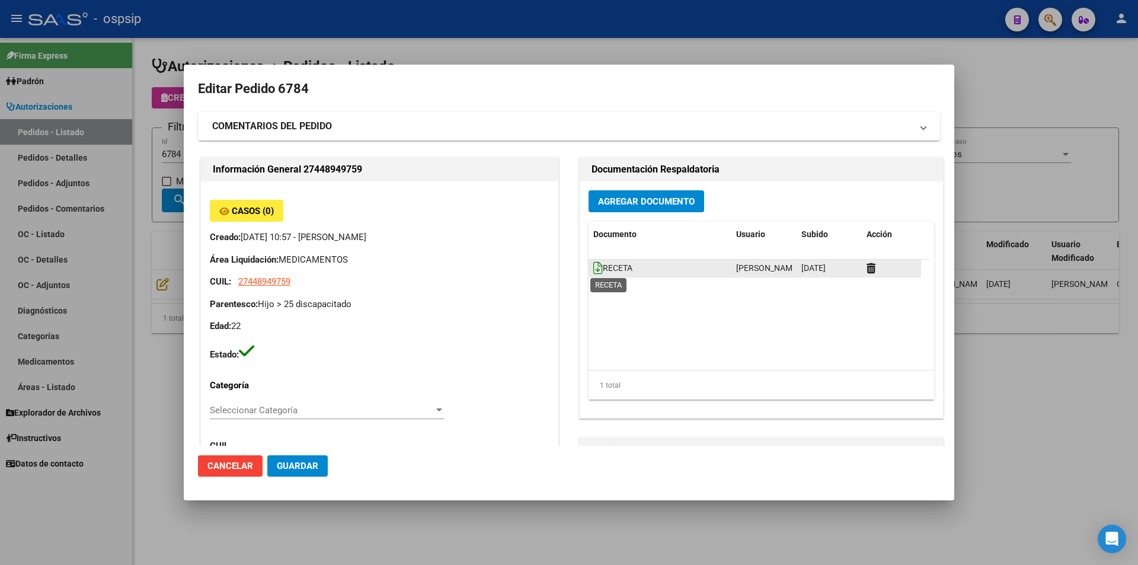
click at [593, 261] on icon at bounding box center [597, 267] width 9 height 13
click at [633, 203] on span "Agregar Documento" at bounding box center [646, 201] width 97 height 11
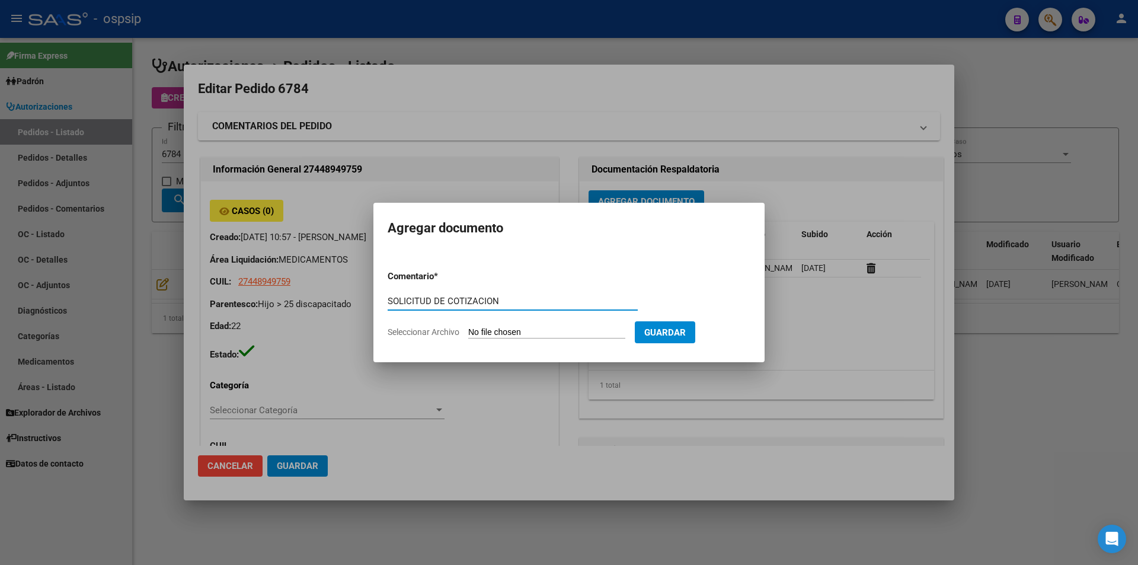
type input "SOLICITUD DE COTIZACION"
click at [554, 334] on input "Seleccionar Archivo" at bounding box center [546, 332] width 157 height 11
type input "C:\fakepath\SOL COT 6784.pdf"
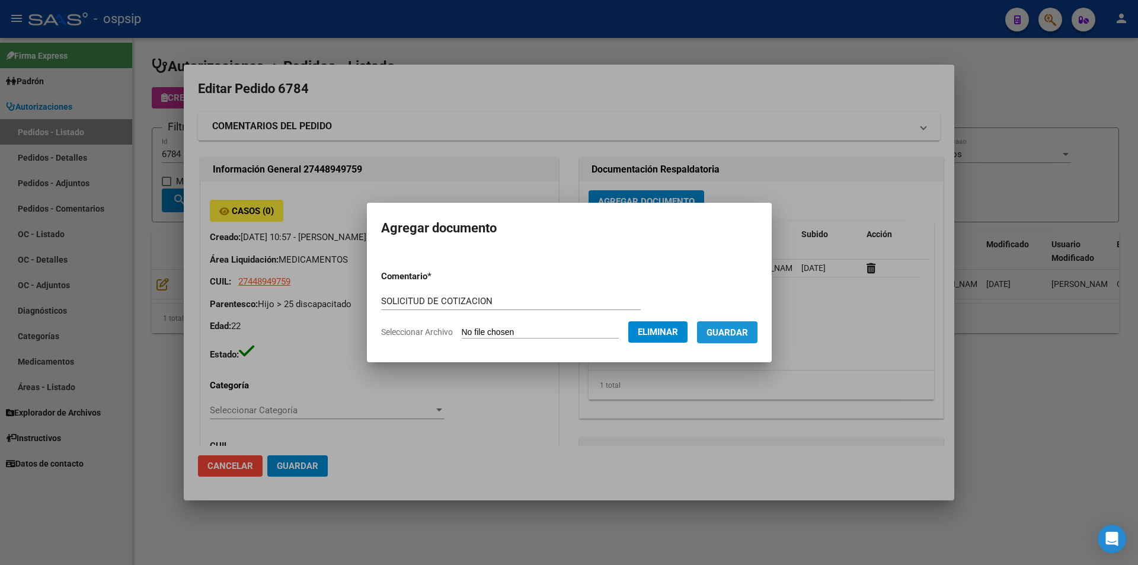
click at [726, 327] on span "Guardar" at bounding box center [727, 332] width 41 height 11
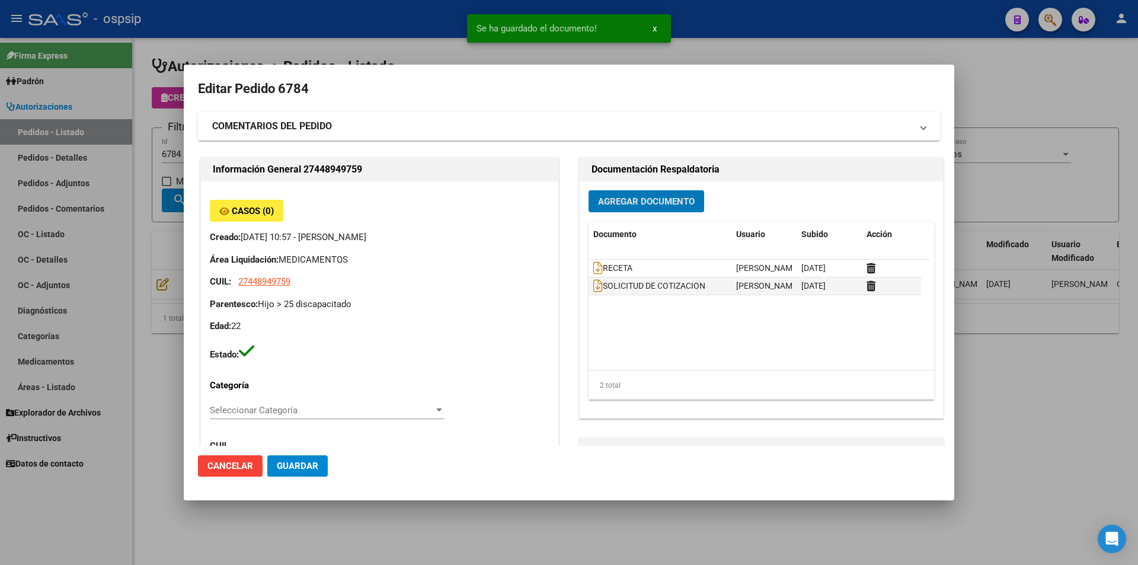
drag, startPoint x: 145, startPoint y: 215, endPoint x: 189, endPoint y: 156, distance: 73.6
click at [145, 211] on div at bounding box center [569, 282] width 1138 height 565
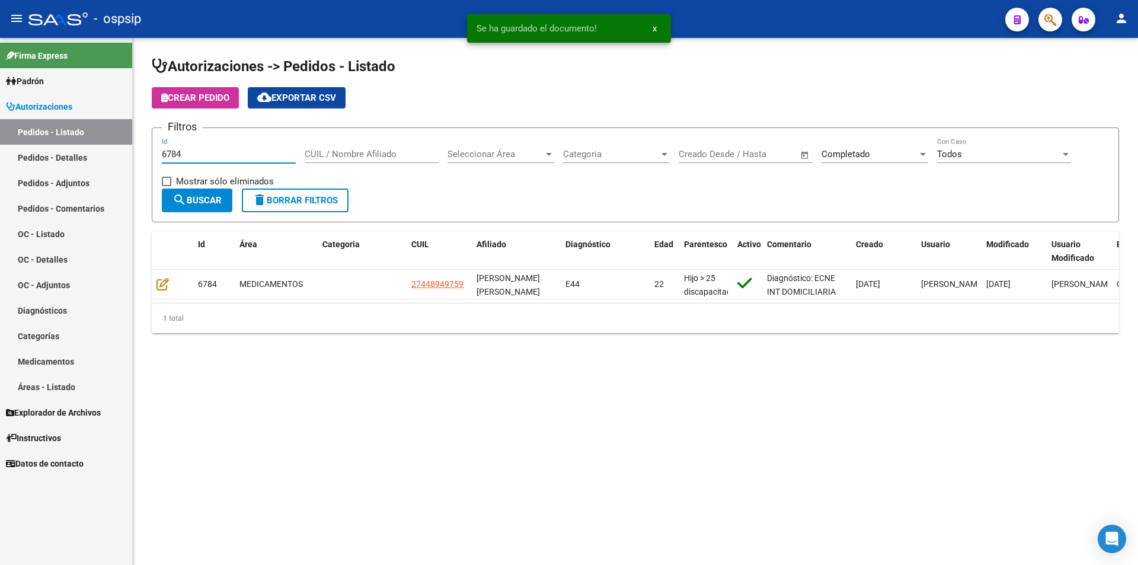
click at [199, 153] on input "6784" at bounding box center [229, 154] width 134 height 11
type input "6785"
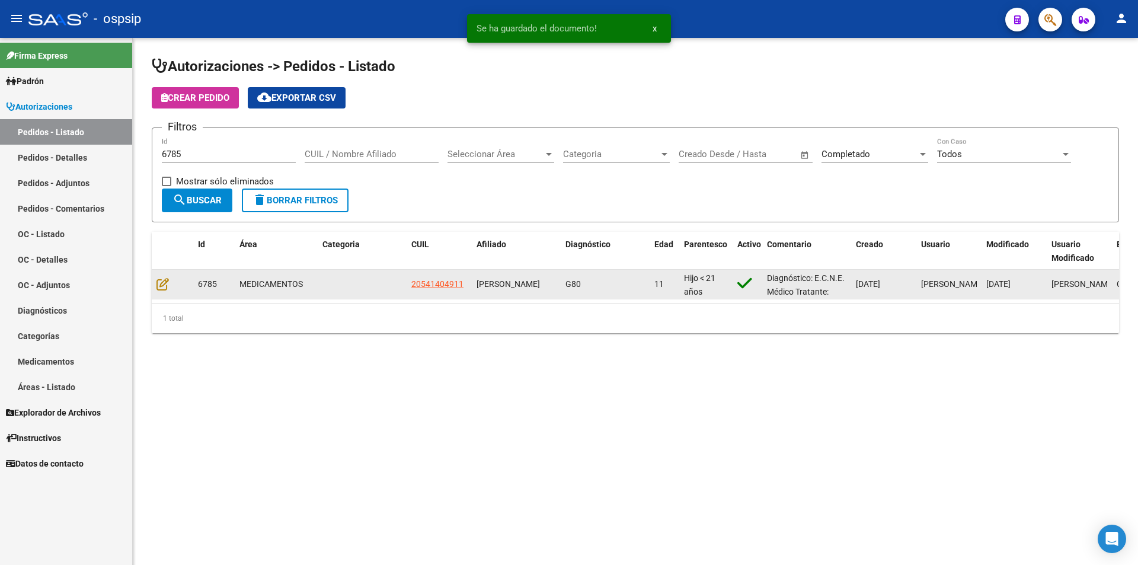
click at [151, 285] on div "Autorizaciones -> Pedidos - Listado Crear Pedido cloud_download Exportar CSV Fi…" at bounding box center [635, 204] width 1005 height 333
click at [158, 285] on icon at bounding box center [162, 283] width 12 height 13
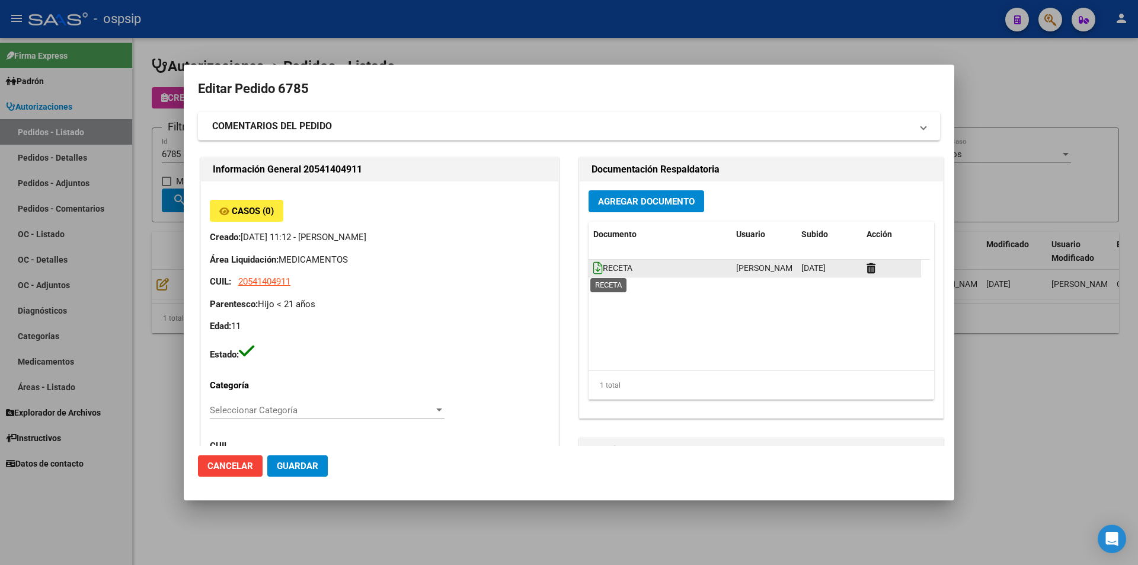
click at [593, 267] on icon at bounding box center [597, 267] width 9 height 13
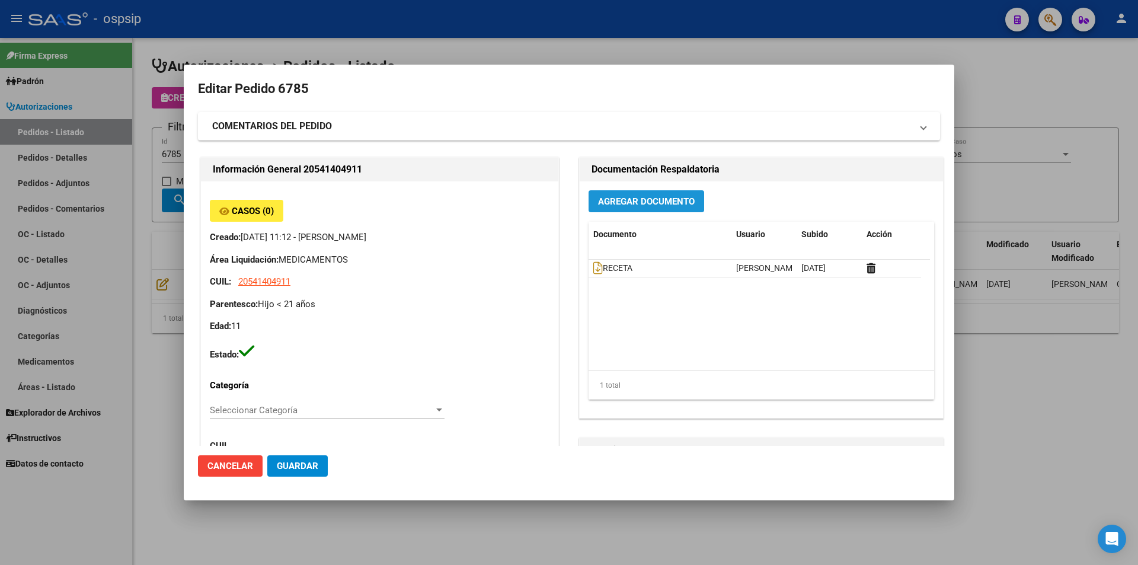
click at [622, 200] on span "Agregar Documento" at bounding box center [646, 201] width 97 height 11
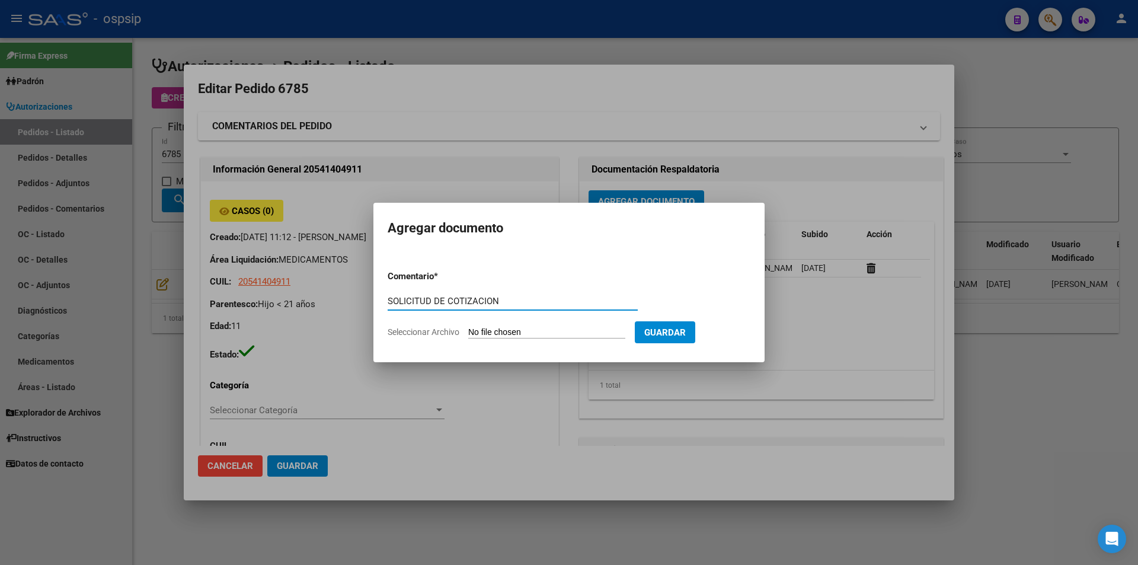
type input "SOLICITUD DE COTIZACION"
type input "C:\fakepath\SOL COT 6785 BC.pdf"
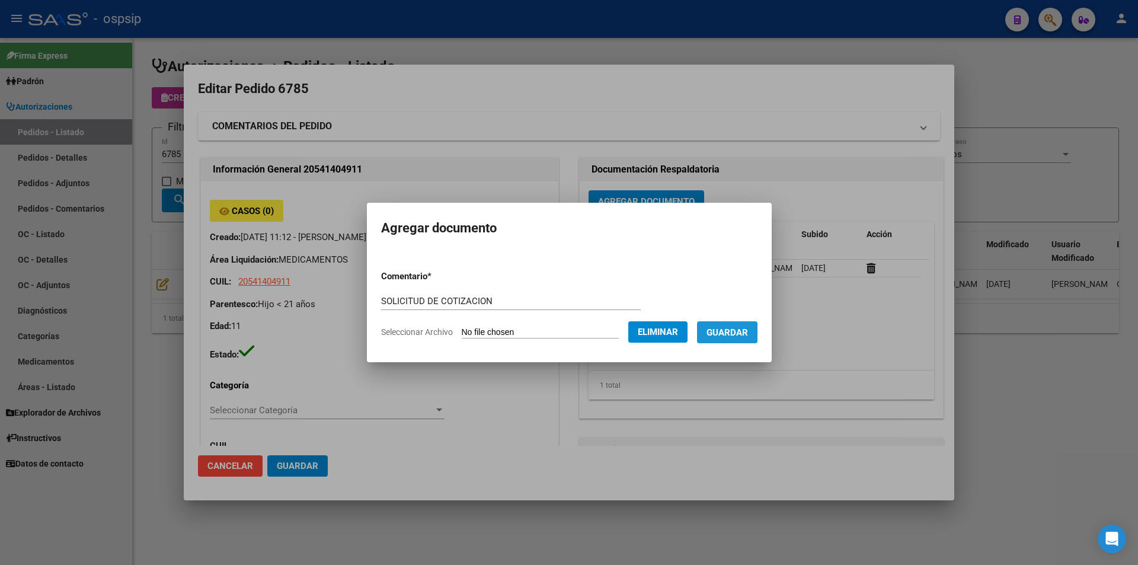
click at [740, 338] on button "Guardar" at bounding box center [727, 332] width 60 height 22
